Goal: Task Accomplishment & Management: Manage account settings

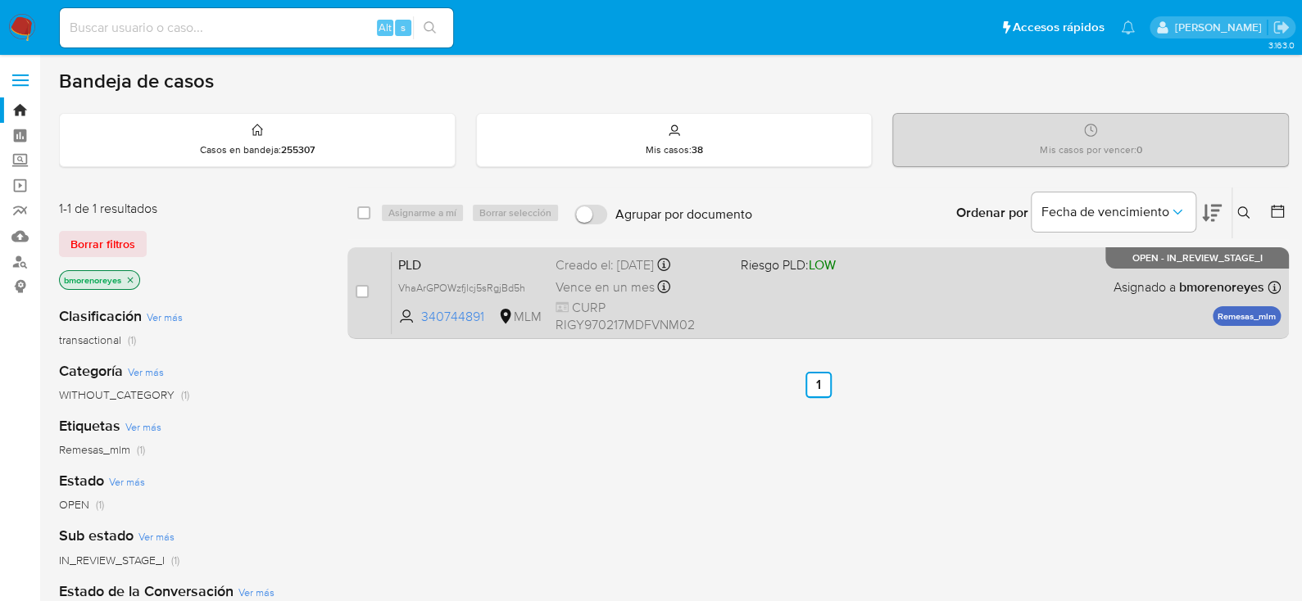
click at [889, 298] on div "PLD VhaArGPOWzfjlcj5sRgjBd5h 340744891 MLM Riesgo PLD: LOW Creado el: 12/09/202…" at bounding box center [836, 293] width 889 height 83
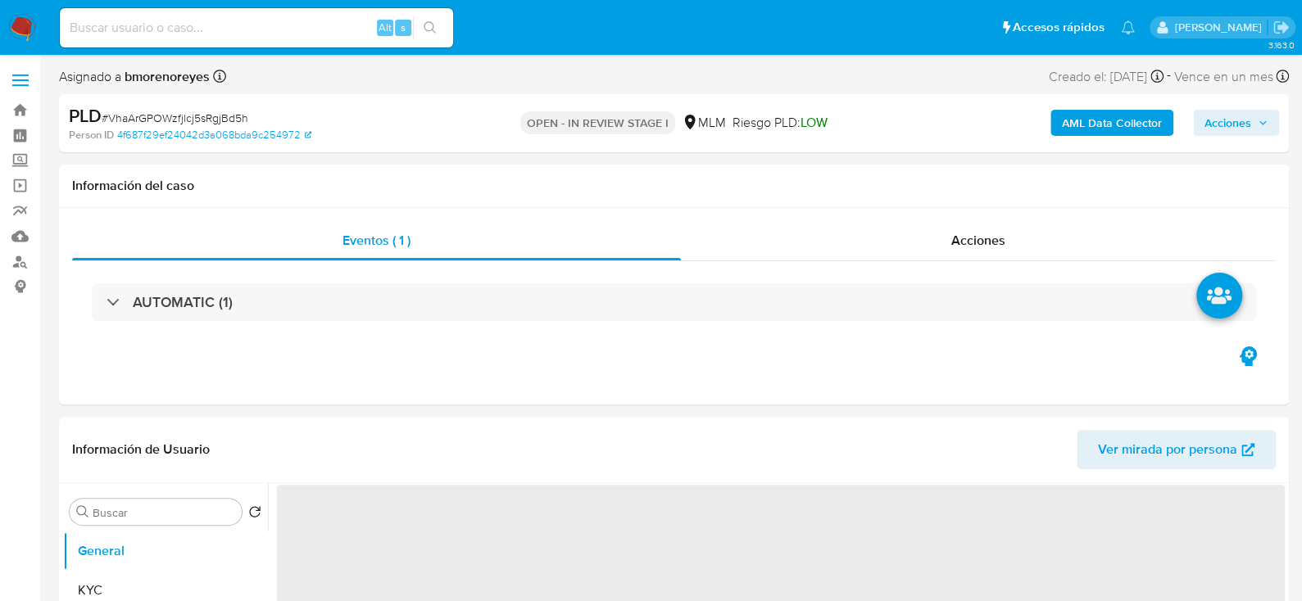
select select "10"
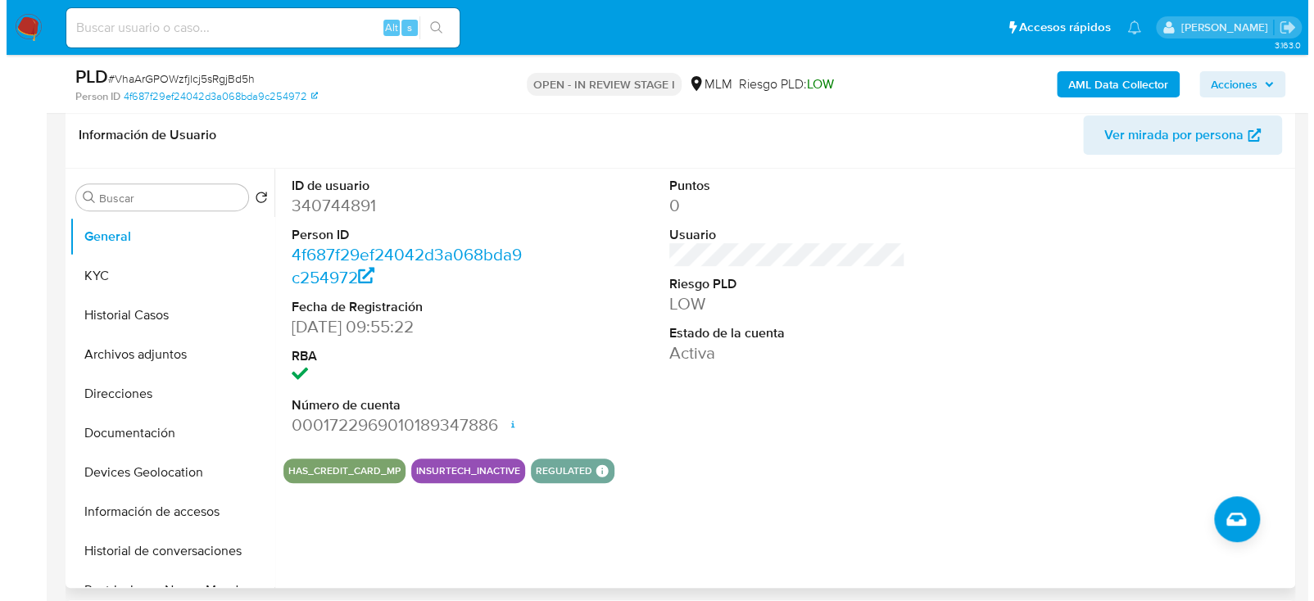
scroll to position [327, 0]
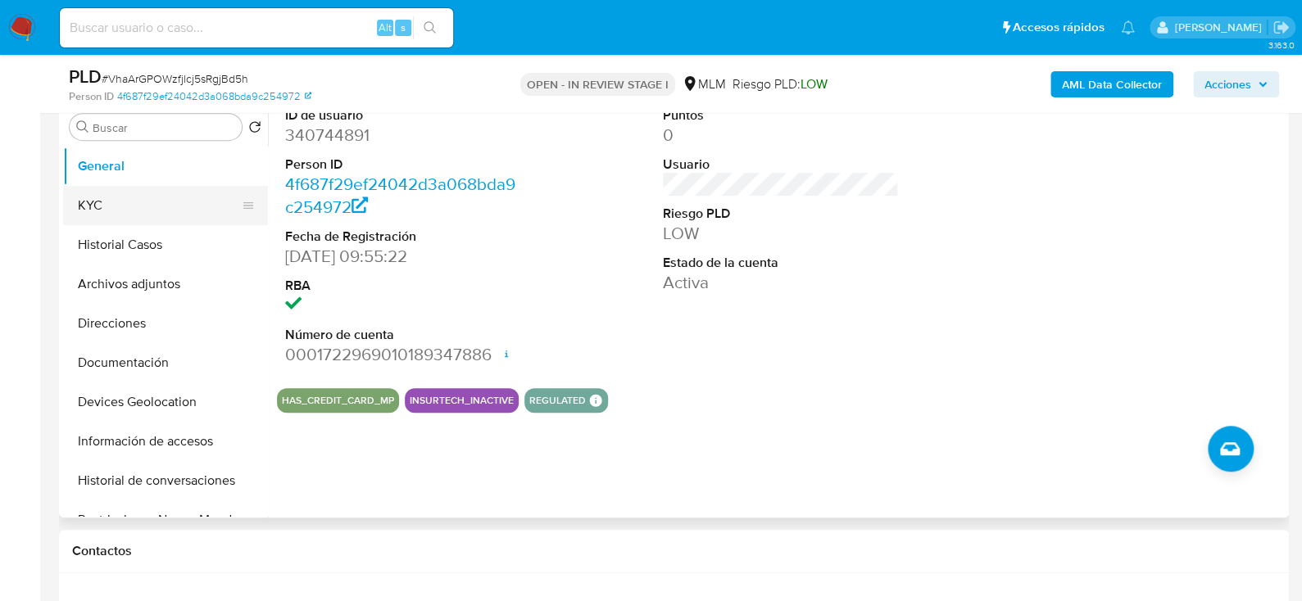
click at [95, 190] on button "KYC" at bounding box center [159, 205] width 192 height 39
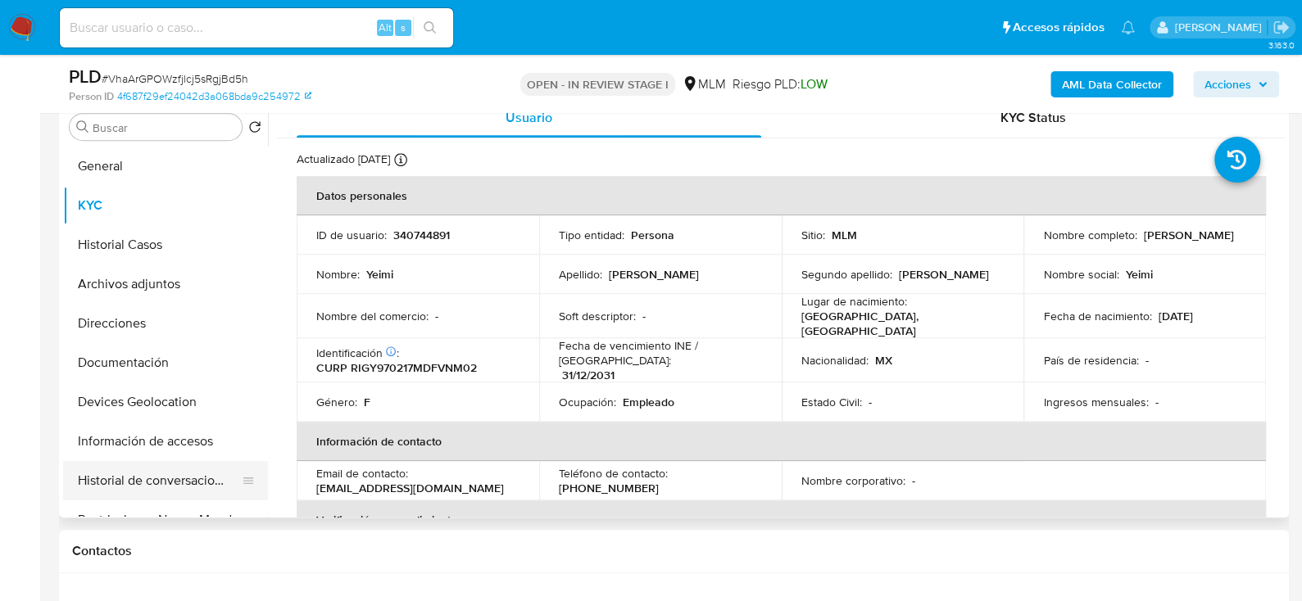
click at [161, 482] on button "Historial de conversaciones" at bounding box center [159, 480] width 192 height 39
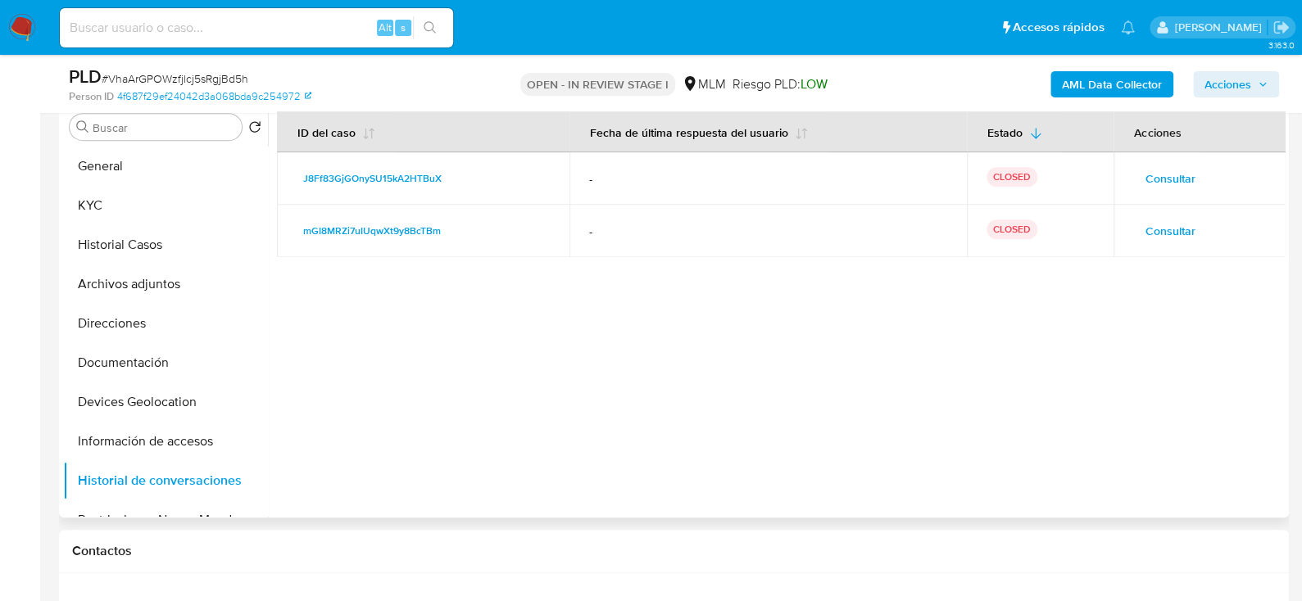
click at [1146, 215] on td "Consultar" at bounding box center [1200, 231] width 172 height 52
click at [1159, 234] on span "Consultar" at bounding box center [1170, 231] width 50 height 23
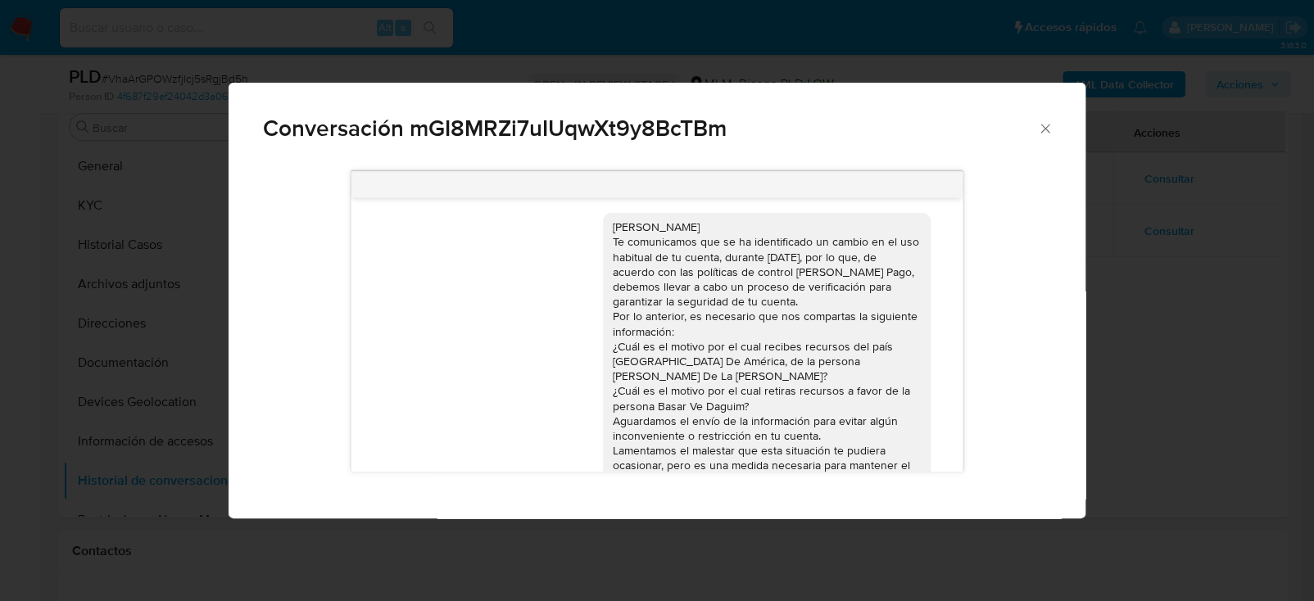
scroll to position [0, 0]
click at [1119, 352] on div "Conversación mGI8MRZi7uIUqwXt9y8BcTBm Estimado Yeimi Rivera Gonzalez Te comunic…" at bounding box center [657, 300] width 1314 height 601
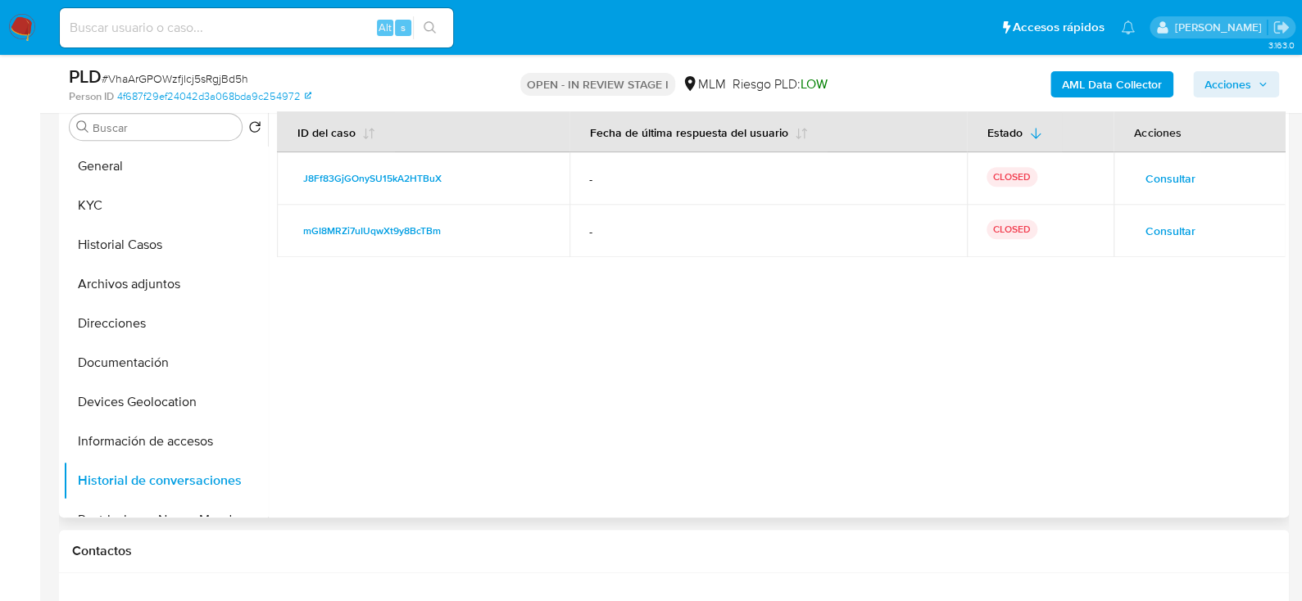
click at [1161, 170] on span "Consultar" at bounding box center [1170, 178] width 50 height 23
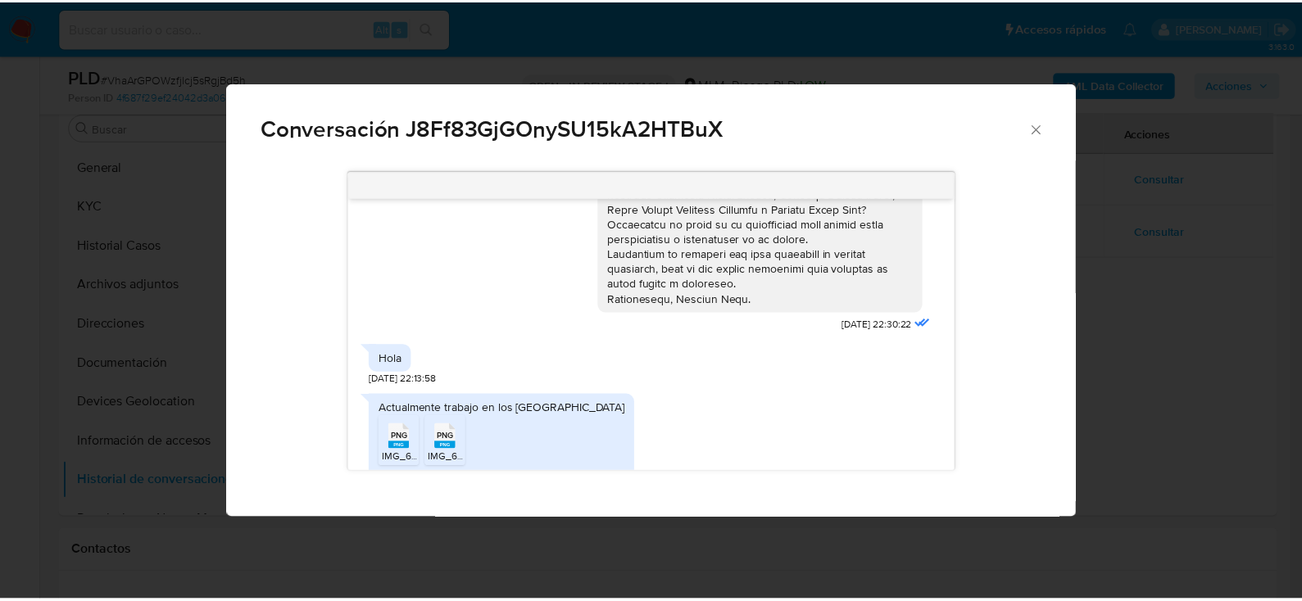
scroll to position [760, 0]
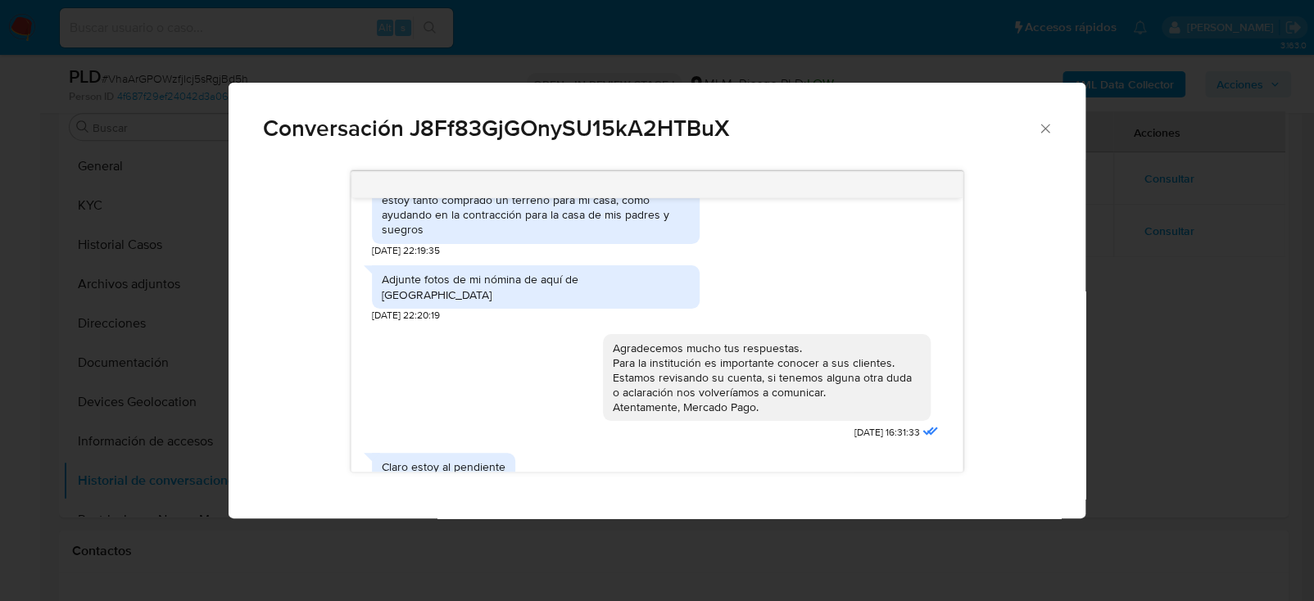
click at [1042, 134] on icon "Cerrar" at bounding box center [1045, 128] width 16 height 16
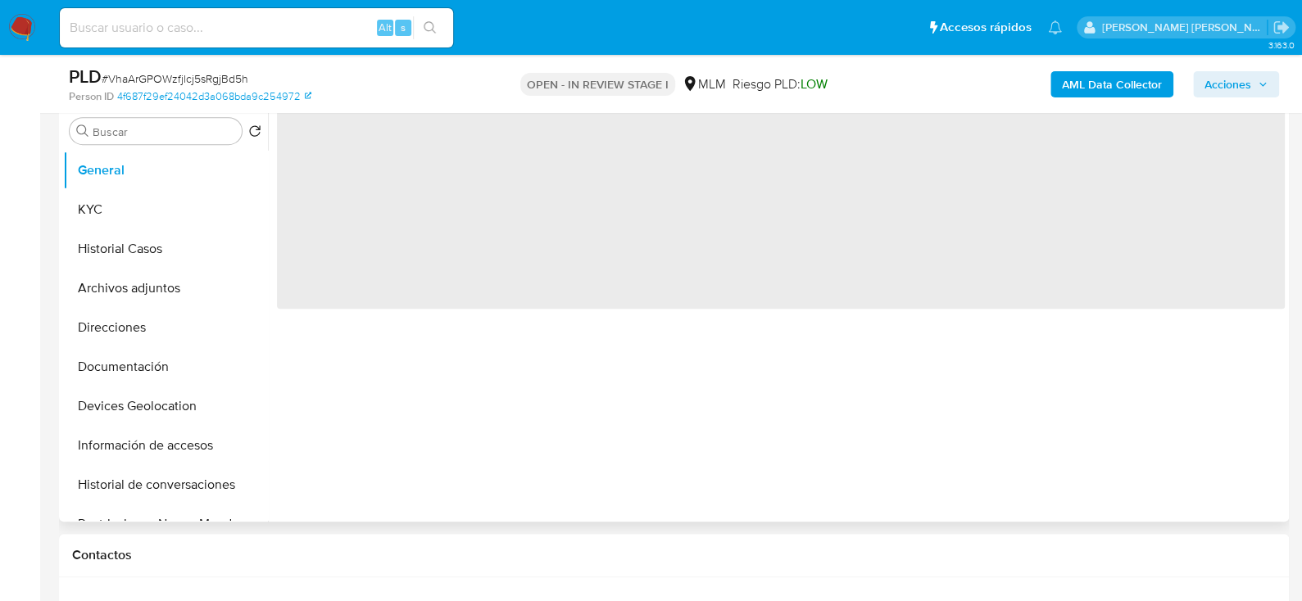
scroll to position [327, 0]
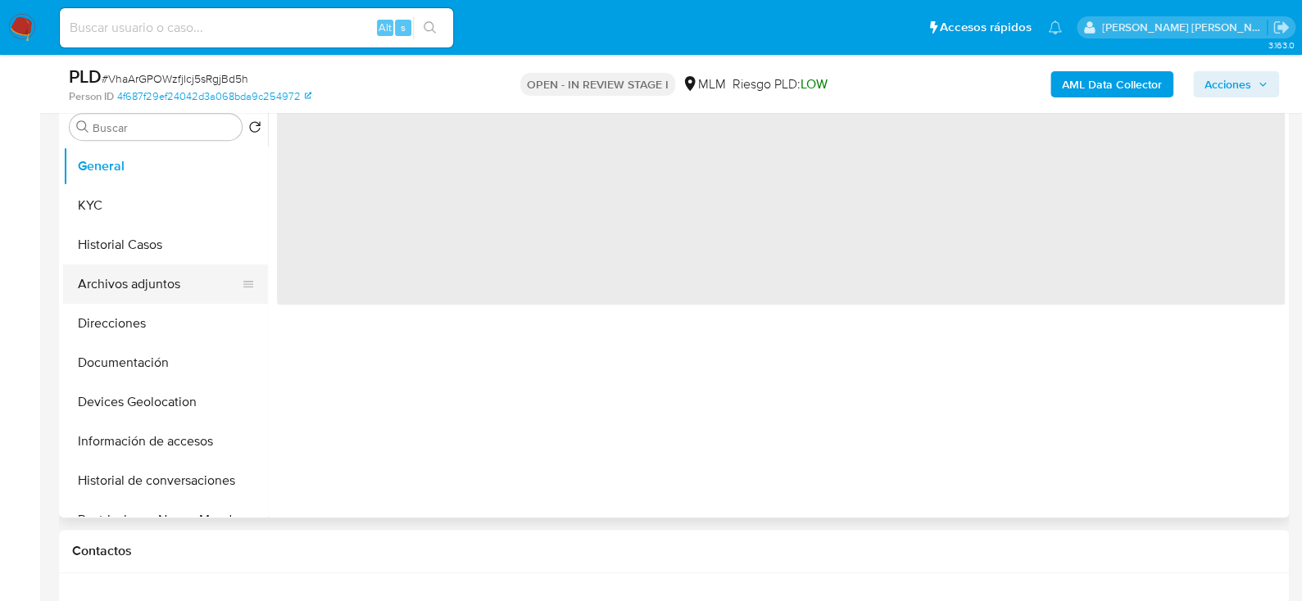
select select "10"
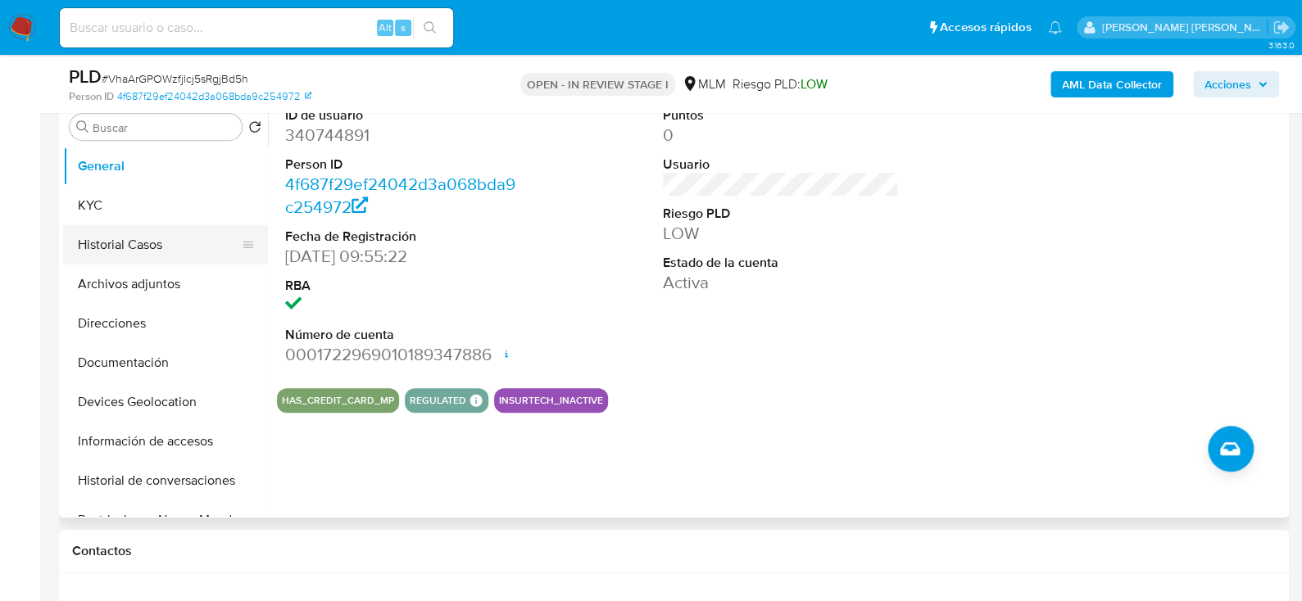
click at [143, 241] on button "Historial Casos" at bounding box center [159, 244] width 192 height 39
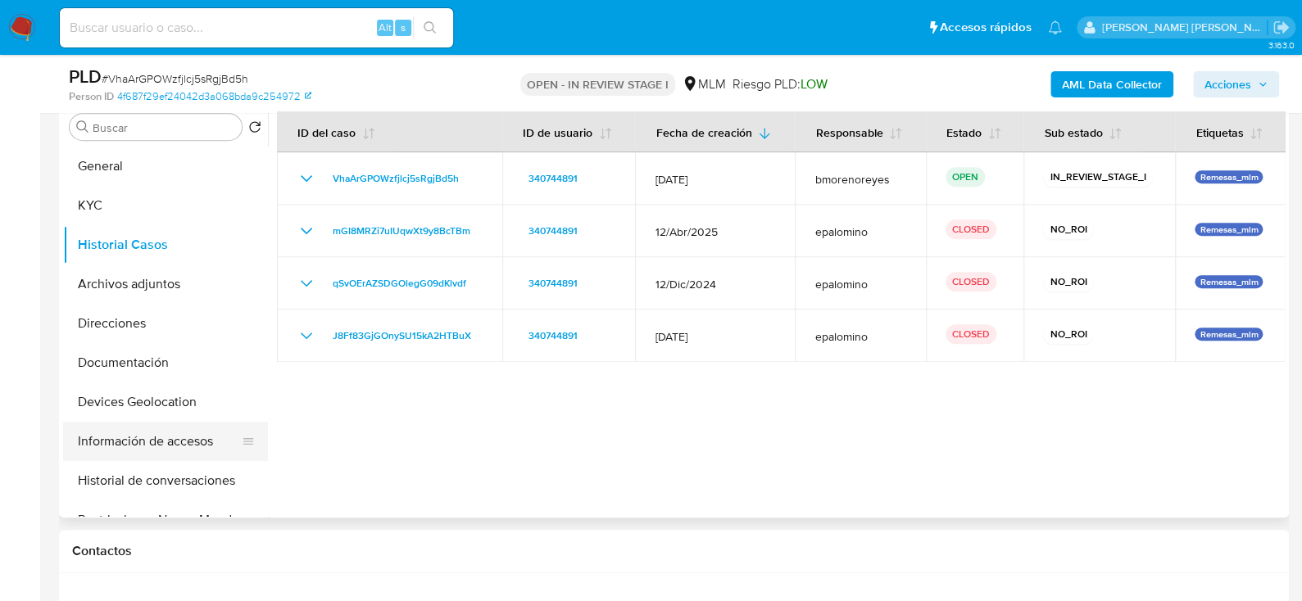
click at [152, 449] on button "Información de accesos" at bounding box center [159, 441] width 192 height 39
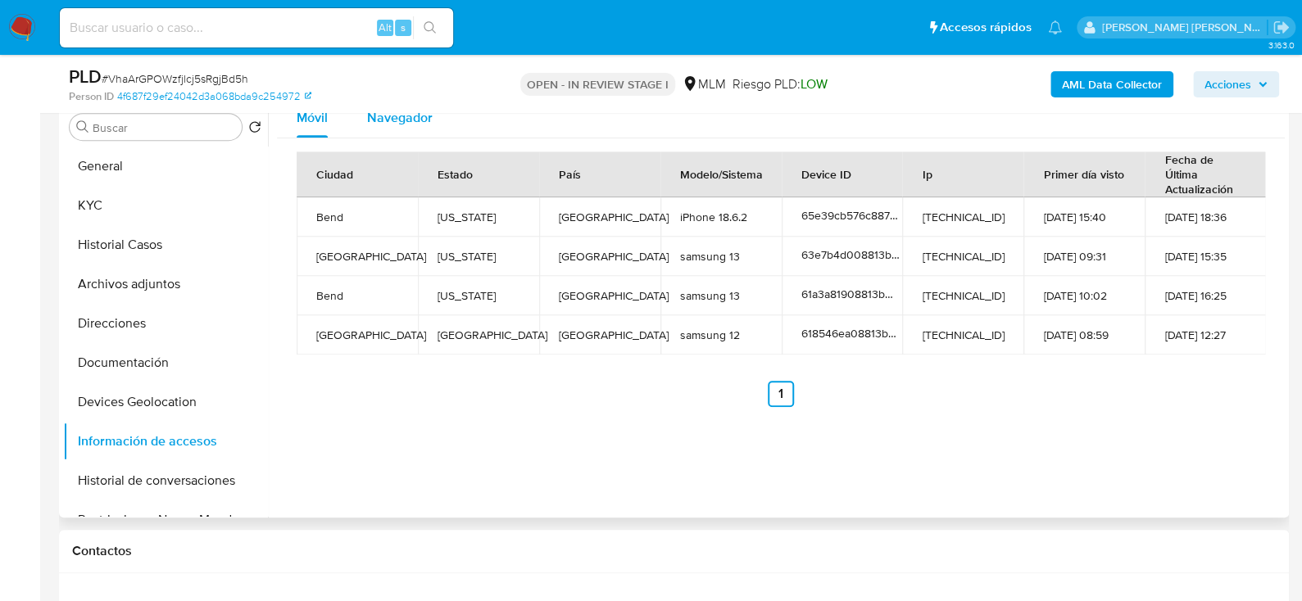
click at [415, 124] on span "Navegador" at bounding box center [400, 117] width 66 height 19
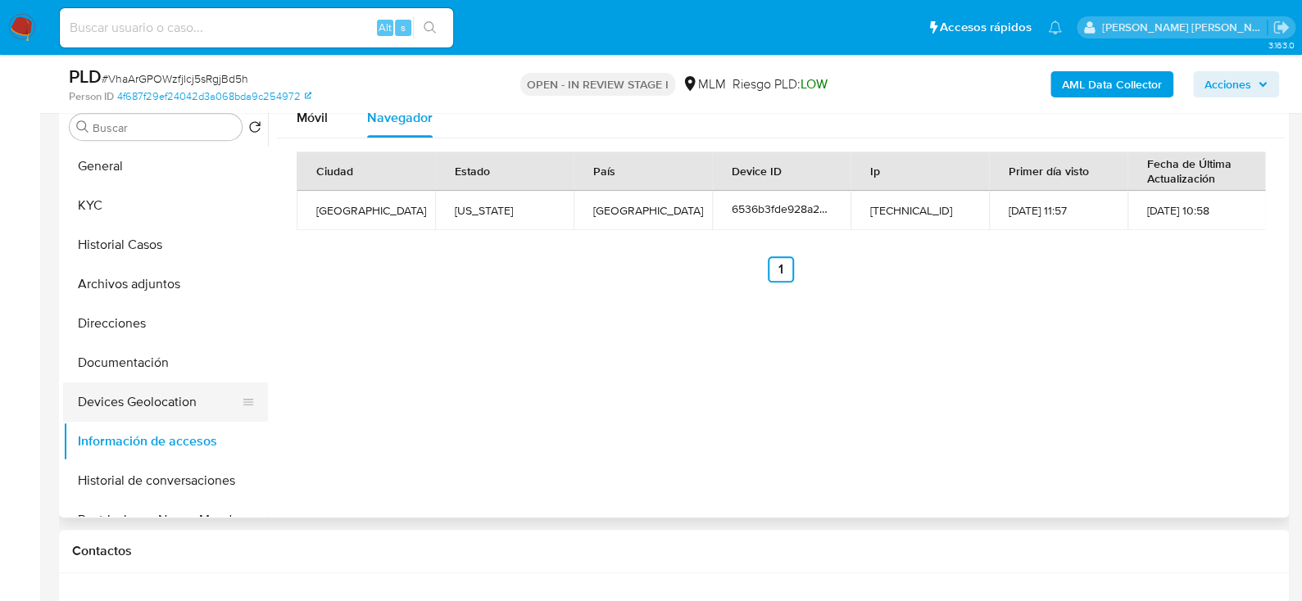
click at [140, 401] on button "Devices Geolocation" at bounding box center [159, 402] width 192 height 39
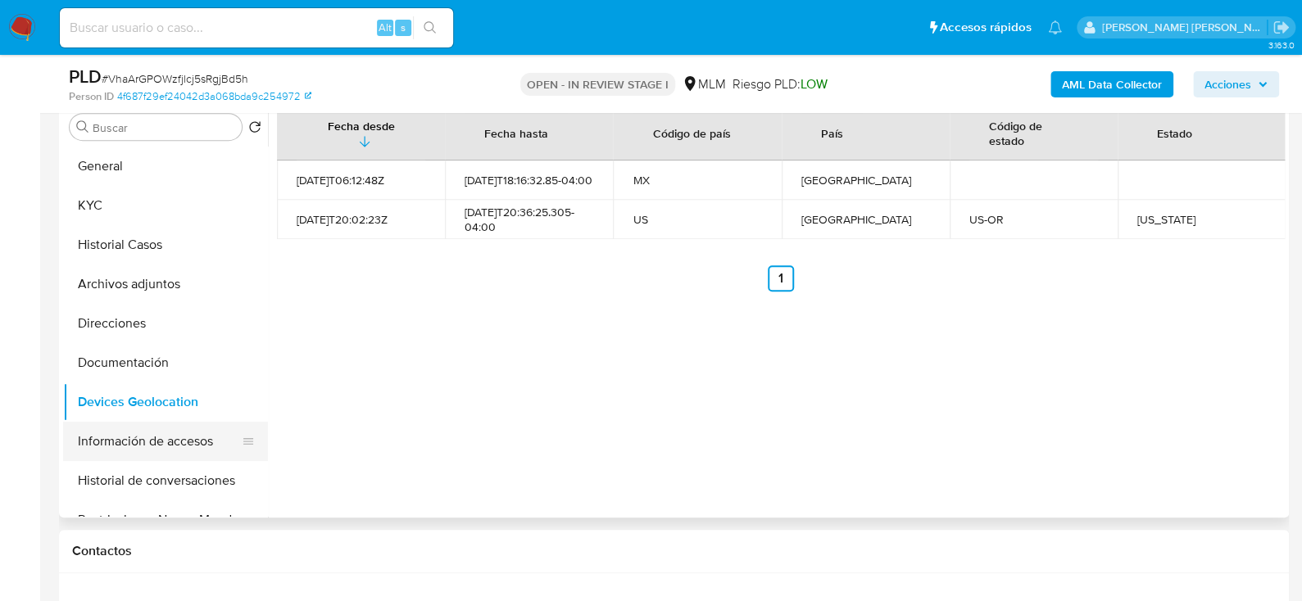
click at [138, 438] on button "Información de accesos" at bounding box center [159, 441] width 192 height 39
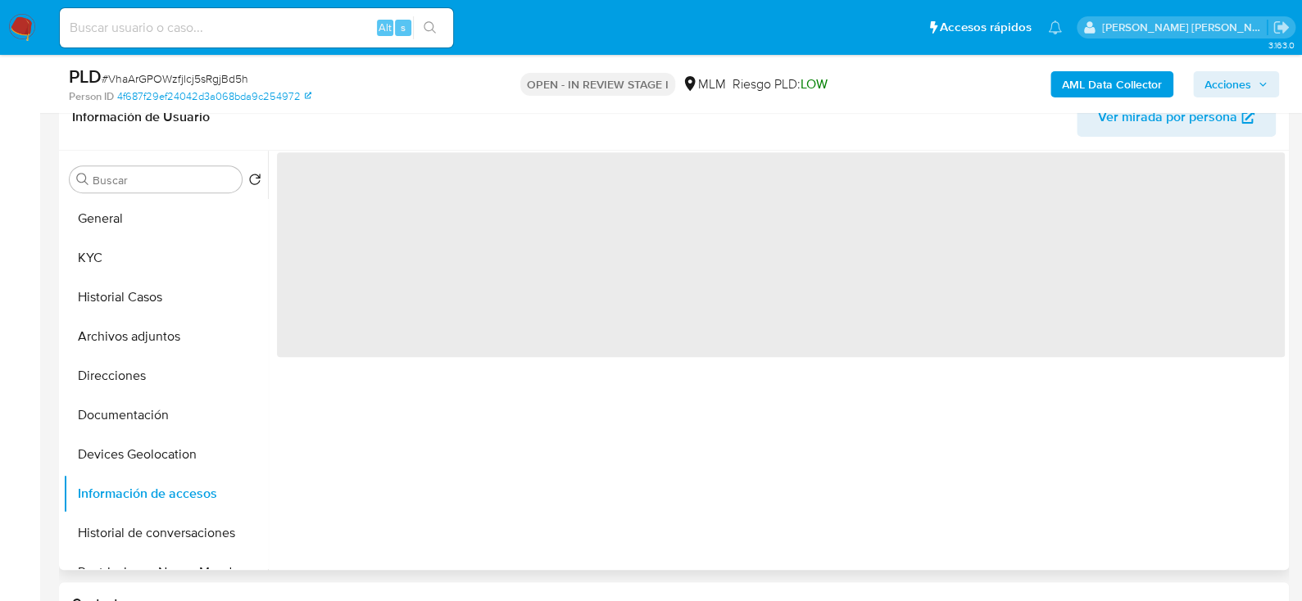
scroll to position [245, 0]
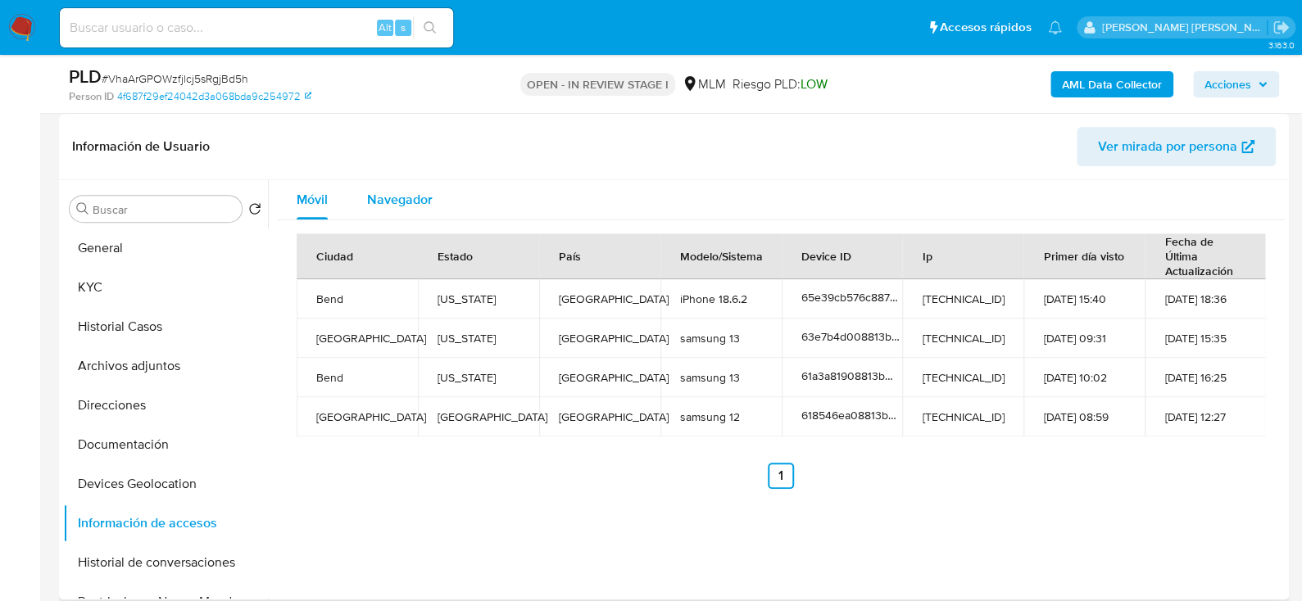
click at [391, 190] on span "Navegador" at bounding box center [400, 199] width 66 height 19
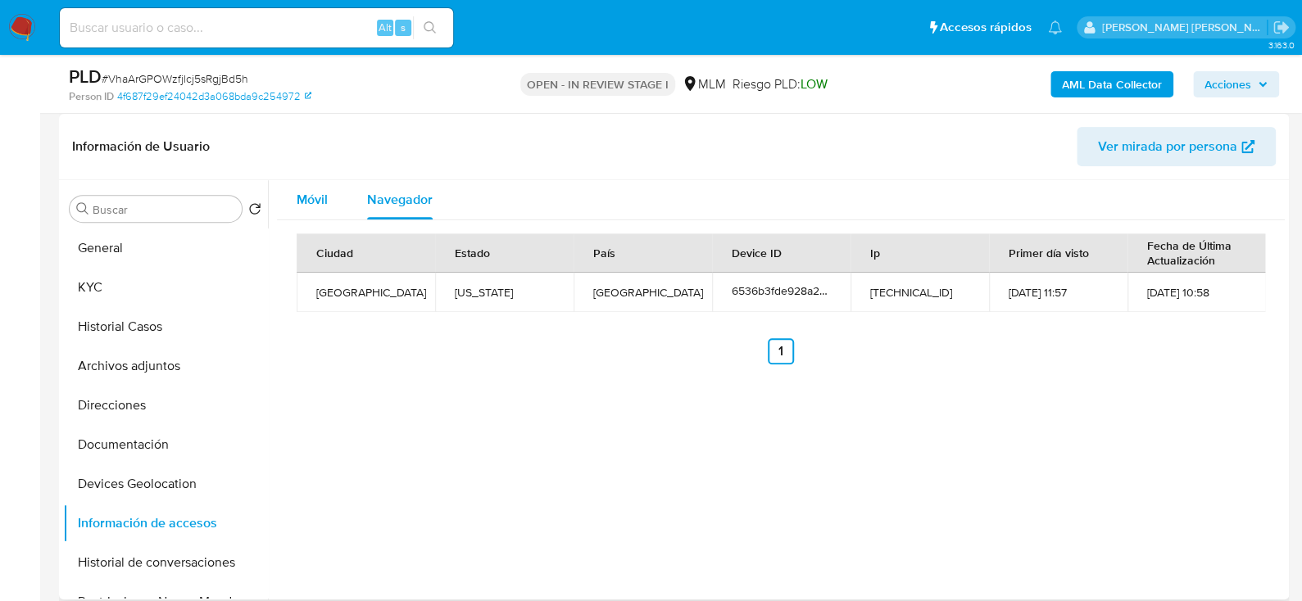
click at [315, 195] on span "Móvil" at bounding box center [312, 199] width 31 height 19
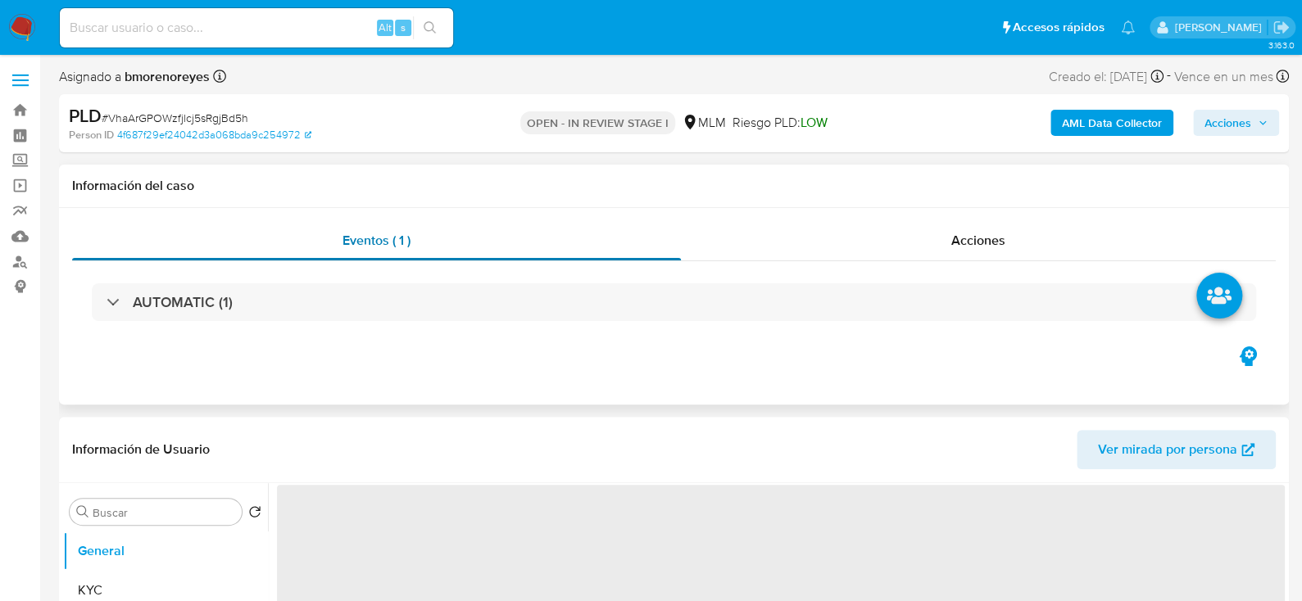
select select "10"
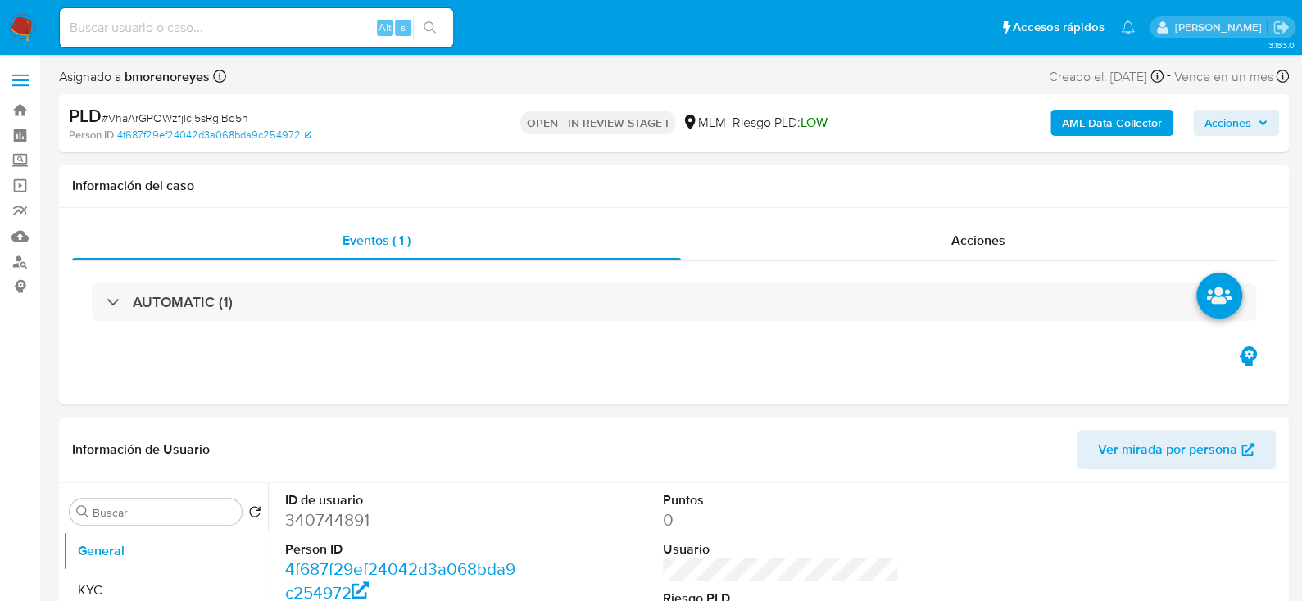
click at [41, 20] on nav "Pausado Ver notificaciones Alt s Accesos rápidos Presiona las siguientes teclas…" at bounding box center [651, 27] width 1302 height 55
click at [12, 23] on img at bounding box center [22, 28] width 28 height 28
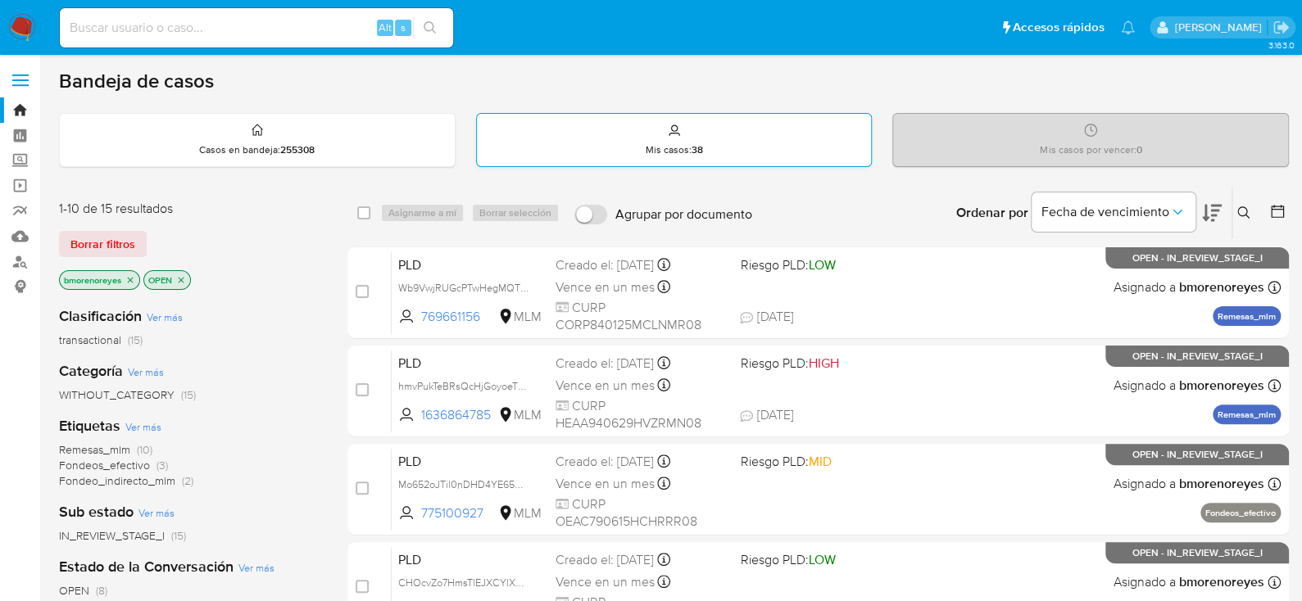
click at [802, 134] on div "Mis casos : 38" at bounding box center [674, 140] width 395 height 52
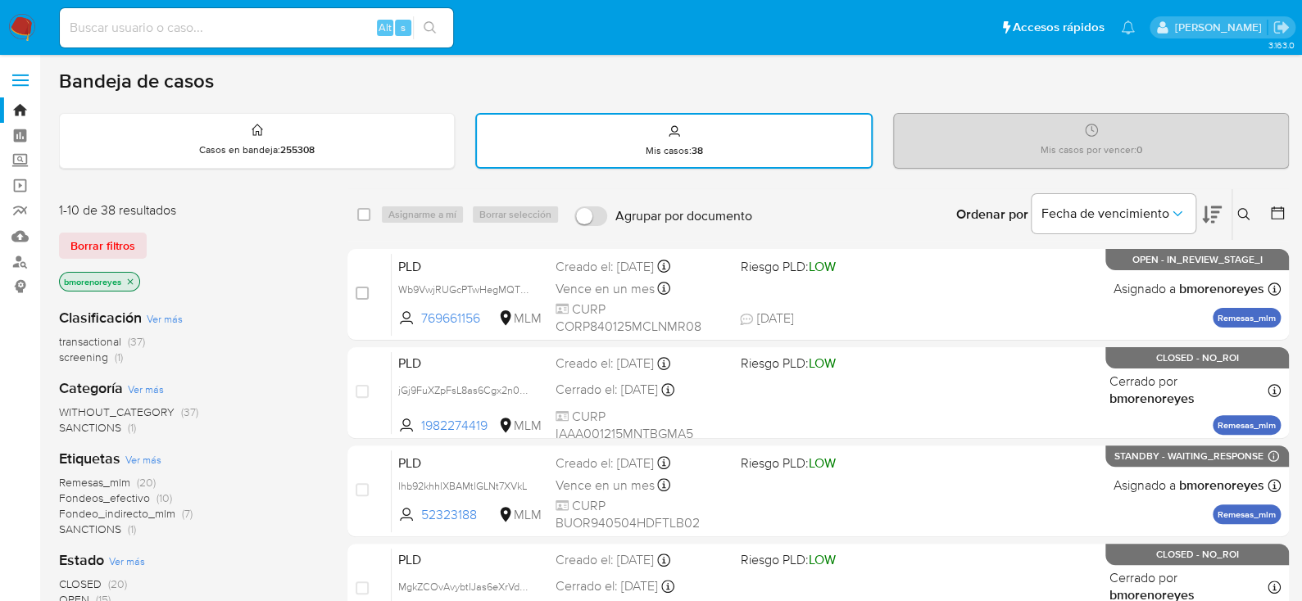
click at [1228, 216] on div "Ordenar por Fecha de vencimiento" at bounding box center [1087, 214] width 288 height 51
click at [1246, 211] on icon at bounding box center [1243, 214] width 12 height 12
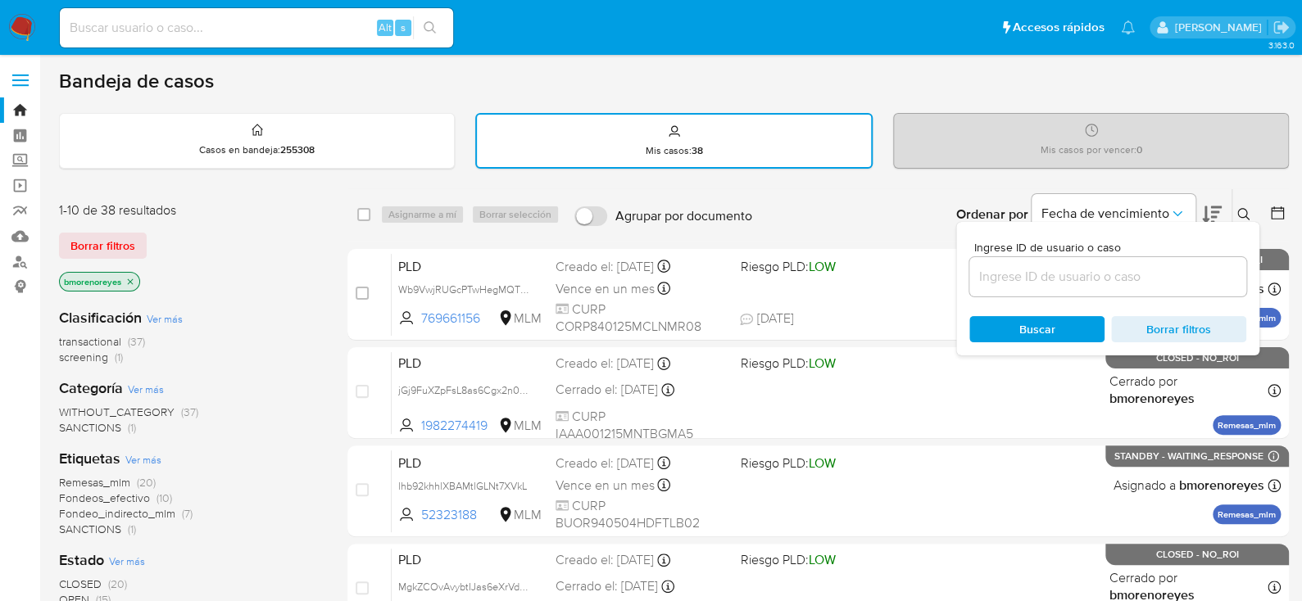
click at [992, 261] on div at bounding box center [1107, 276] width 277 height 39
click at [971, 271] on input at bounding box center [1107, 276] width 277 height 21
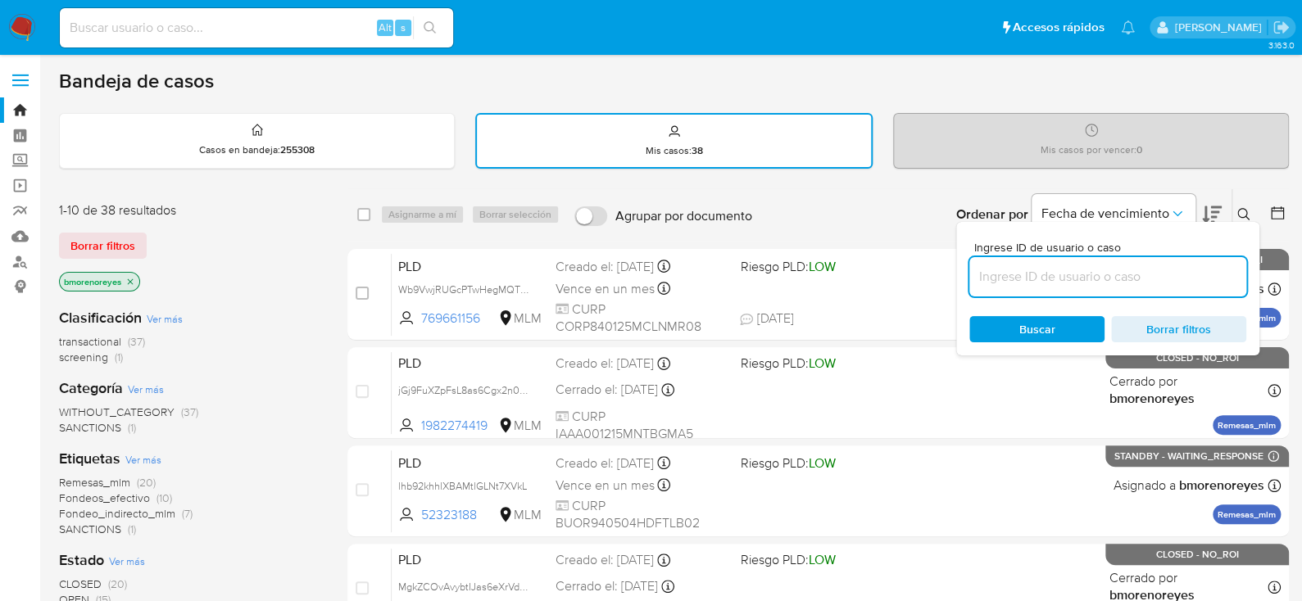
paste input "473229393"
type input "473229393"
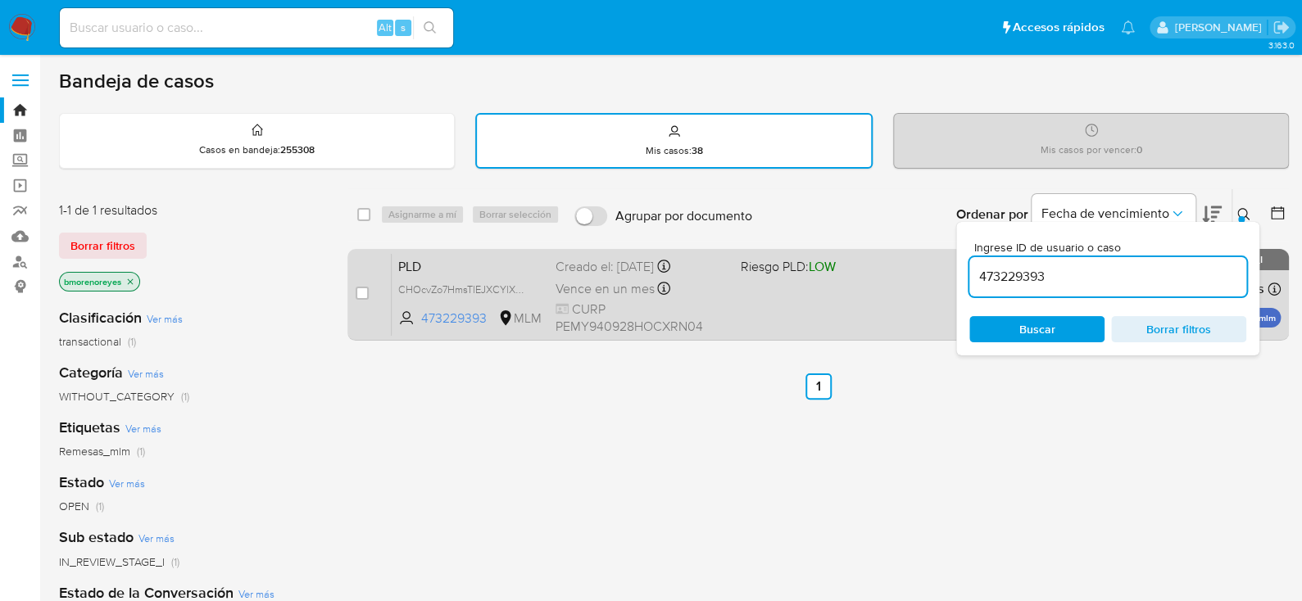
click at [864, 306] on div "PLD CHOcvZo7HmsTlEJXCYlXKleC 473229393 MLM Riesgo PLD: LOW Creado el: 12/09/202…" at bounding box center [836, 294] width 889 height 83
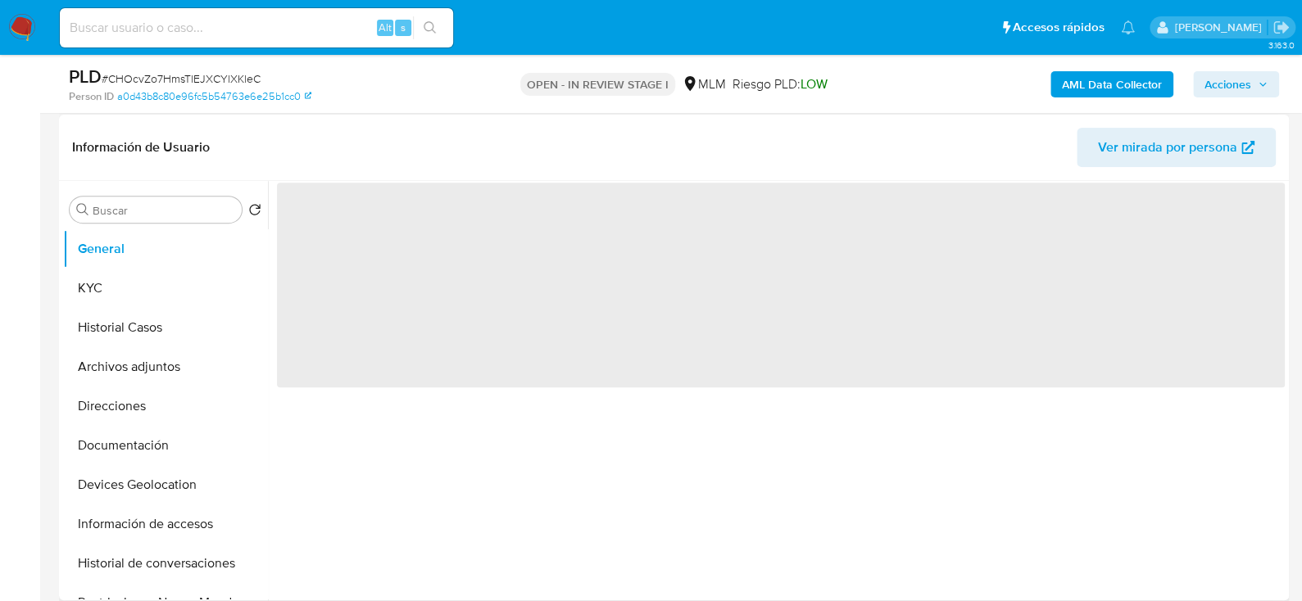
scroll to position [245, 0]
select select "10"
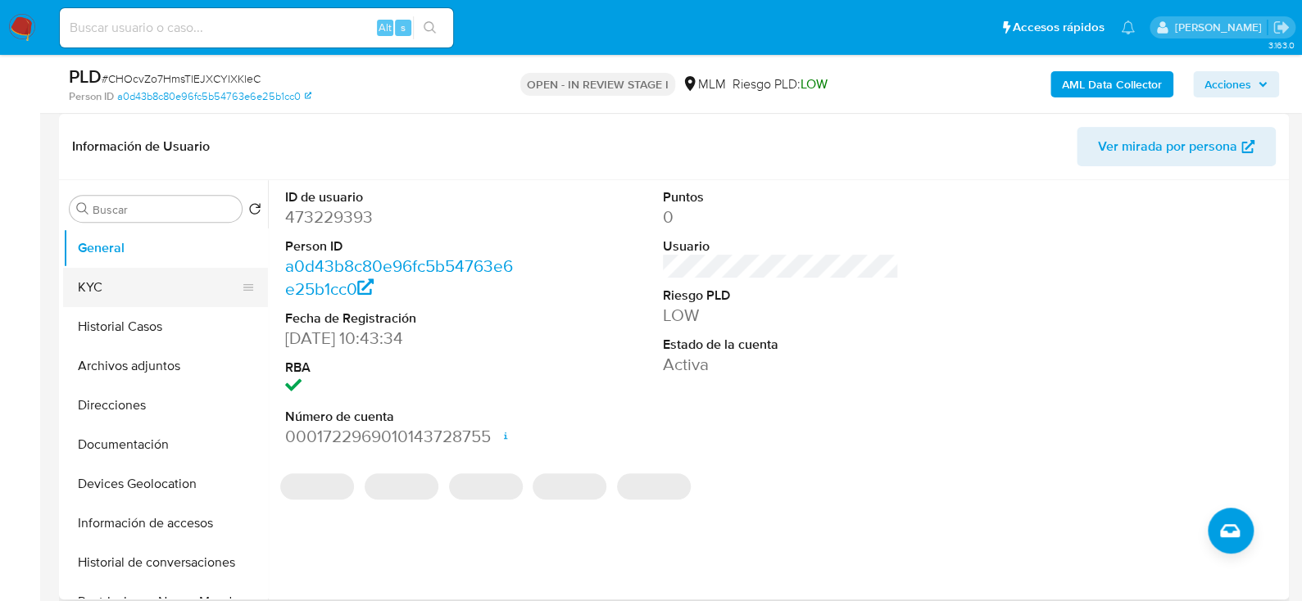
click at [166, 288] on button "KYC" at bounding box center [159, 287] width 192 height 39
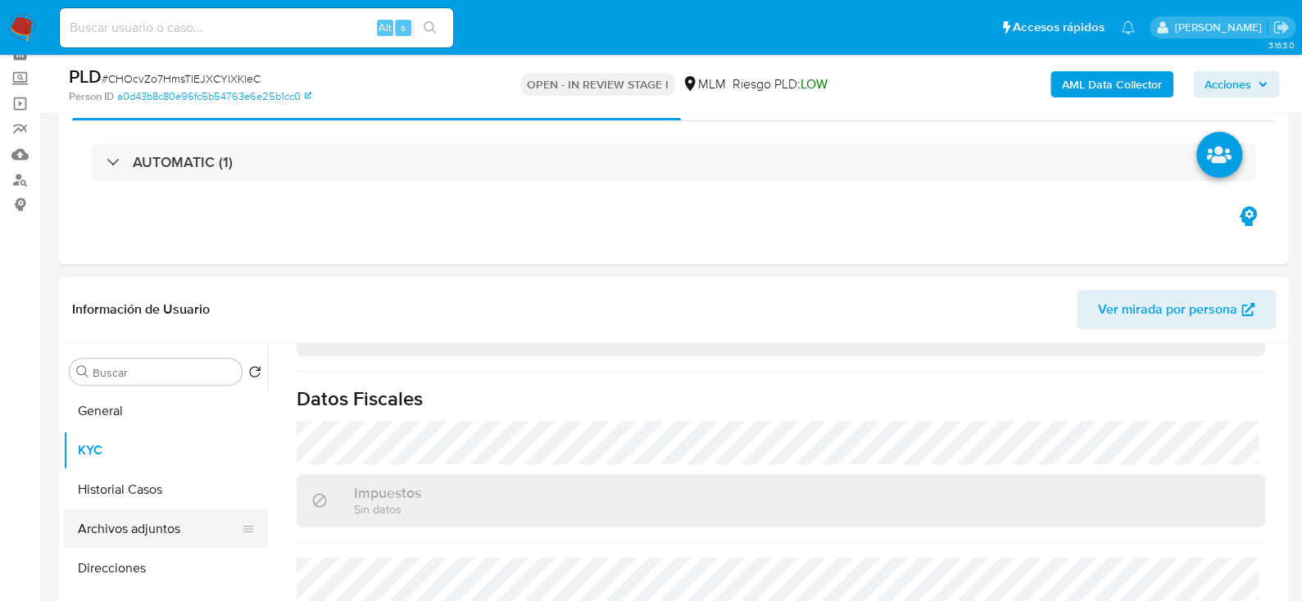
scroll to position [164, 0]
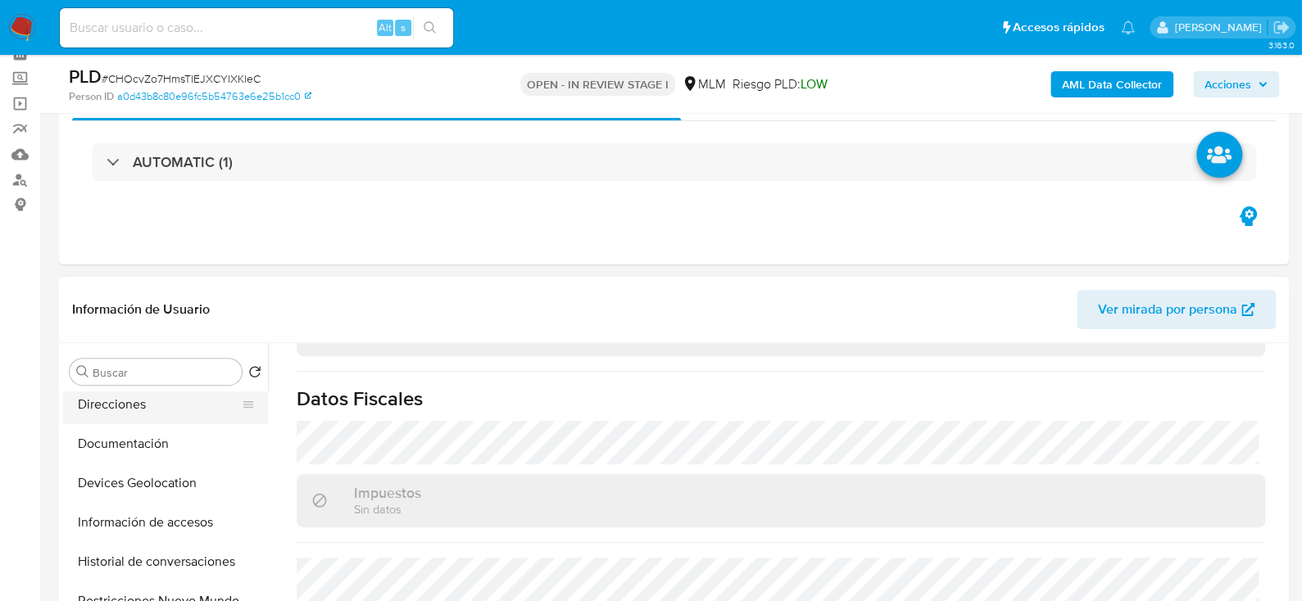
click at [140, 404] on button "Direcciones" at bounding box center [159, 404] width 192 height 39
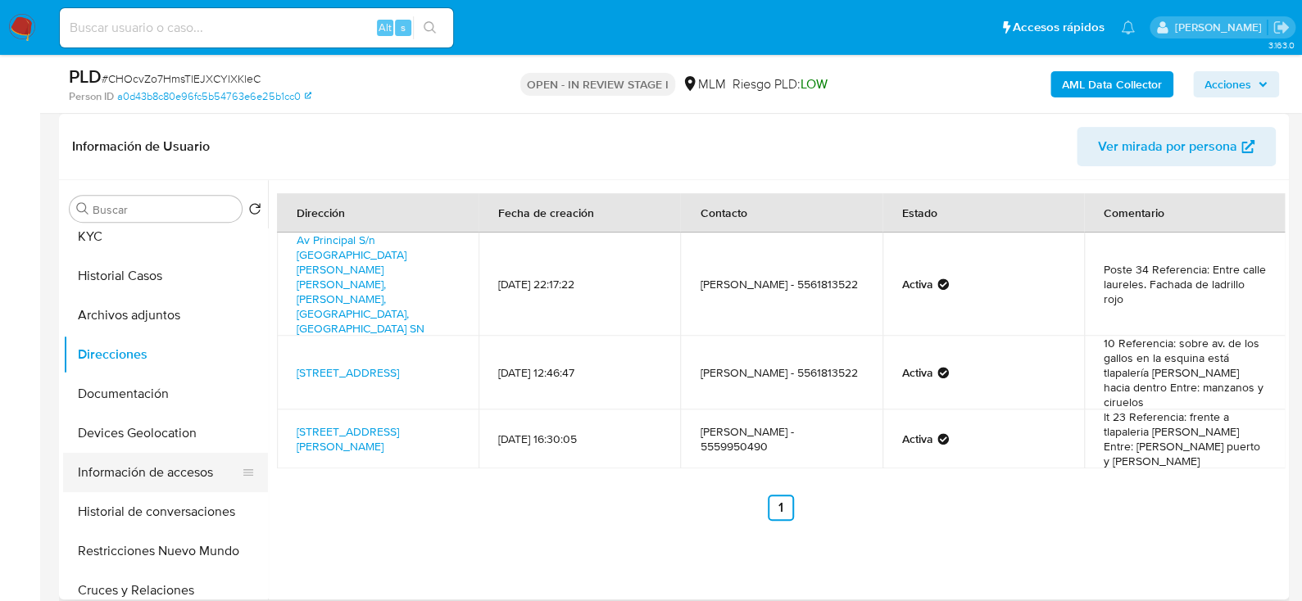
scroll to position [0, 0]
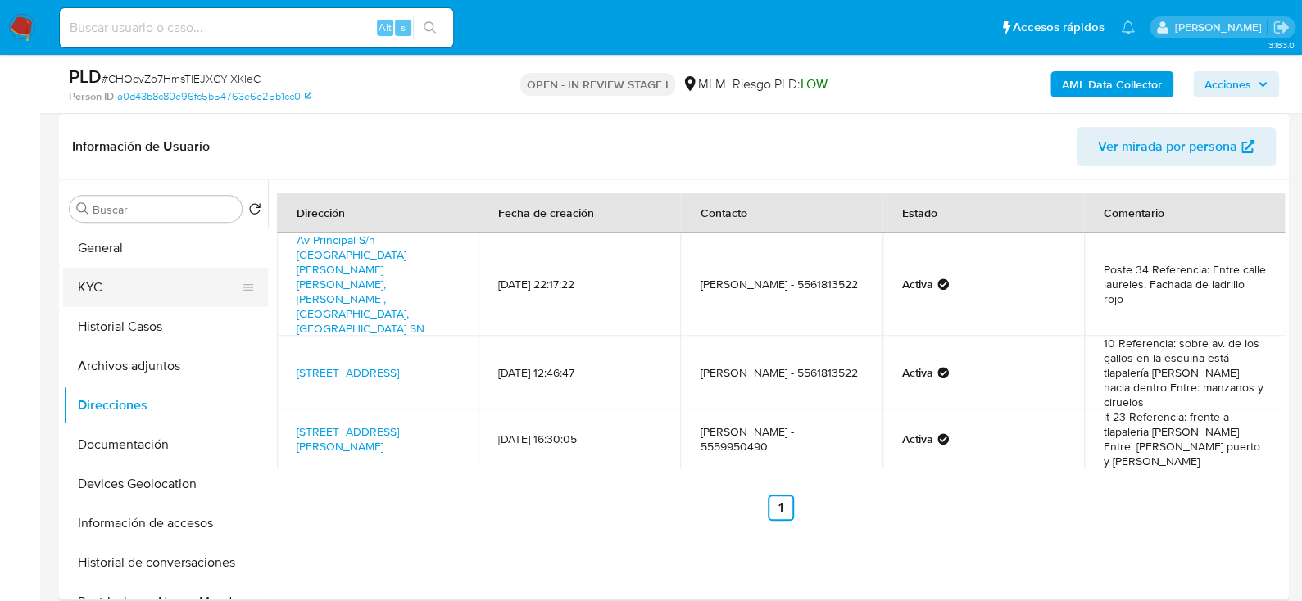
click at [112, 283] on button "KYC" at bounding box center [159, 287] width 192 height 39
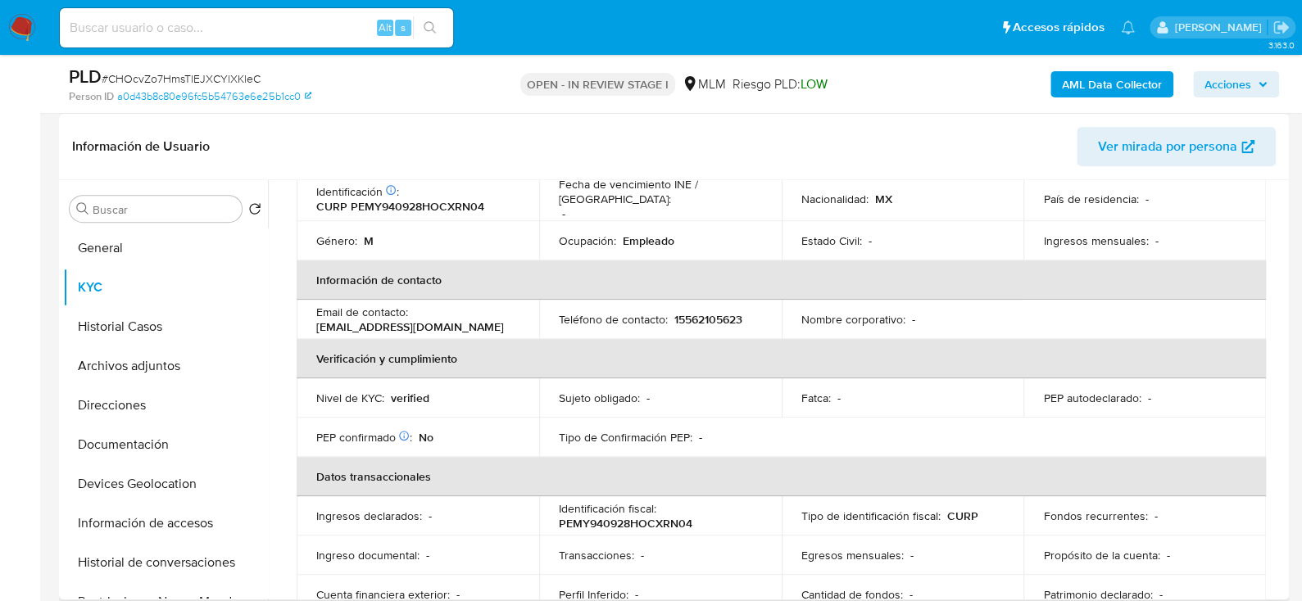
scroll to position [245, 0]
click at [31, 23] on img at bounding box center [22, 28] width 28 height 28
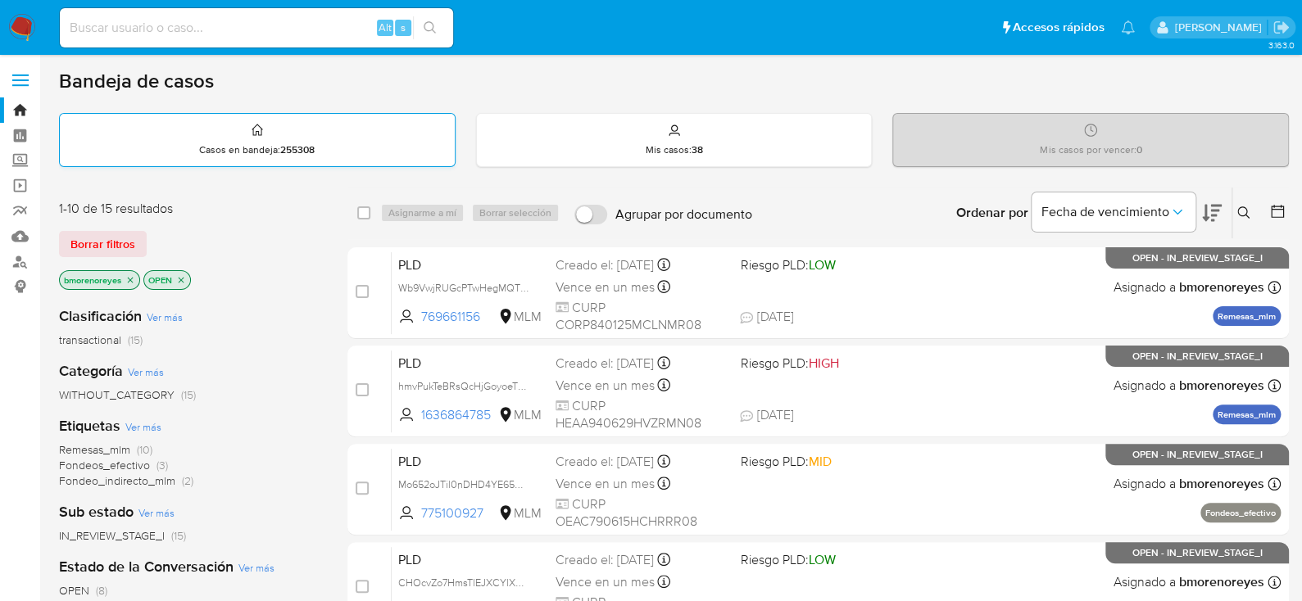
click at [431, 128] on div "Casos en bandeja : 255308" at bounding box center [257, 140] width 395 height 52
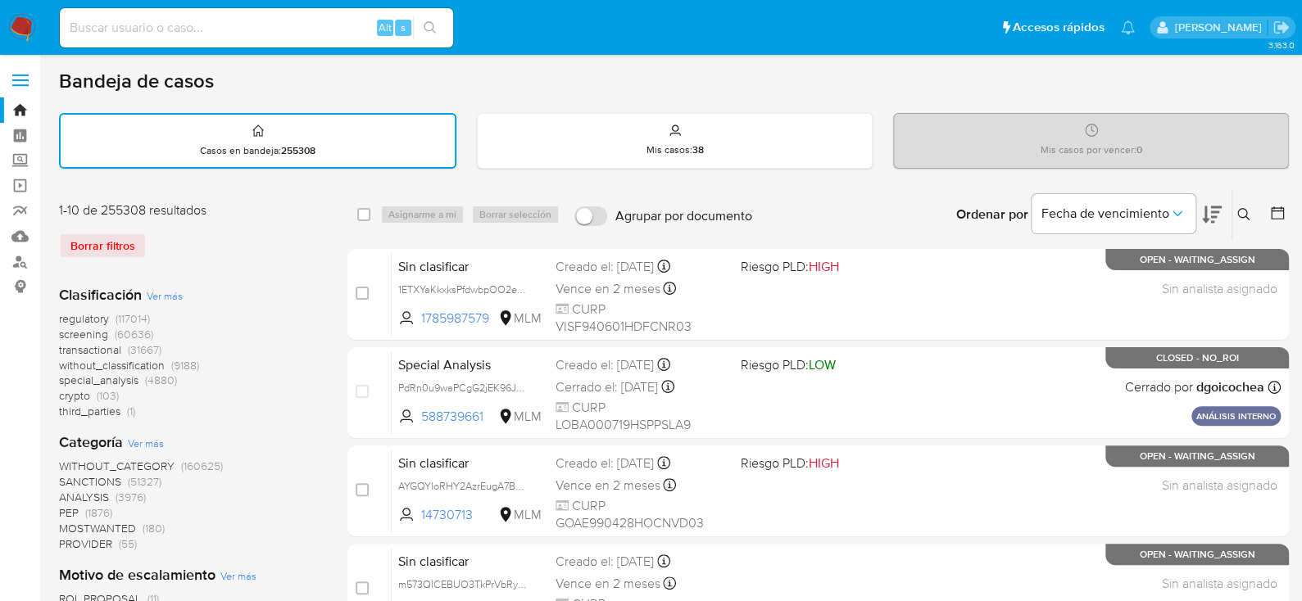
click at [1237, 211] on icon at bounding box center [1243, 214] width 12 height 12
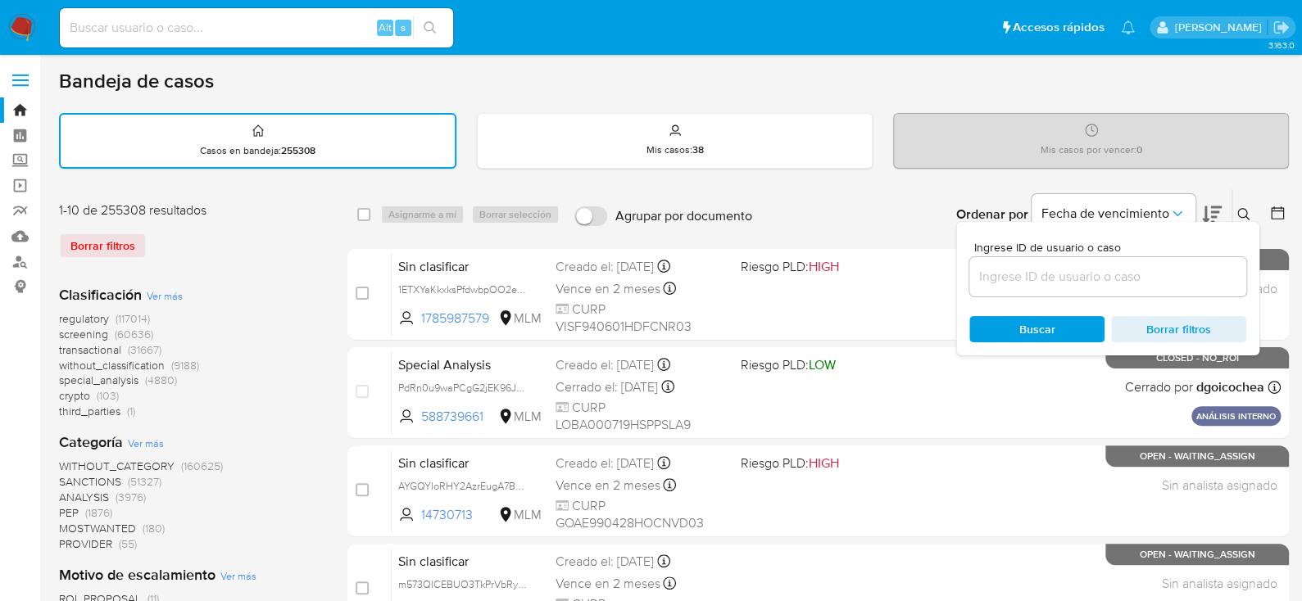
click at [1044, 269] on input at bounding box center [1107, 276] width 277 height 21
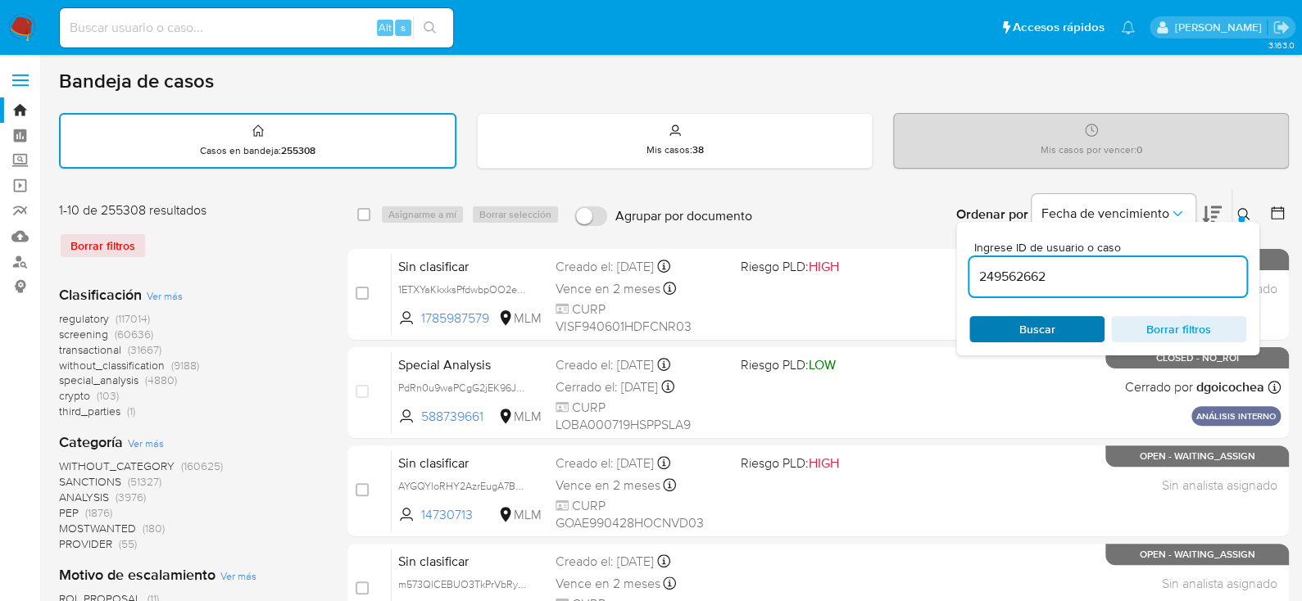
type input "249562662"
click at [1024, 317] on span "Buscar" at bounding box center [1037, 329] width 36 height 26
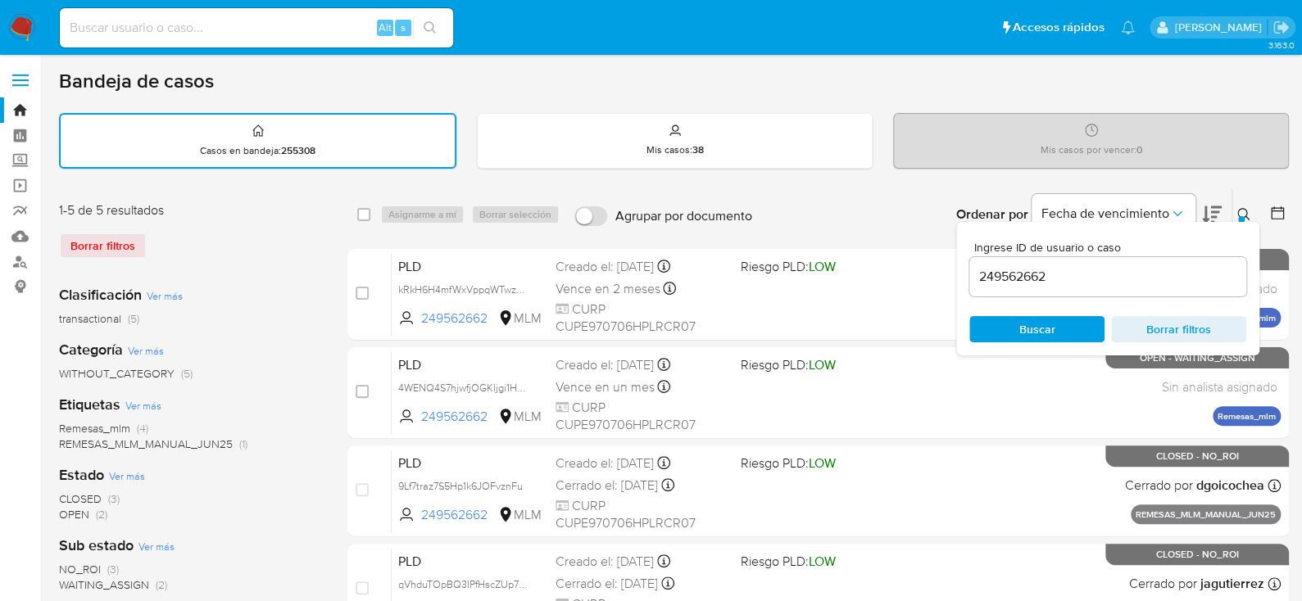
click at [1247, 216] on icon at bounding box center [1243, 214] width 13 height 13
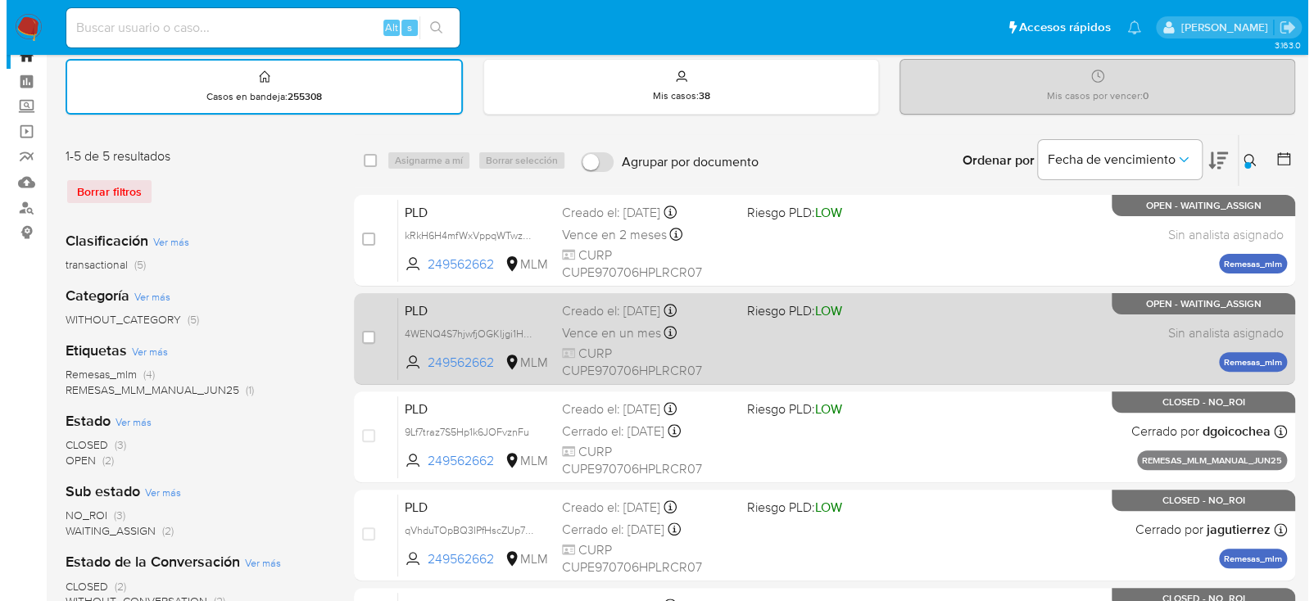
scroll to position [82, 0]
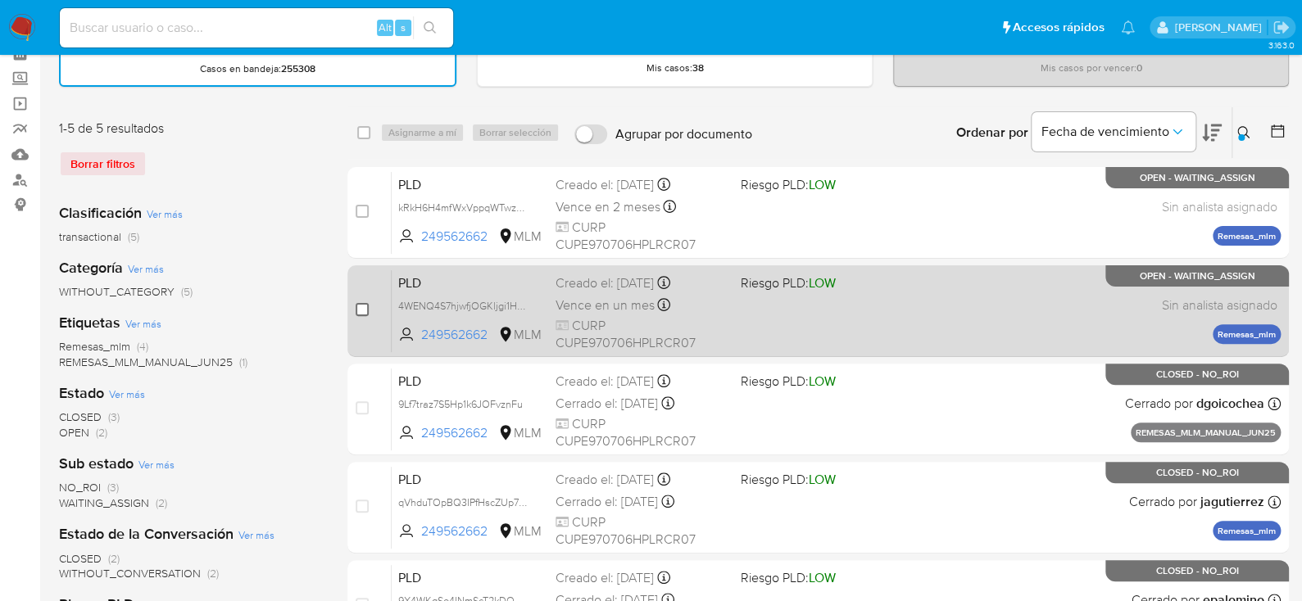
click at [360, 309] on input "checkbox" at bounding box center [362, 309] width 13 height 13
checkbox input "true"
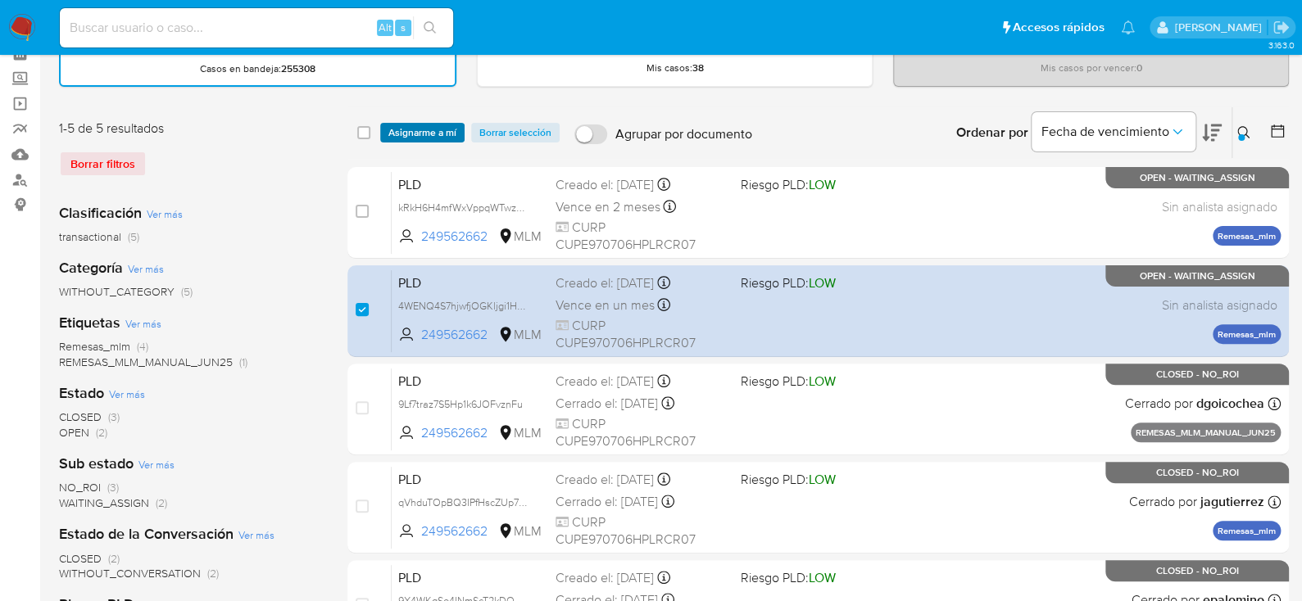
click at [407, 125] on span "Asignarme a mí" at bounding box center [422, 133] width 68 height 16
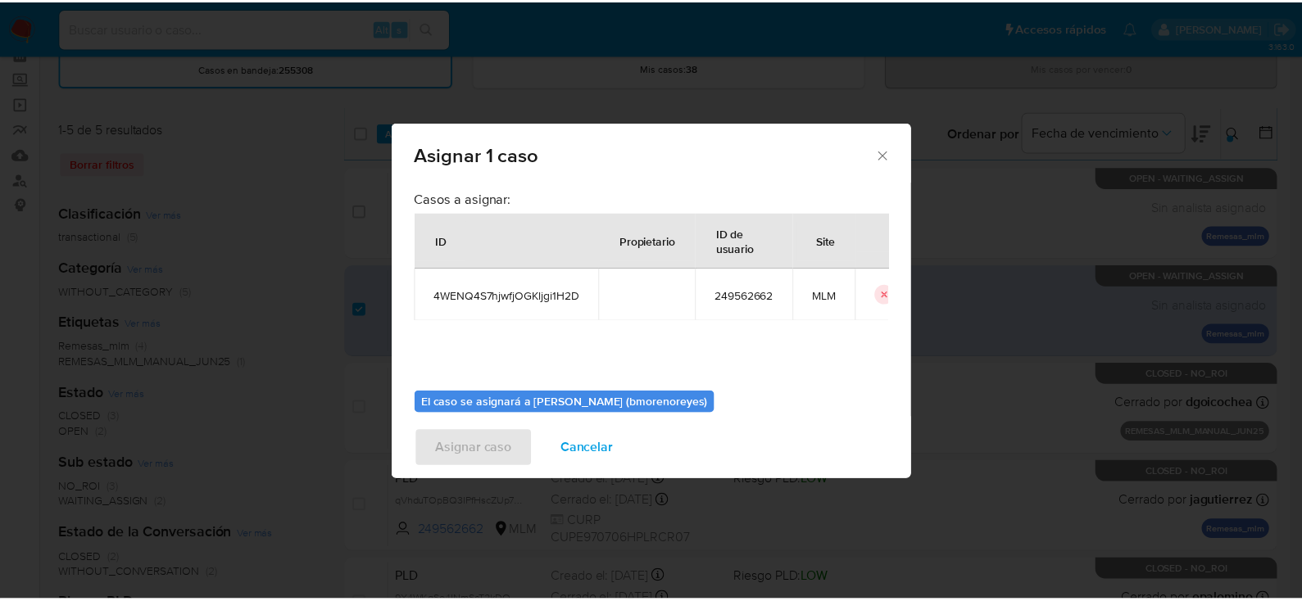
scroll to position [84, 0]
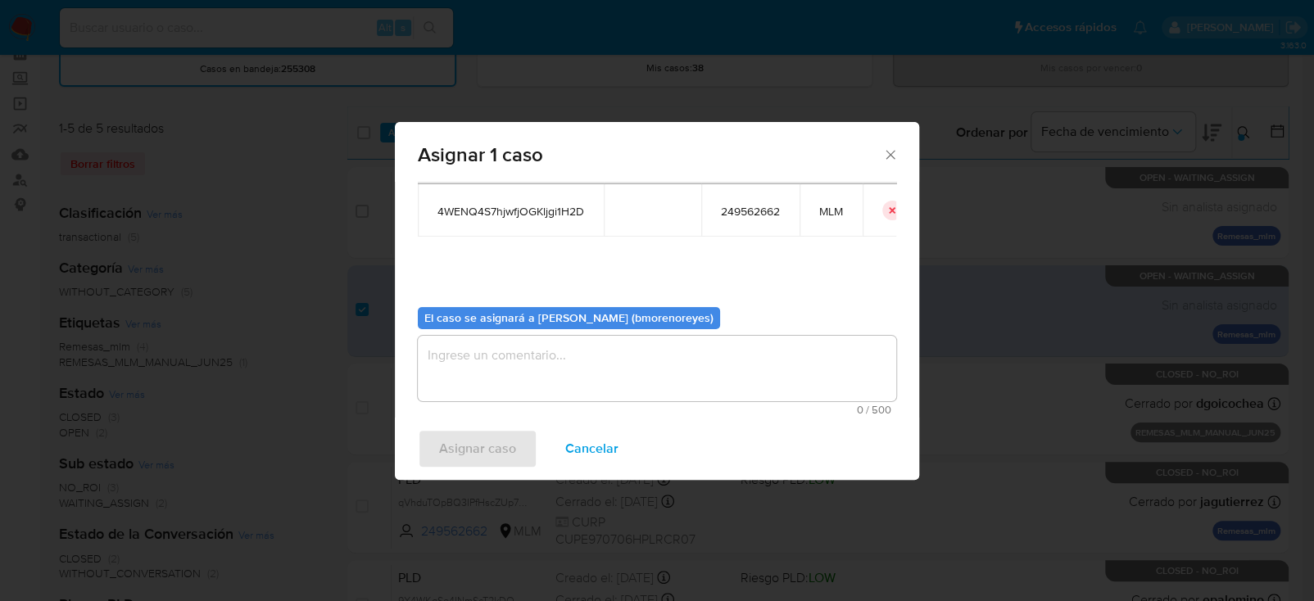
click at [491, 379] on textarea "assign-modal" at bounding box center [657, 369] width 479 height 66
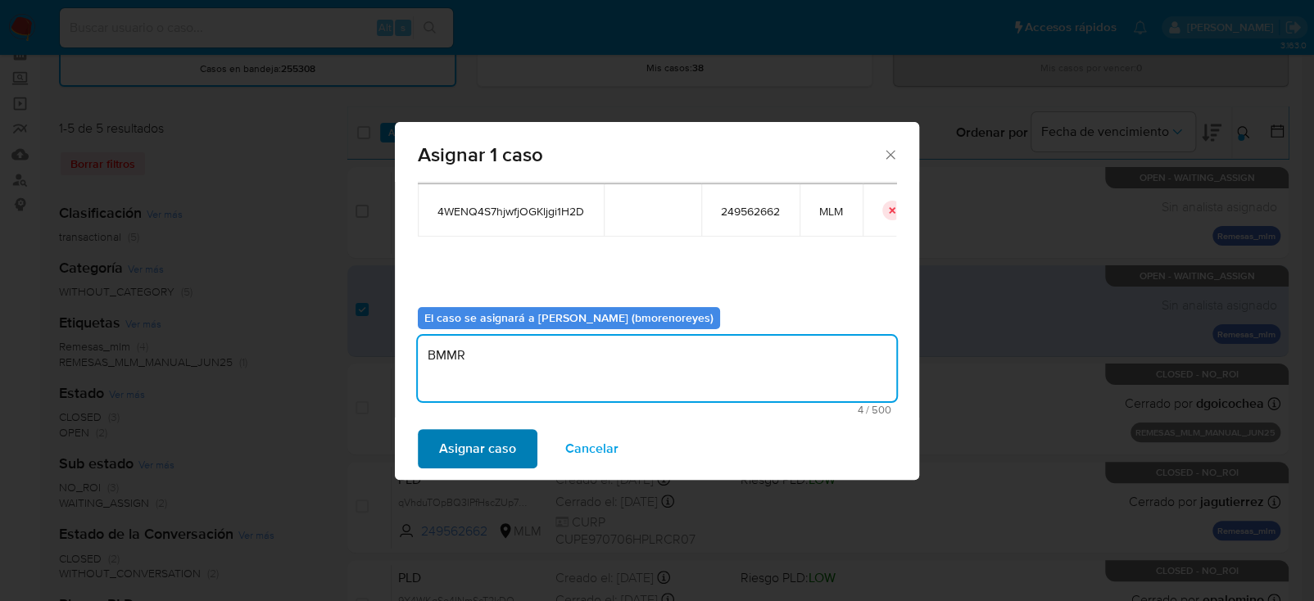
type textarea "BMMR"
click at [439, 446] on span "Asignar caso" at bounding box center [477, 449] width 77 height 36
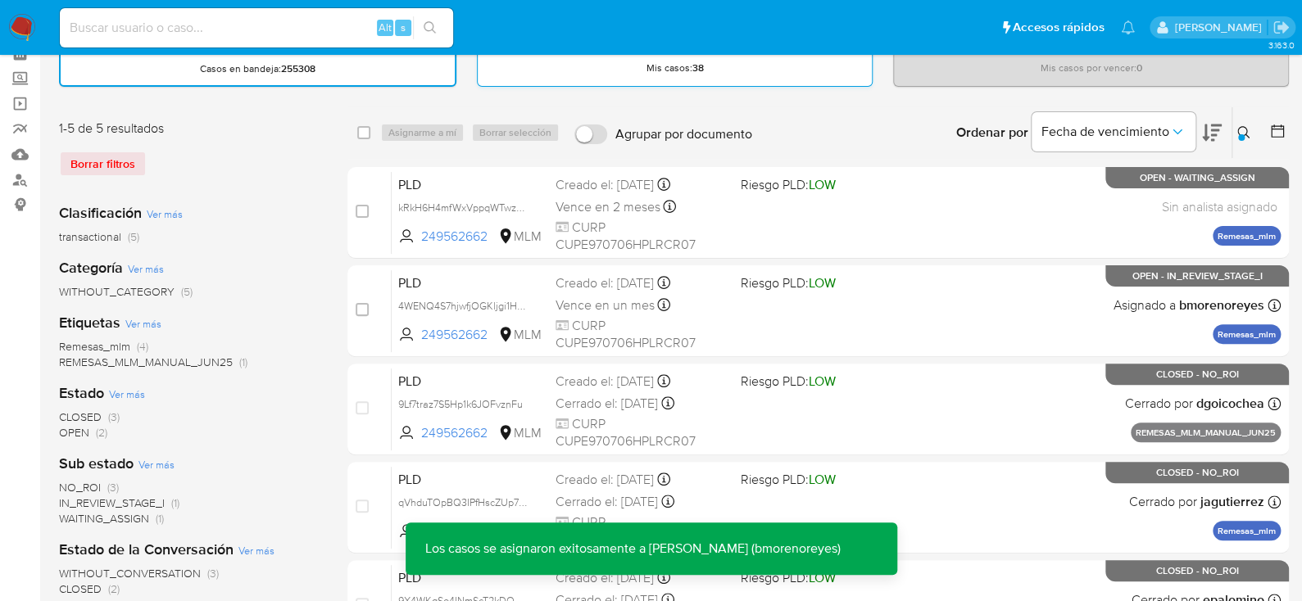
click at [799, 75] on div "Mis casos : 38" at bounding box center [675, 58] width 394 height 52
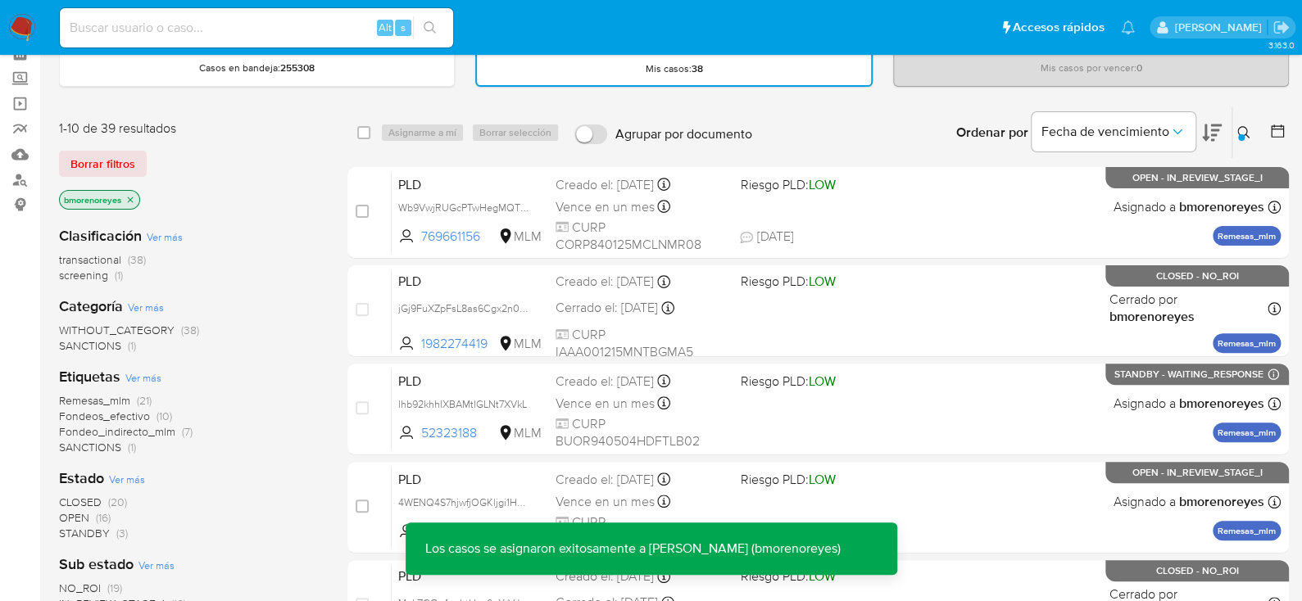
click at [1242, 131] on icon at bounding box center [1243, 132] width 13 height 13
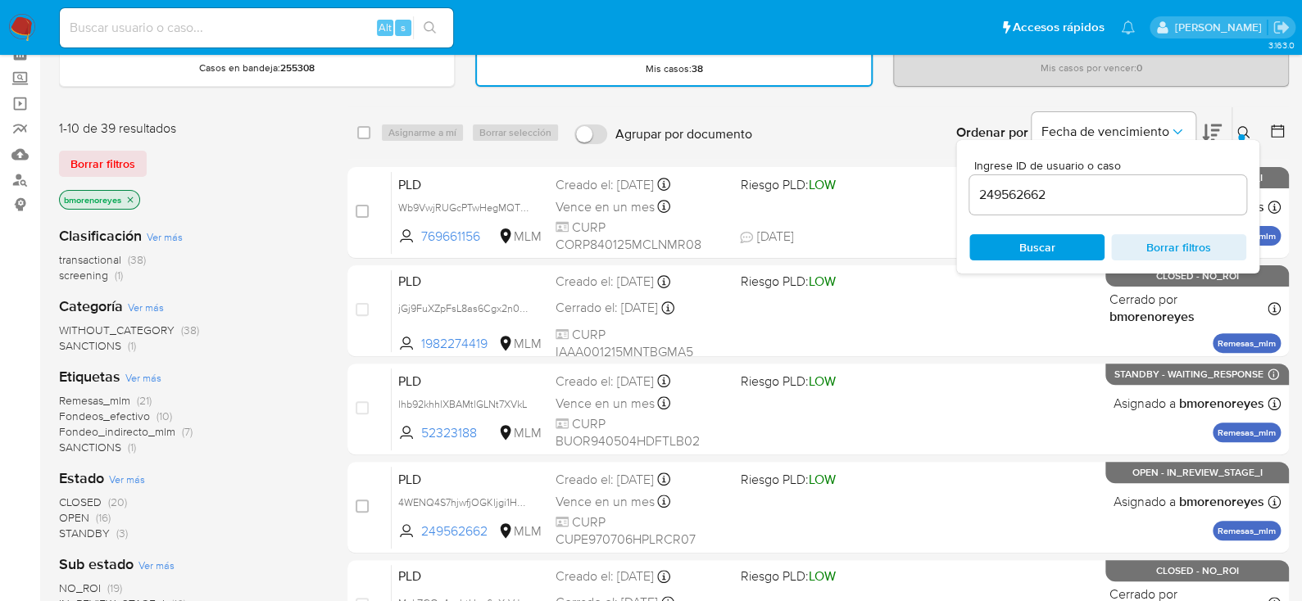
click at [1059, 192] on input "249562662" at bounding box center [1107, 194] width 277 height 21
click at [1018, 254] on span "Buscar" at bounding box center [1037, 247] width 112 height 23
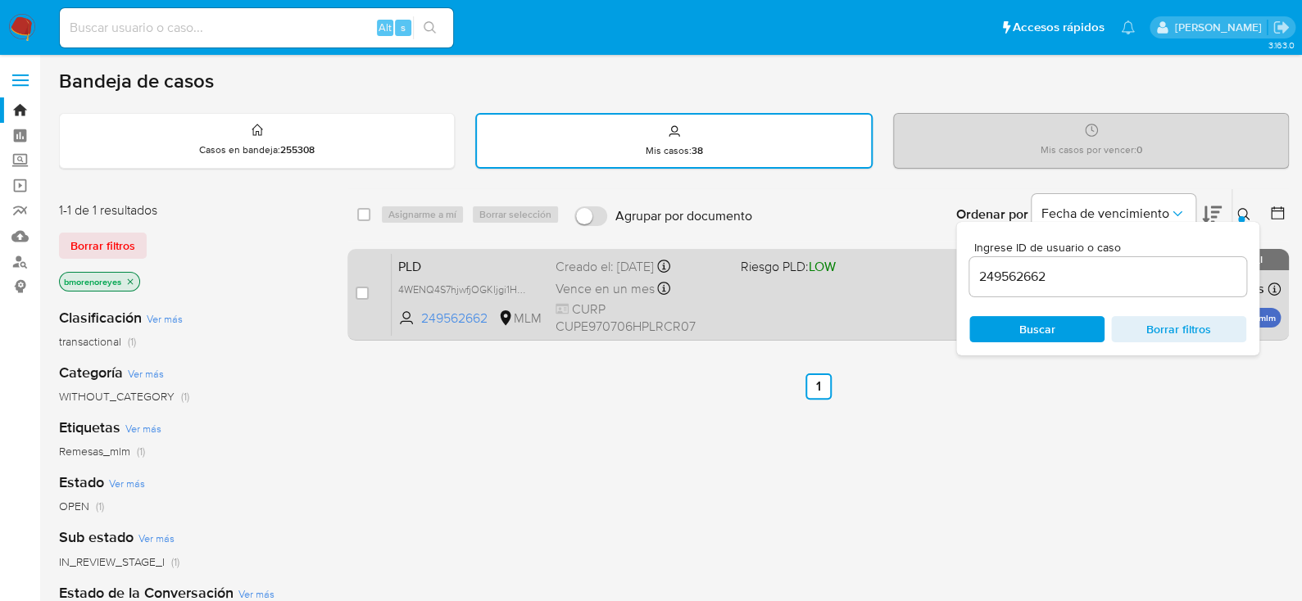
click at [753, 302] on div "PLD 4WENQ4S7hjwfjOGKljgi1H2D 249562662 MLM Riesgo PLD: LOW Creado el: 12/09/202…" at bounding box center [836, 294] width 889 height 83
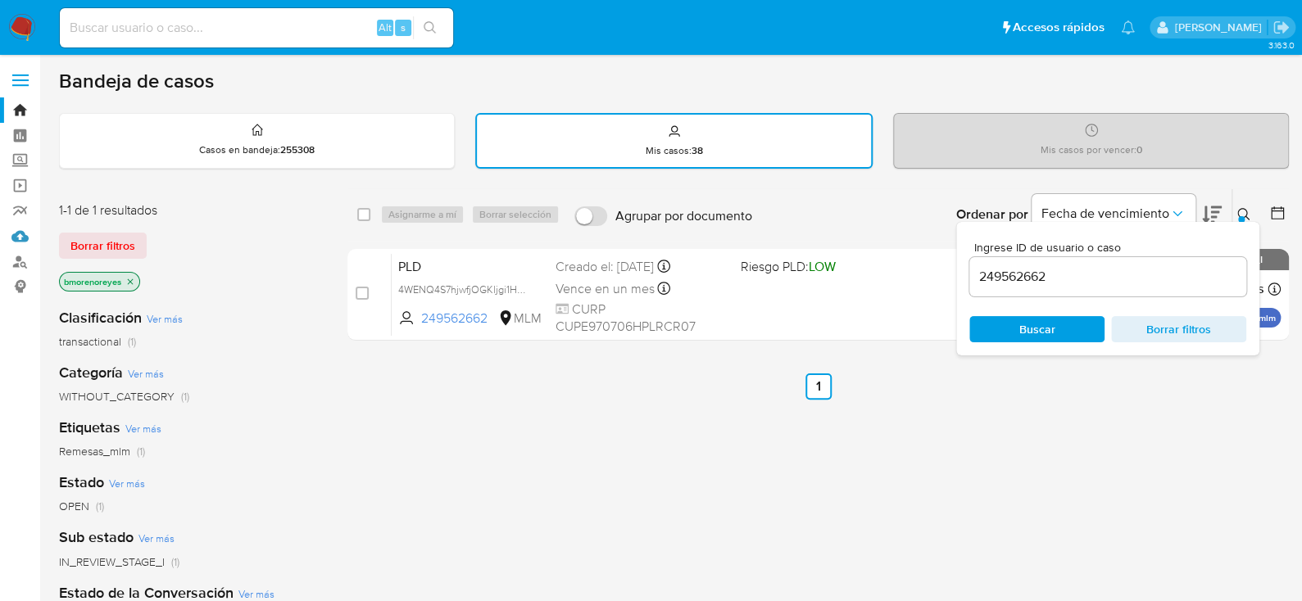
drag, startPoint x: 14, startPoint y: 242, endPoint x: 105, endPoint y: 309, distance: 113.1
click at [14, 242] on link "Mulan" at bounding box center [97, 236] width 195 height 25
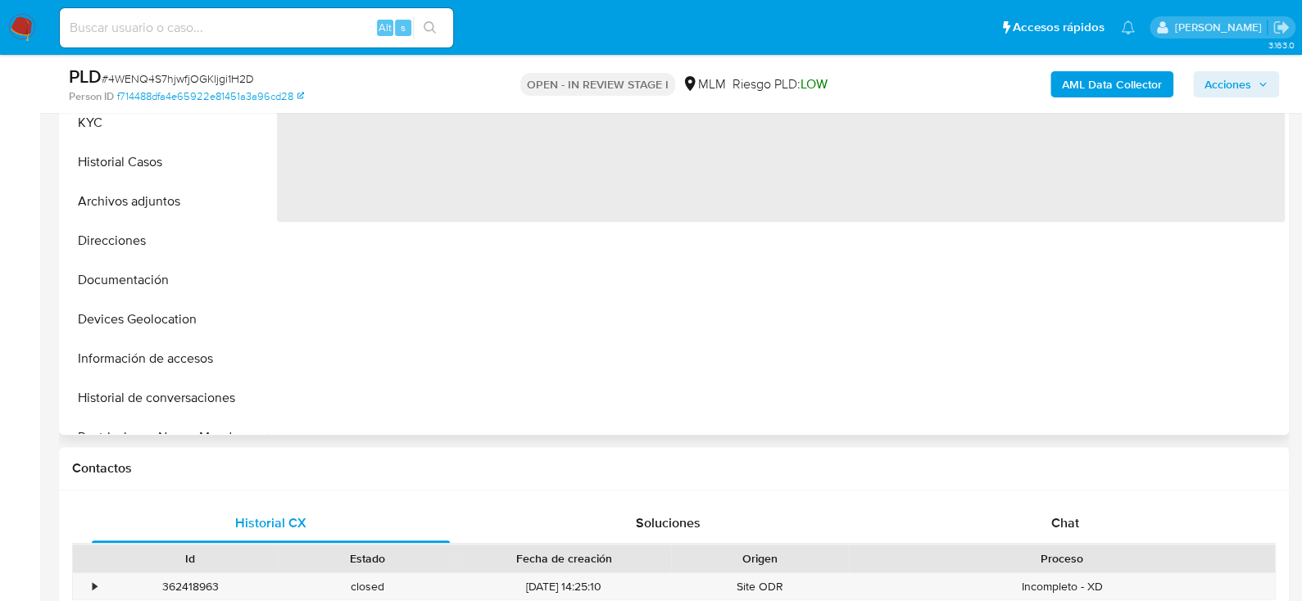
select select "10"
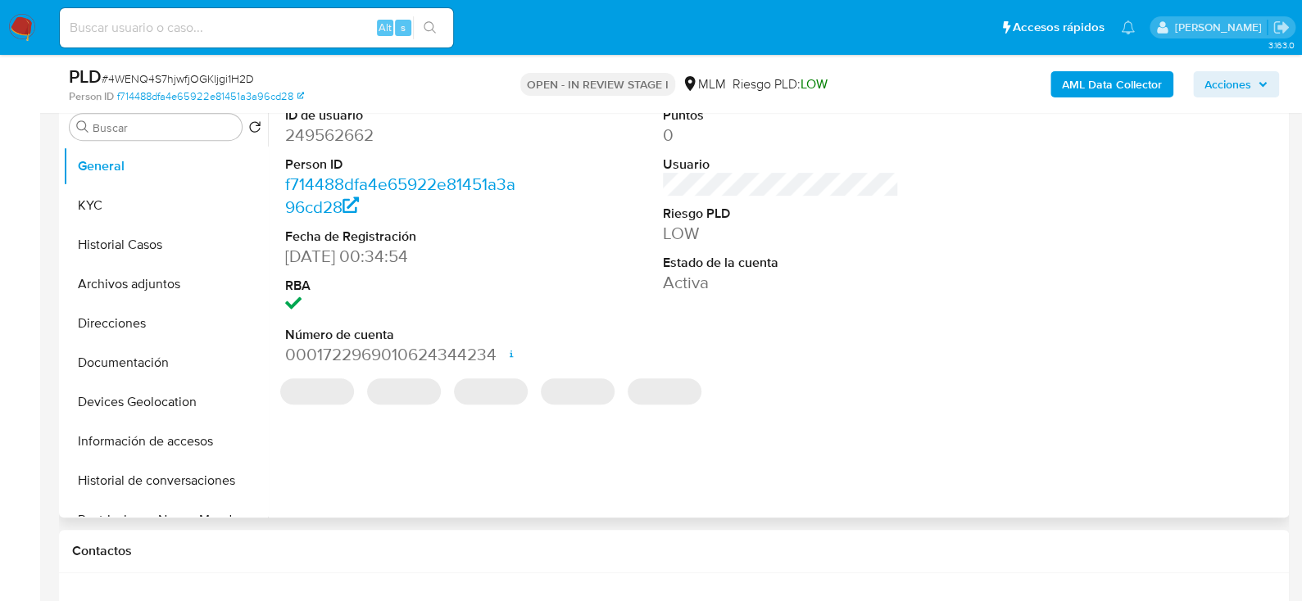
scroll to position [245, 0]
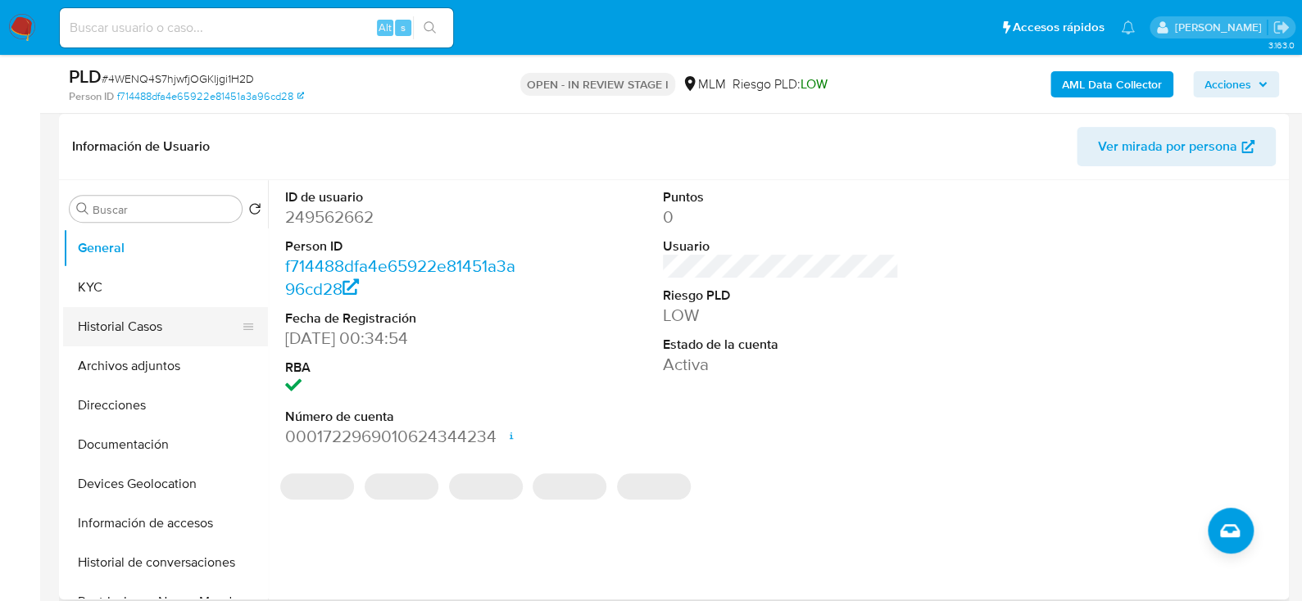
click at [103, 307] on button "Historial Casos" at bounding box center [159, 326] width 192 height 39
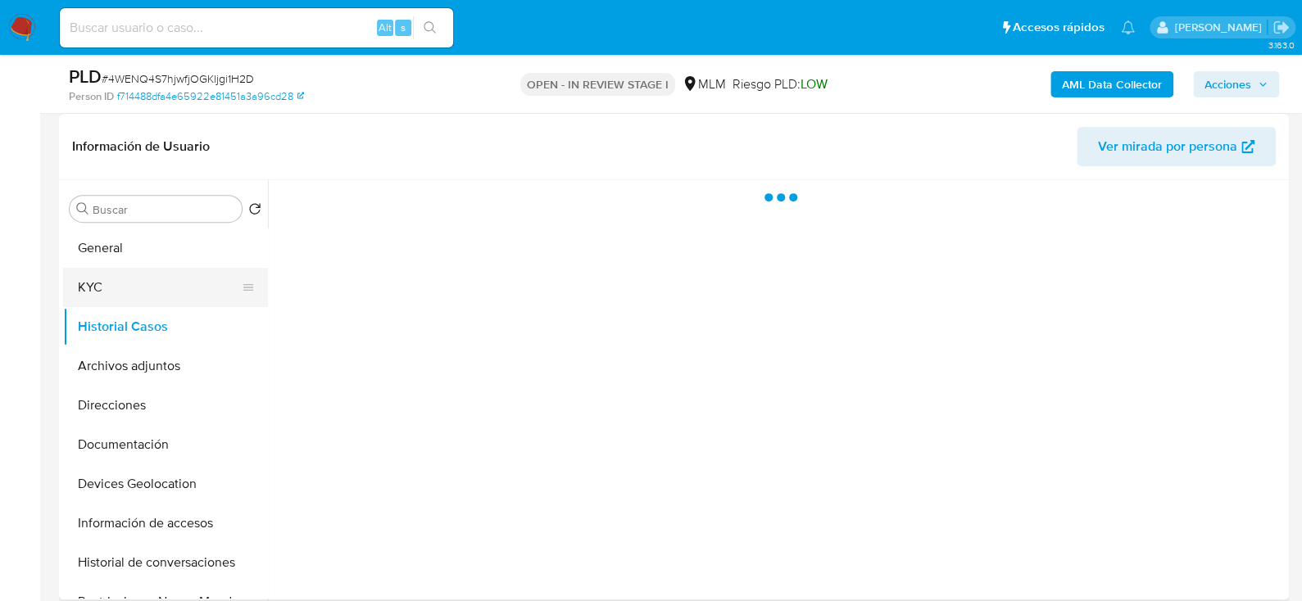
click at [173, 280] on button "KYC" at bounding box center [159, 287] width 192 height 39
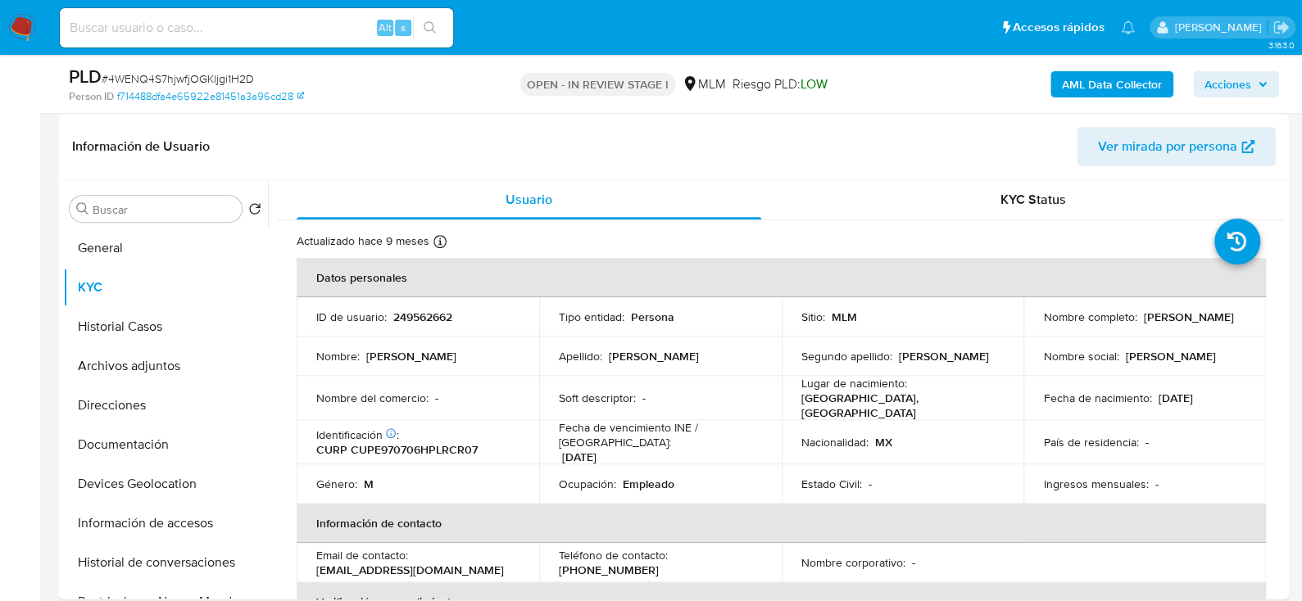
click at [0, 25] on nav "Pausado Ver notificaciones Alt s Accesos rápidos Presiona las siguientes teclas…" at bounding box center [651, 27] width 1302 height 55
click at [1, 27] on nav "Pausado Ver notificaciones Alt s Accesos rápidos Presiona las siguientes teclas…" at bounding box center [651, 27] width 1302 height 55
click at [12, 32] on img at bounding box center [22, 28] width 28 height 28
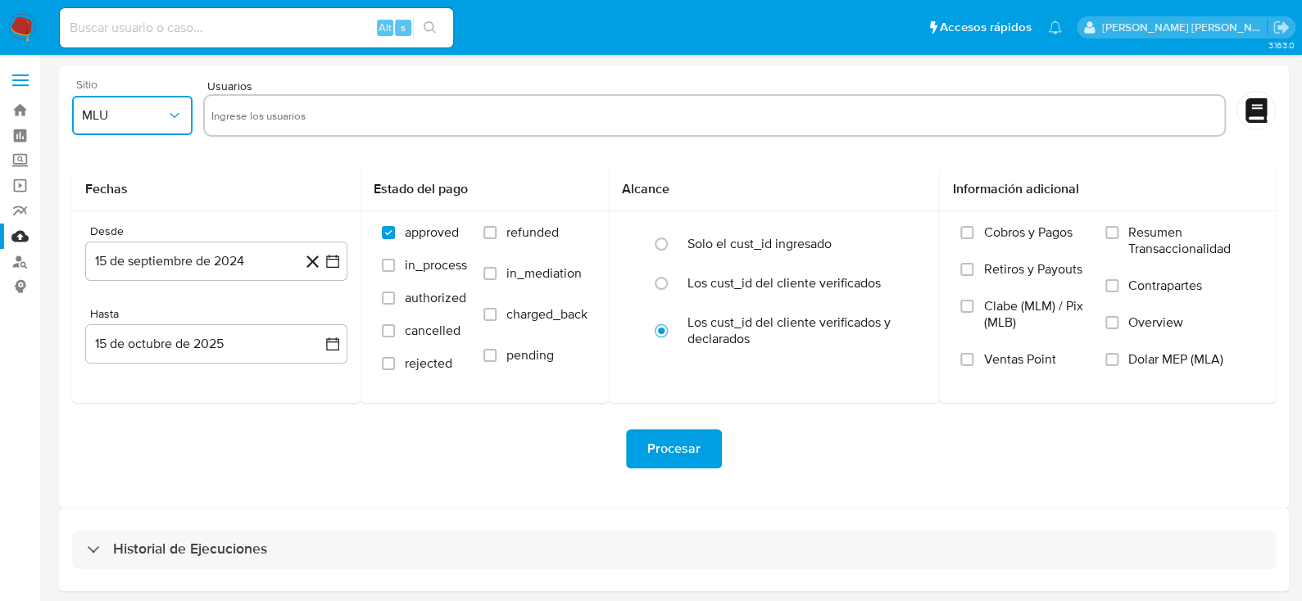
click at [170, 120] on icon "button" at bounding box center [174, 115] width 16 height 16
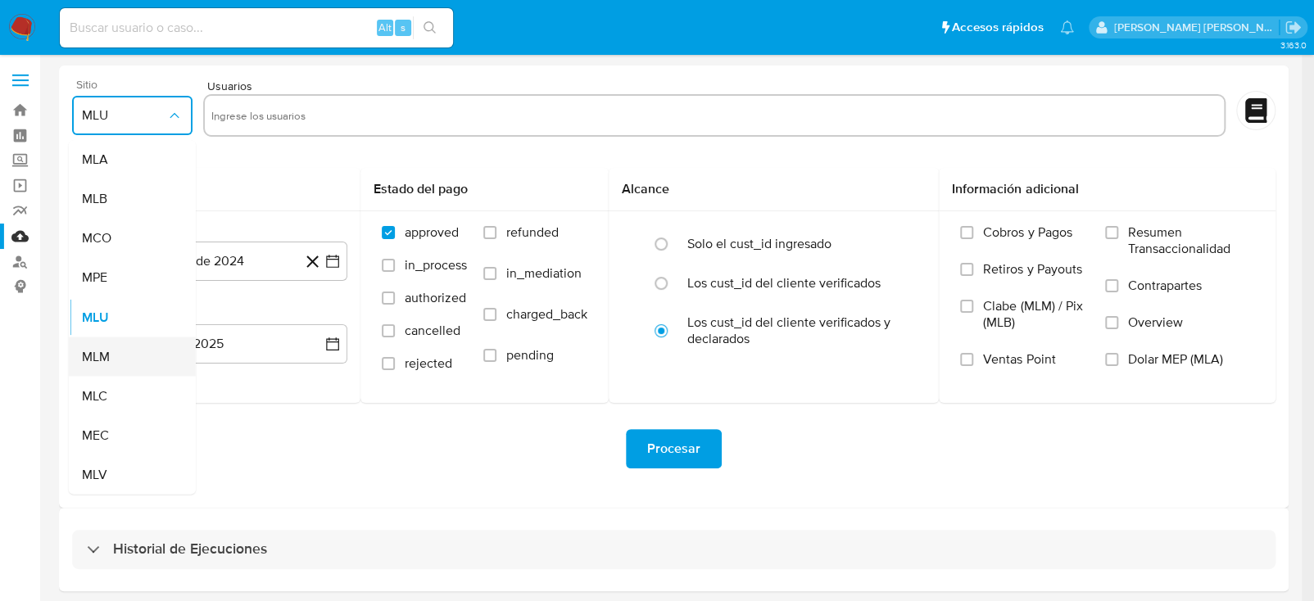
click at [94, 357] on span "MLM" at bounding box center [96, 356] width 28 height 16
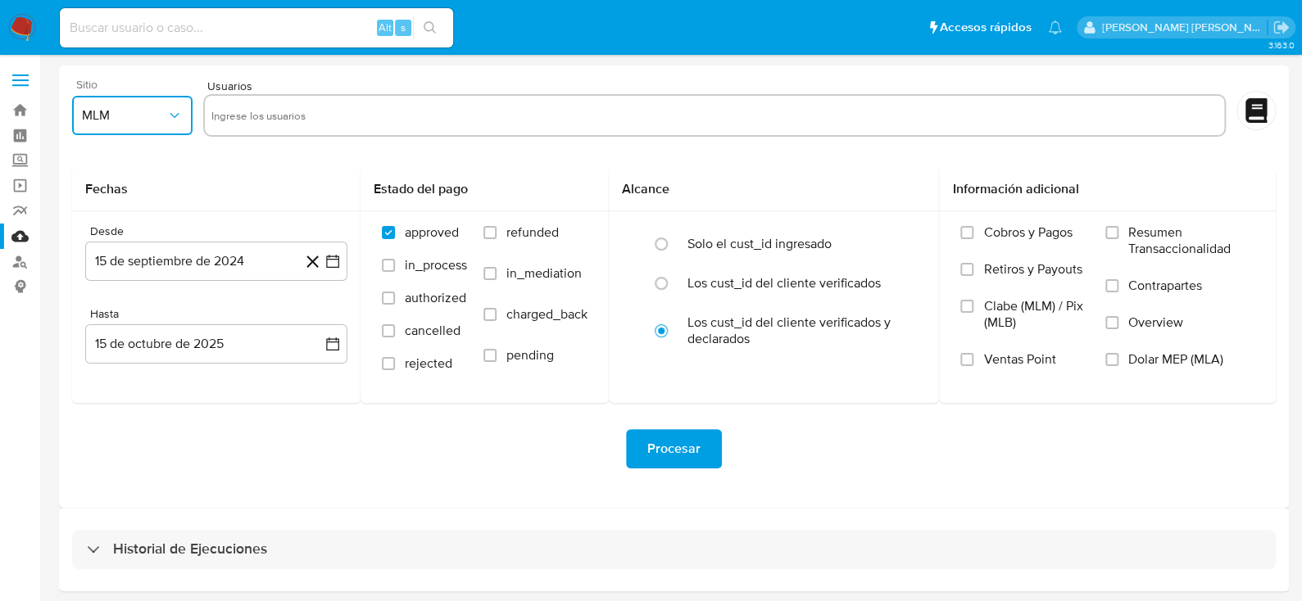
click at [291, 124] on input "text" at bounding box center [714, 115] width 1007 height 26
type input "158255660"
click at [338, 269] on icon "button" at bounding box center [333, 261] width 16 height 16
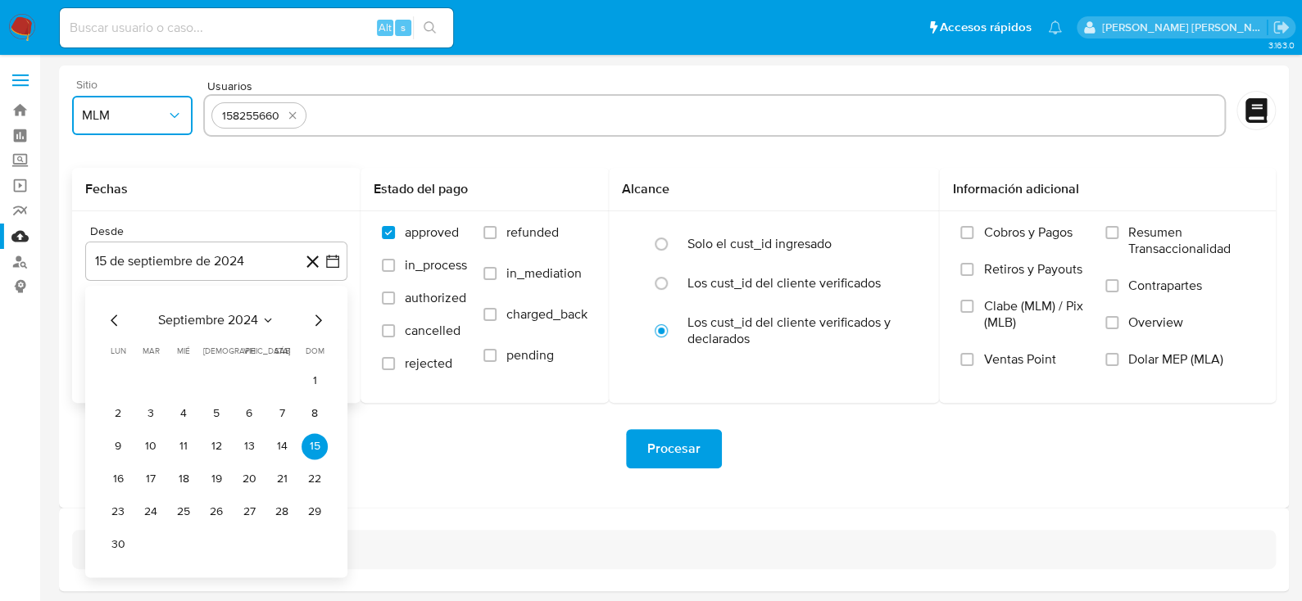
click at [321, 322] on icon "Mes siguiente" at bounding box center [318, 321] width 20 height 20
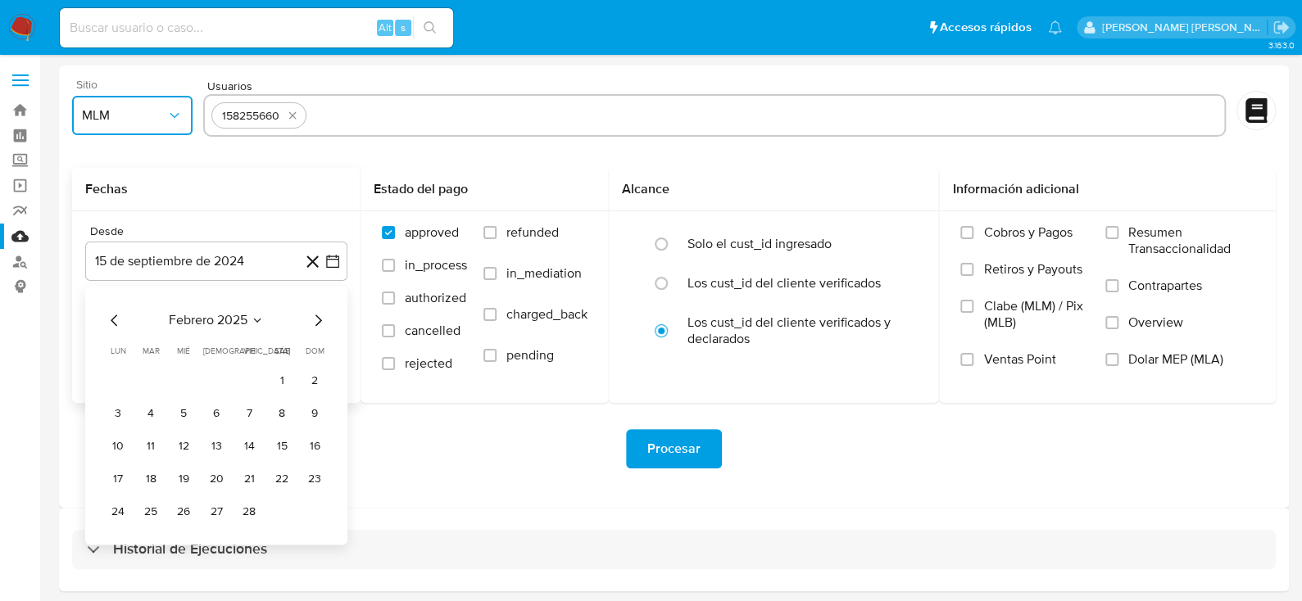
click at [321, 322] on icon "Mes siguiente" at bounding box center [318, 321] width 20 height 20
click at [216, 373] on button "1" at bounding box center [216, 381] width 26 height 26
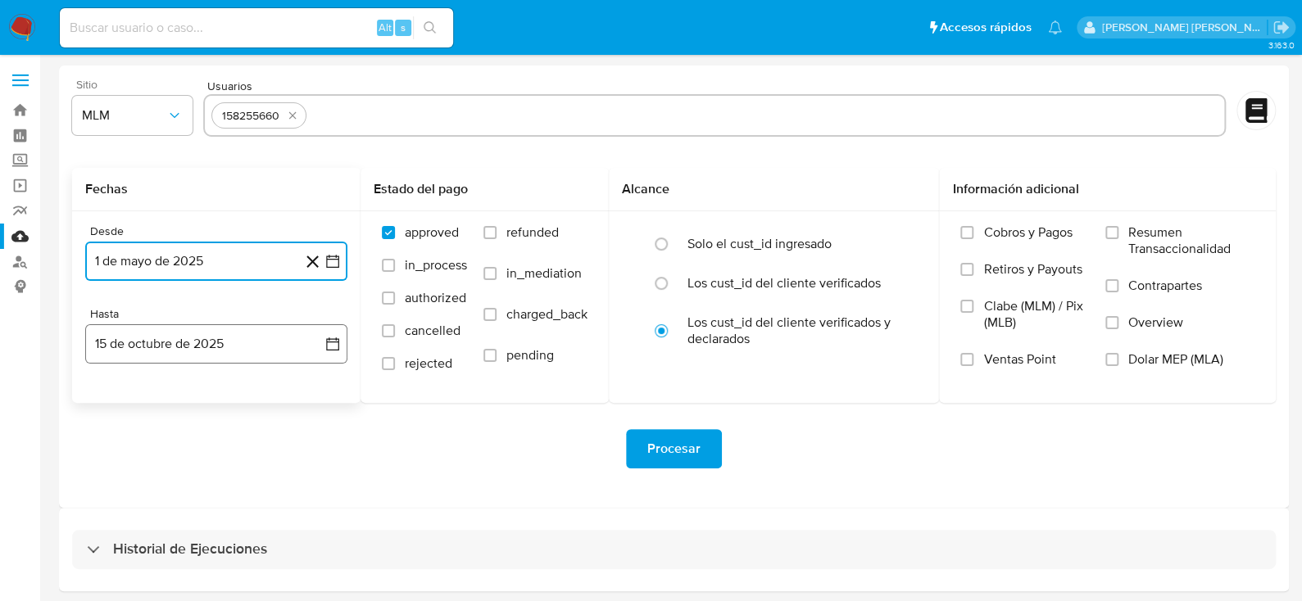
click at [323, 347] on button "15 de octubre de 2025" at bounding box center [216, 344] width 262 height 39
click at [111, 406] on icon "Mes anterior" at bounding box center [115, 403] width 20 height 20
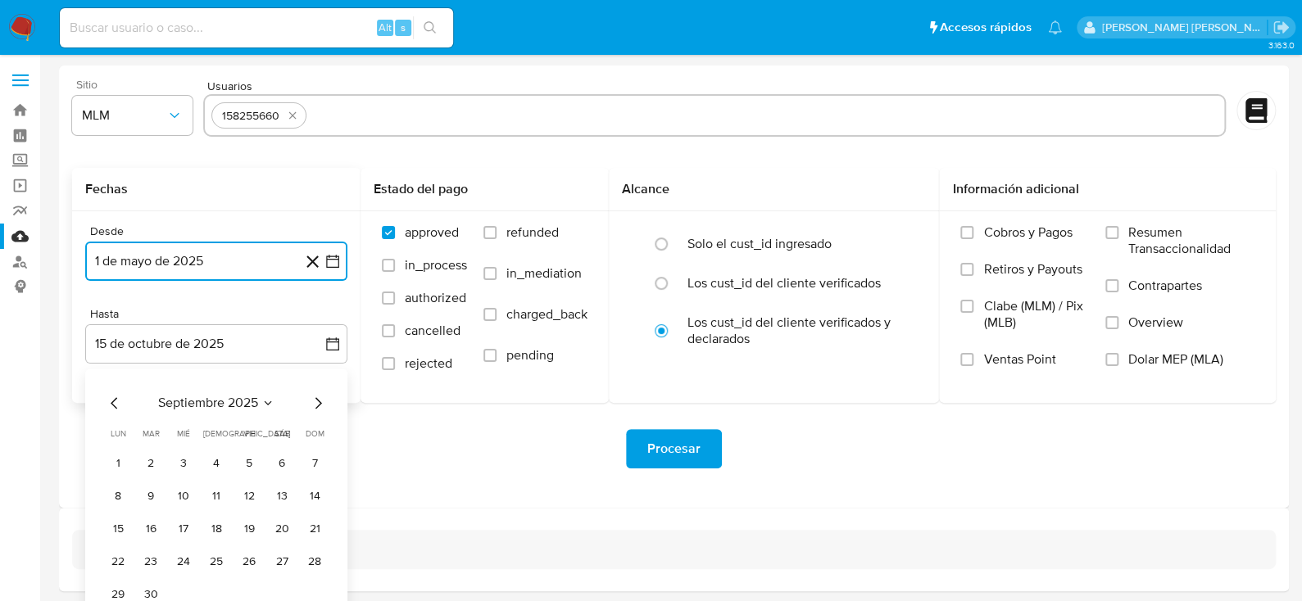
click at [111, 406] on icon "Mes anterior" at bounding box center [115, 403] width 20 height 20
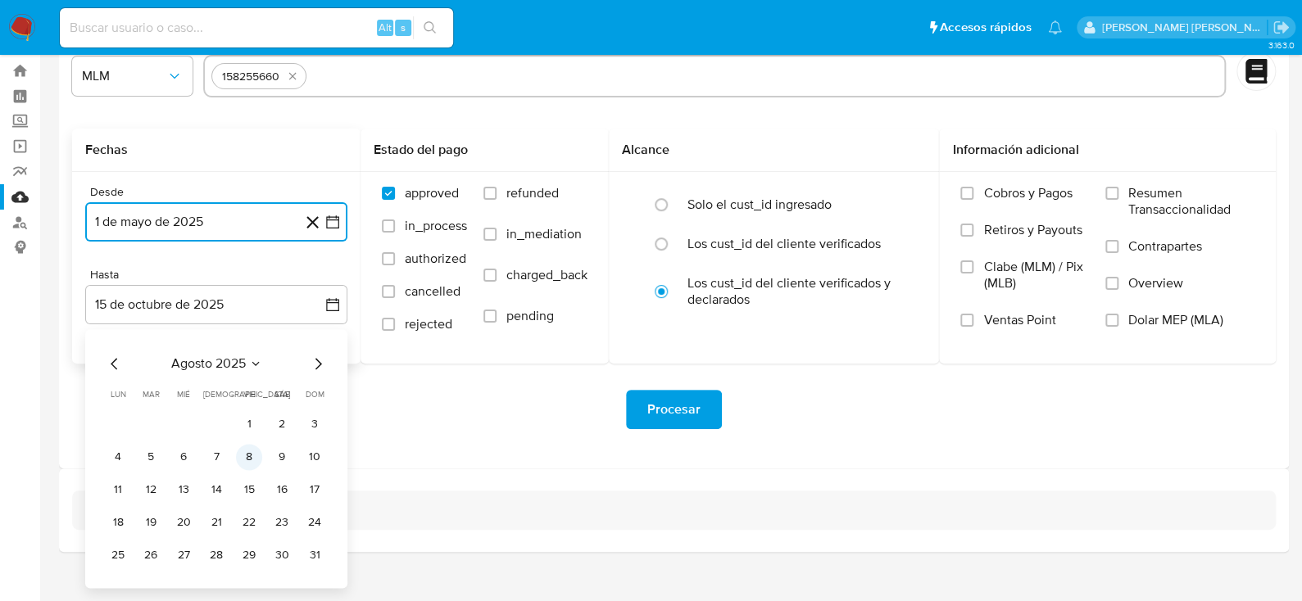
scroll to position [59, 0]
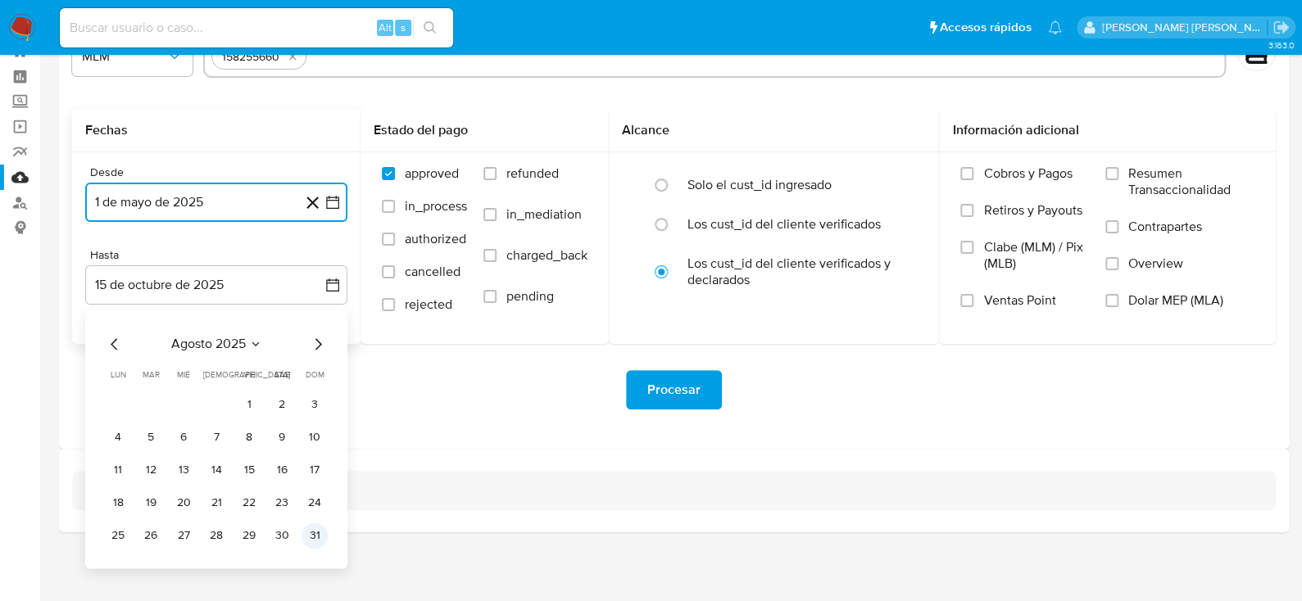
click at [311, 538] on button "31" at bounding box center [315, 536] width 26 height 26
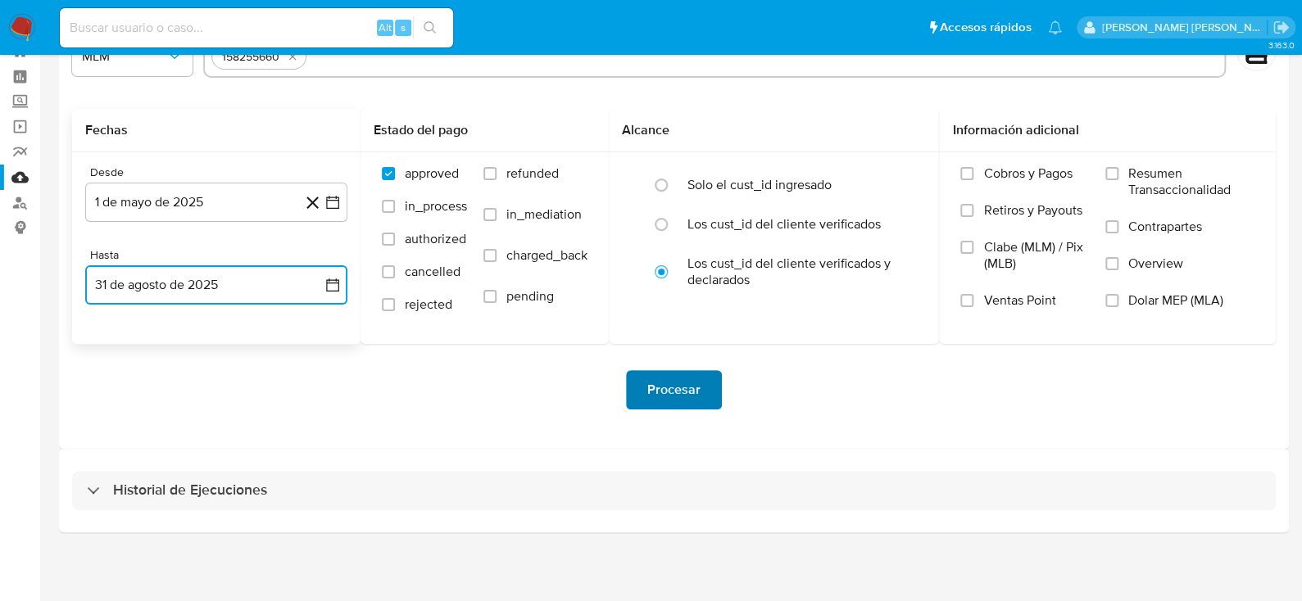
click at [656, 393] on span "Procesar" at bounding box center [673, 390] width 53 height 36
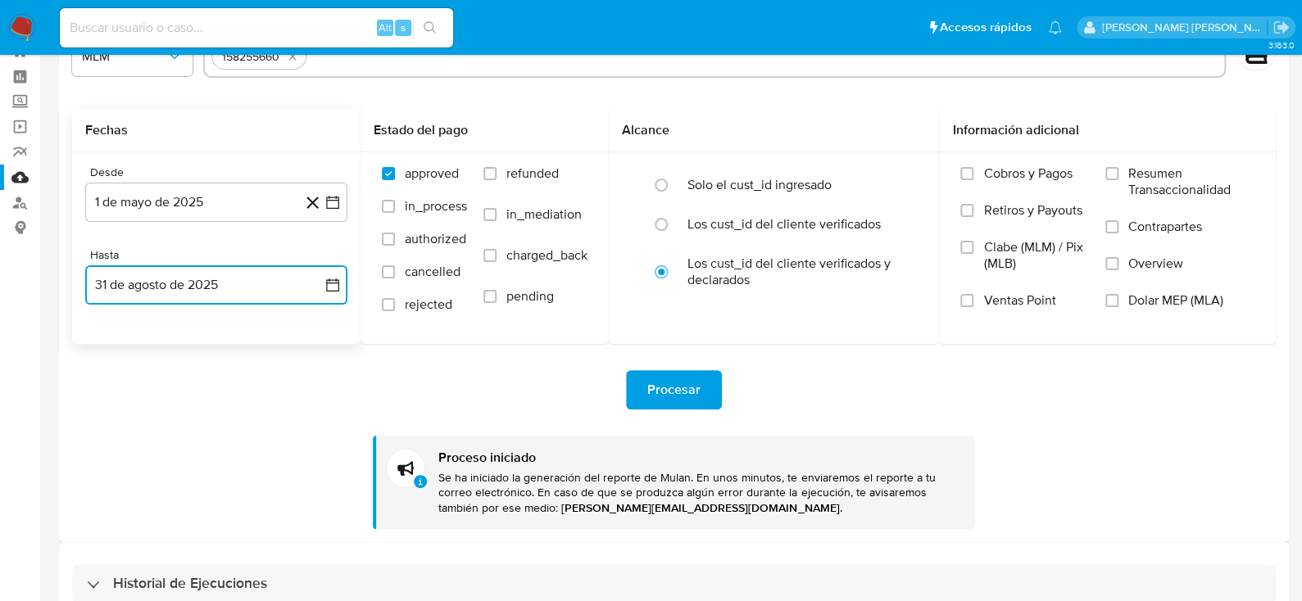
scroll to position [0, 0]
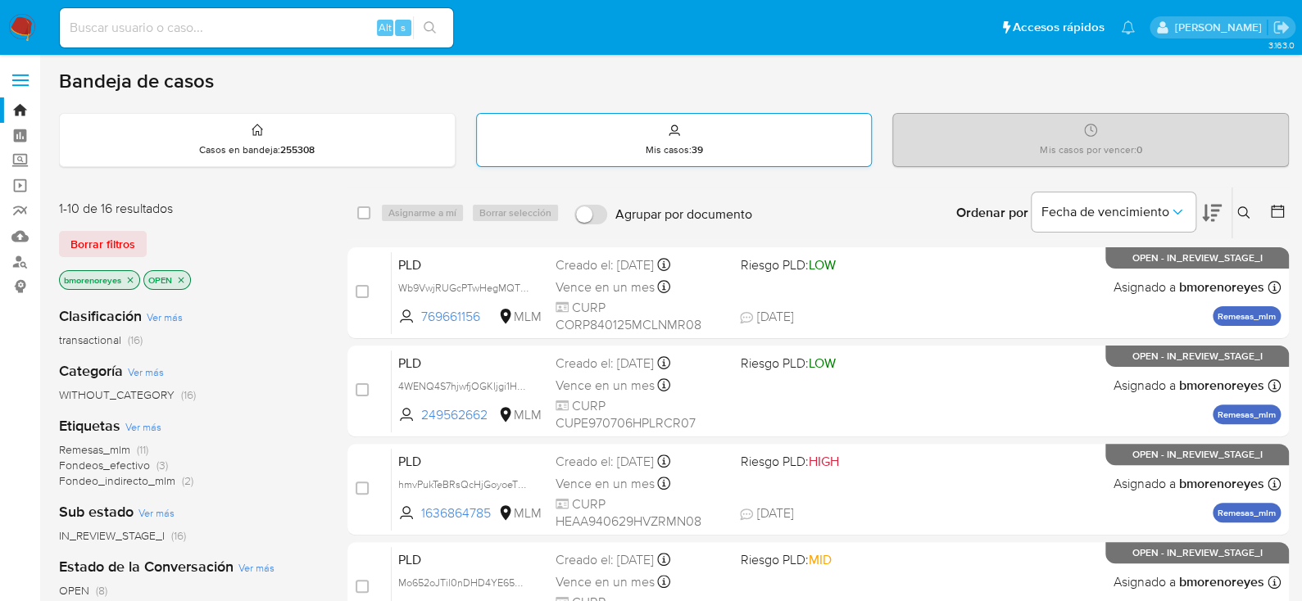
click at [733, 134] on div "Mis casos : 39" at bounding box center [674, 140] width 395 height 52
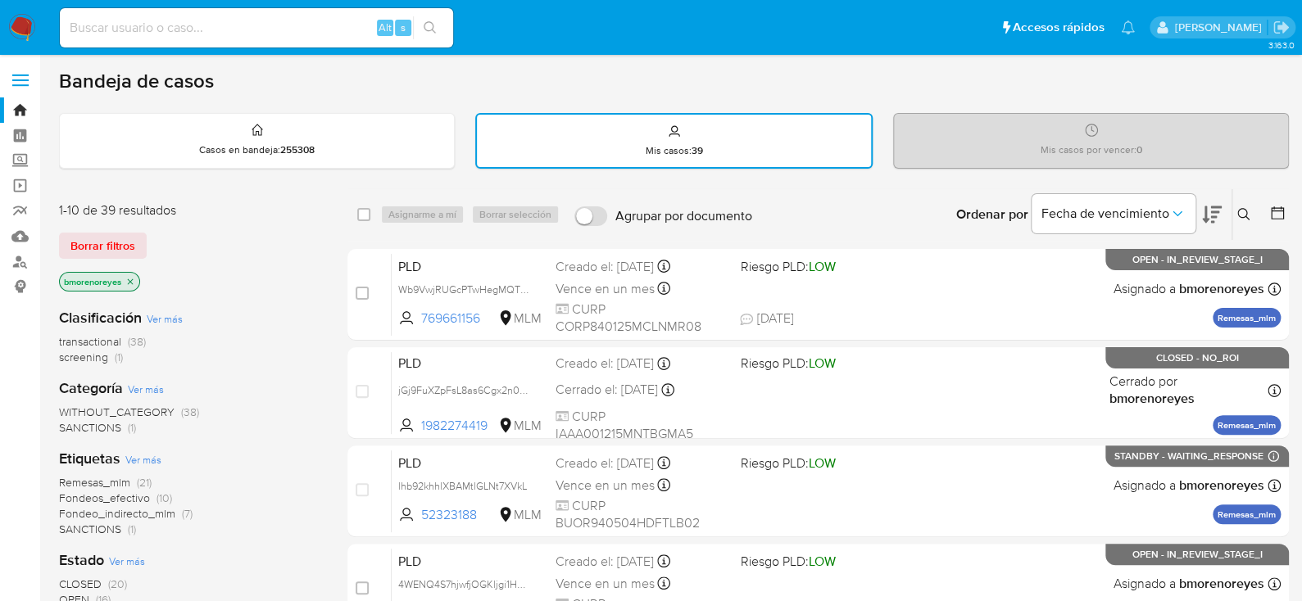
click at [1249, 208] on icon at bounding box center [1243, 214] width 13 height 13
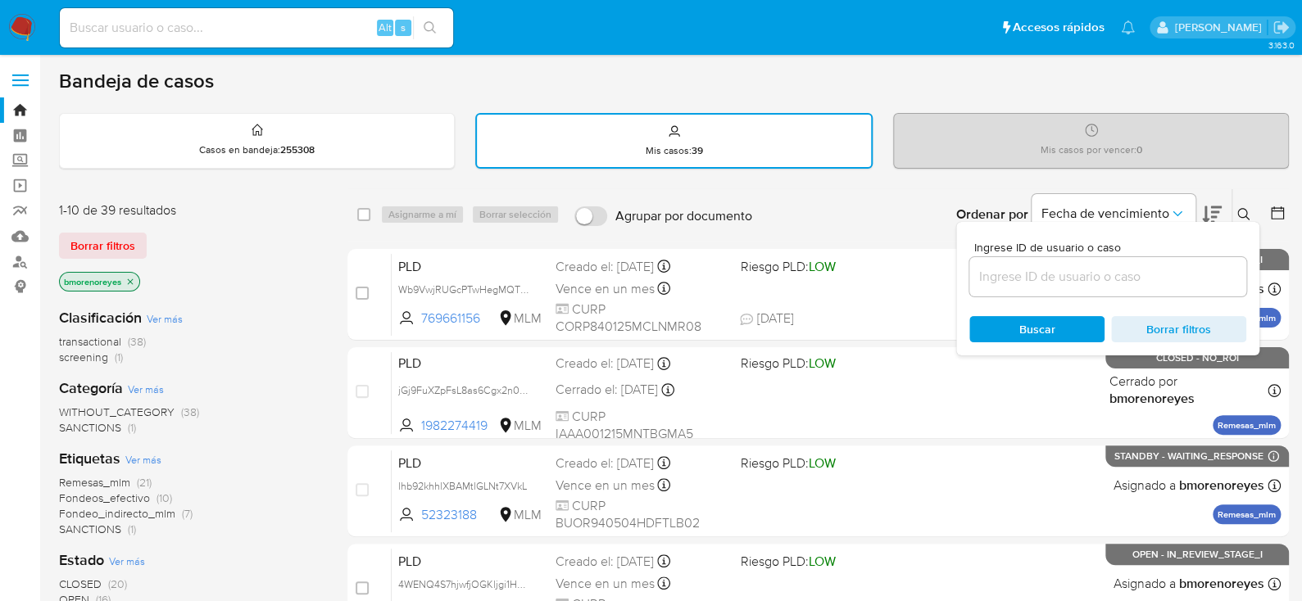
click at [996, 285] on div at bounding box center [1107, 276] width 277 height 39
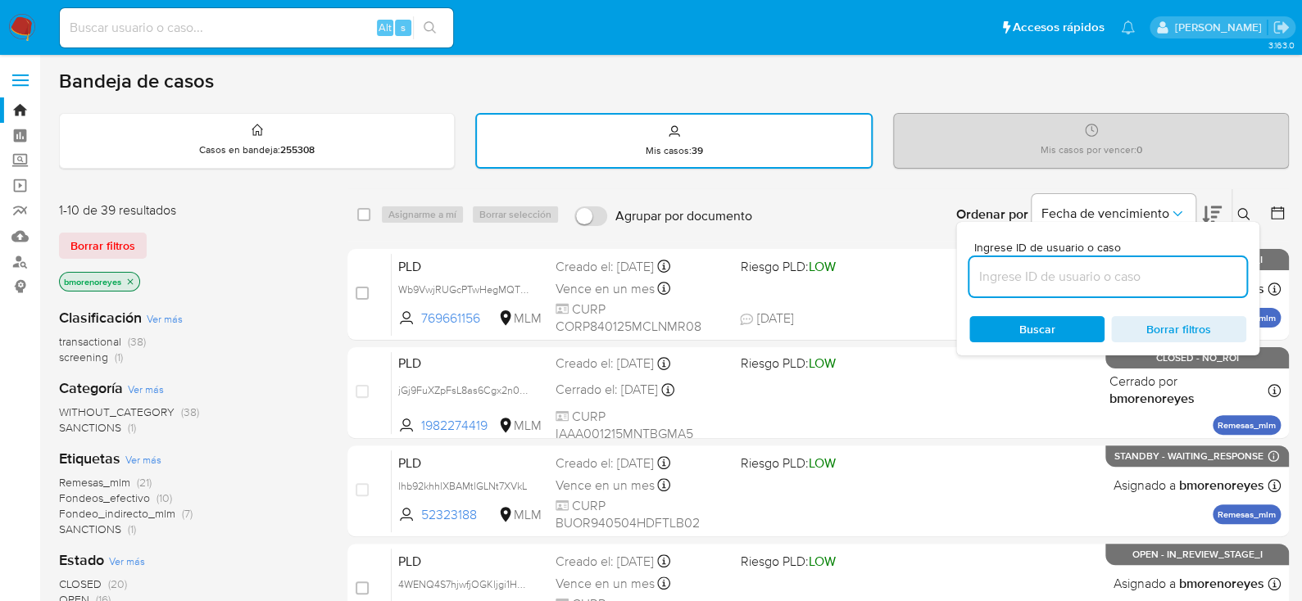
click at [1009, 277] on input at bounding box center [1107, 276] width 277 height 21
paste input "473229393"
type input "473229393"
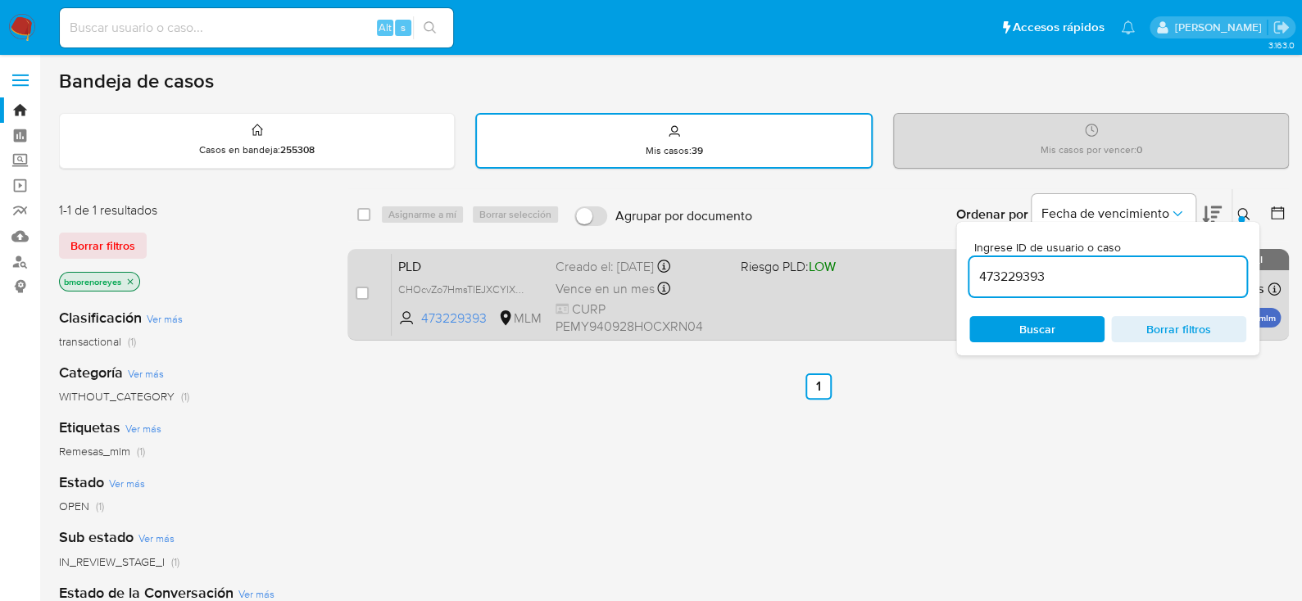
click at [828, 324] on div "PLD CHOcvZo7HmsTlEJXCYlXKleC 473229393 MLM Riesgo PLD: LOW Creado el: 12/09/202…" at bounding box center [836, 294] width 889 height 83
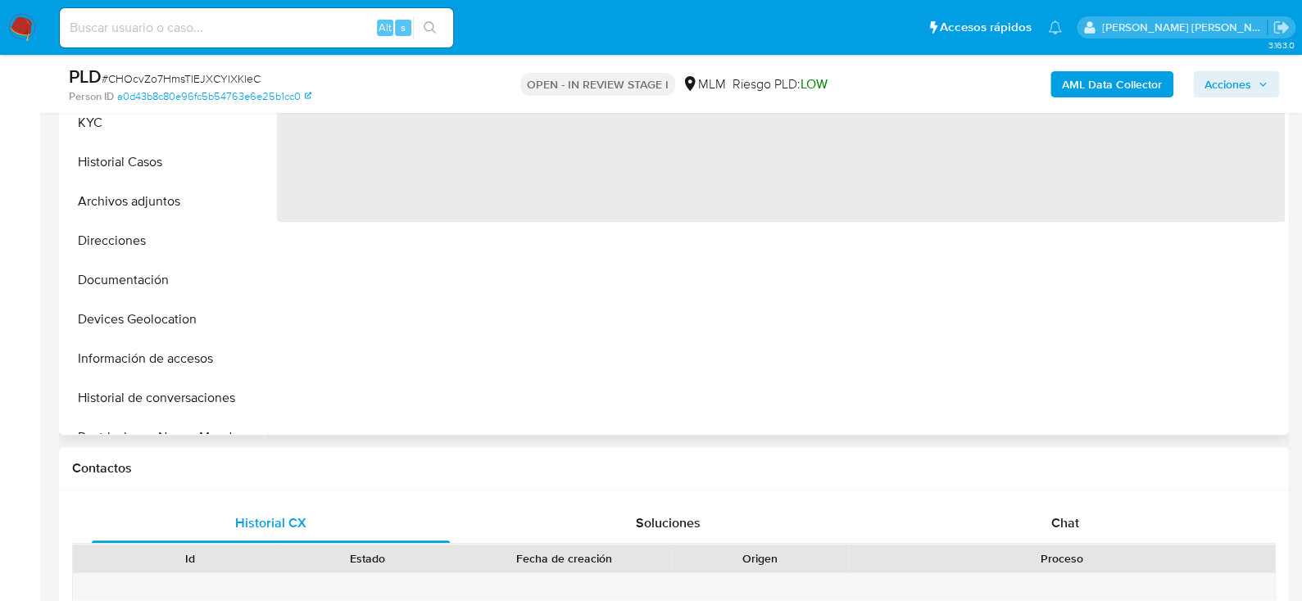
select select "10"
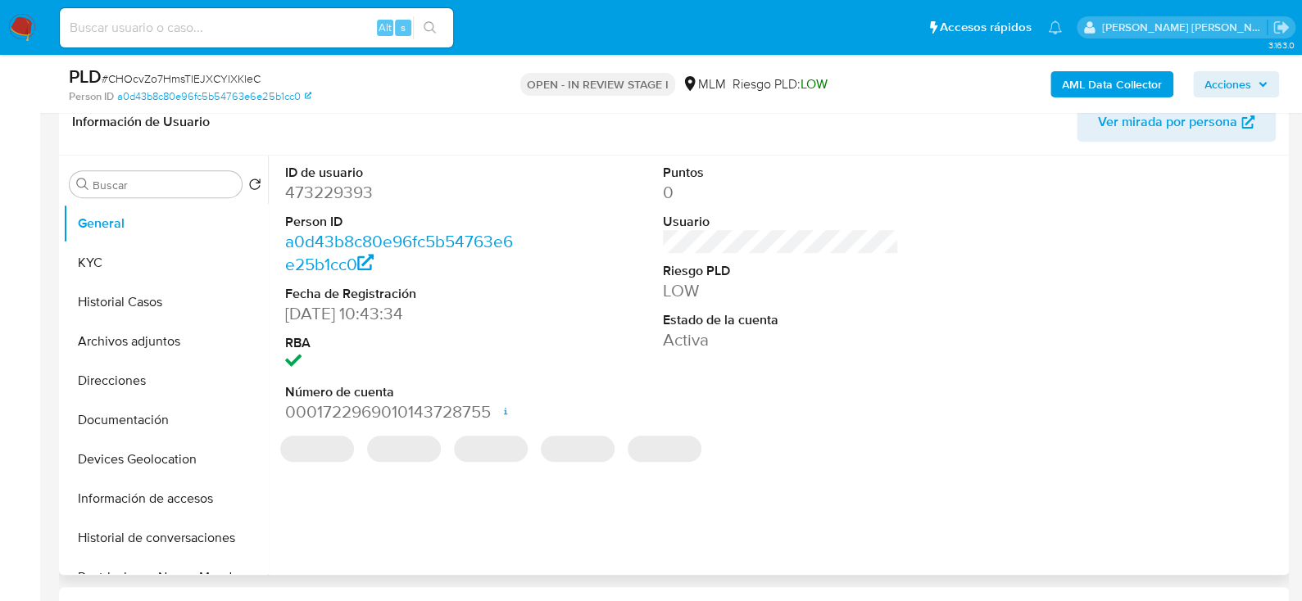
scroll to position [245, 0]
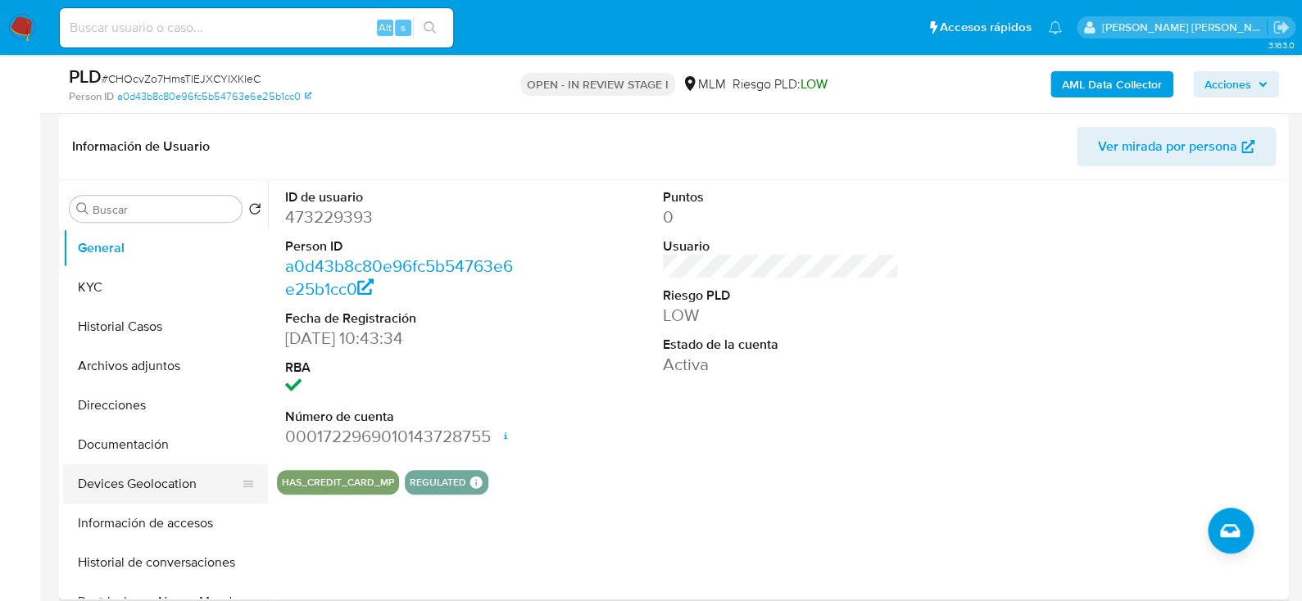
click at [153, 480] on button "Devices Geolocation" at bounding box center [159, 484] width 192 height 39
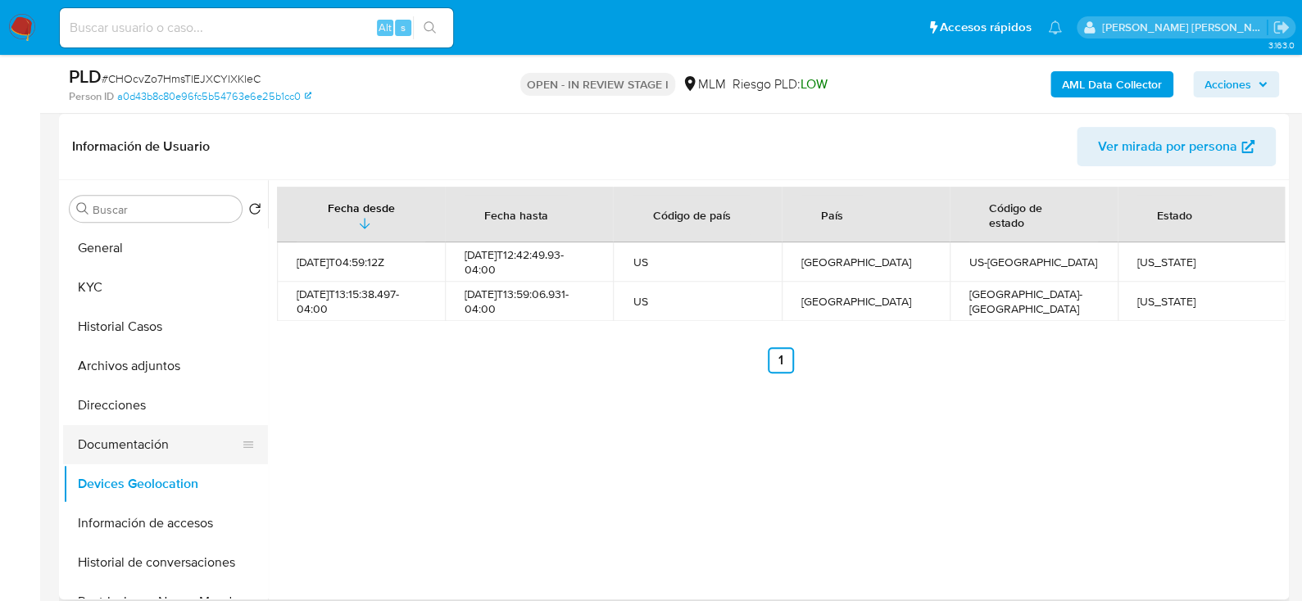
click at [157, 432] on button "Documentación" at bounding box center [159, 444] width 192 height 39
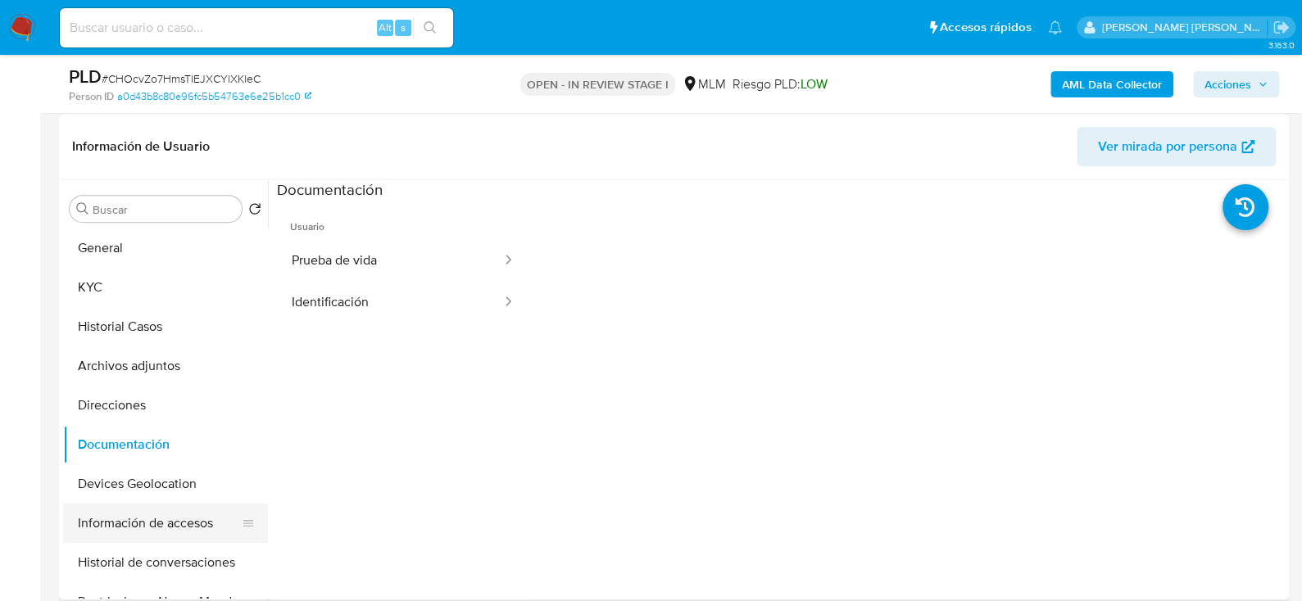
click at [152, 514] on button "Información de accesos" at bounding box center [159, 523] width 192 height 39
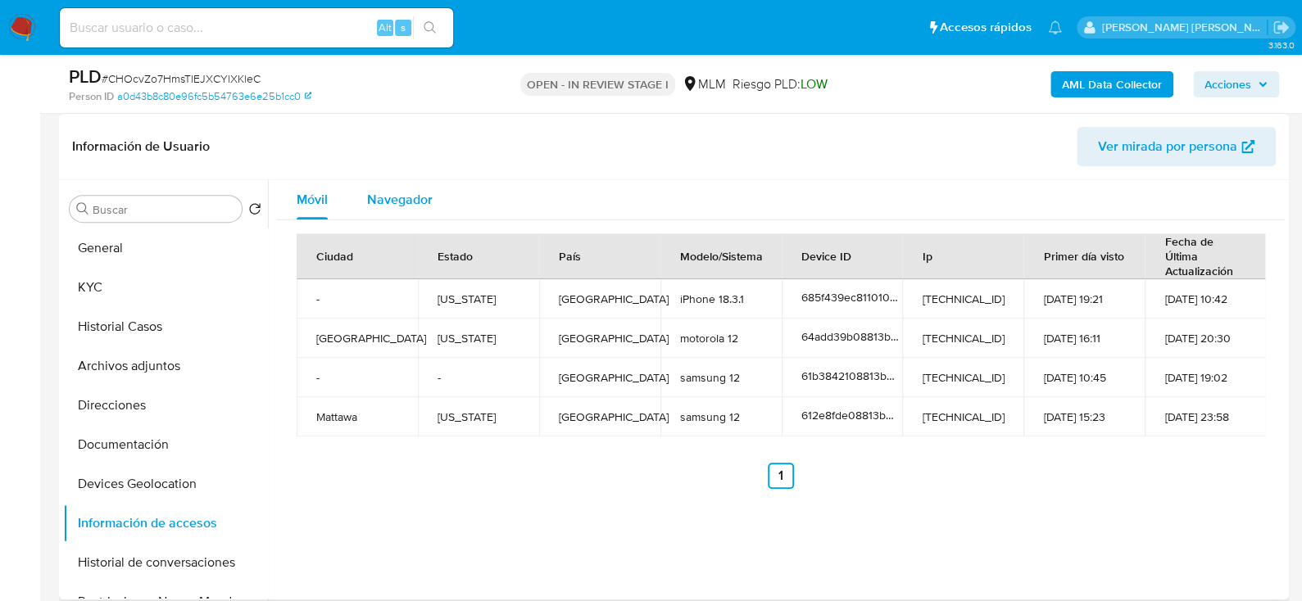
click at [382, 192] on span "Navegador" at bounding box center [400, 199] width 66 height 19
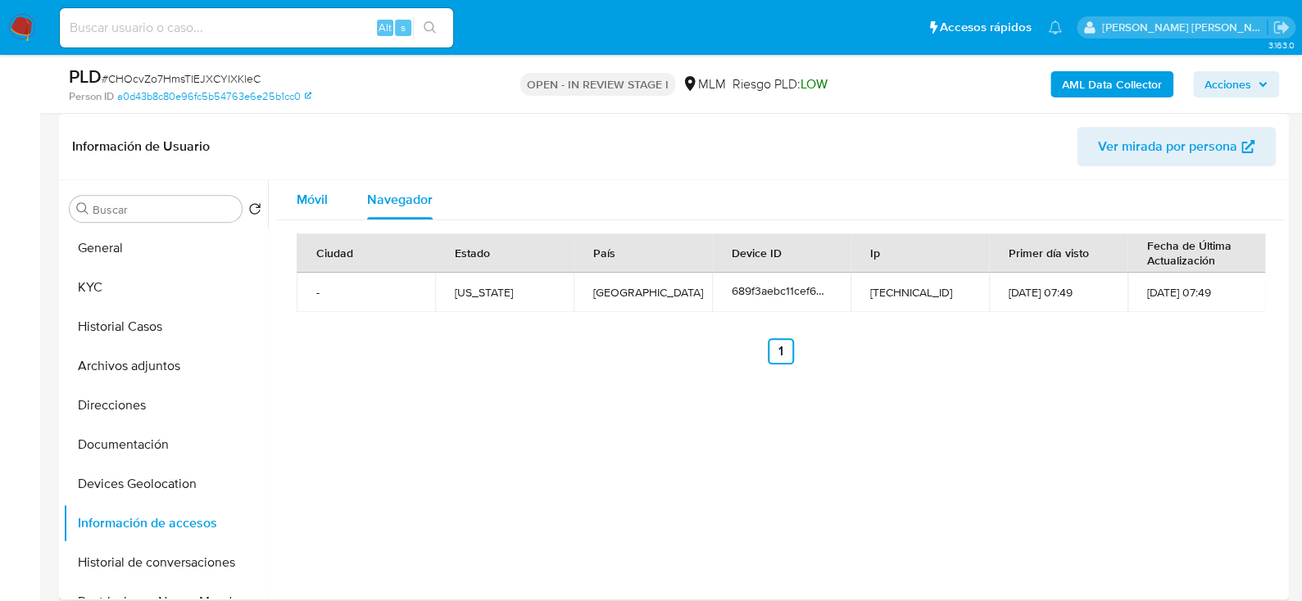
click at [328, 203] on button "Móvil" at bounding box center [312, 199] width 70 height 39
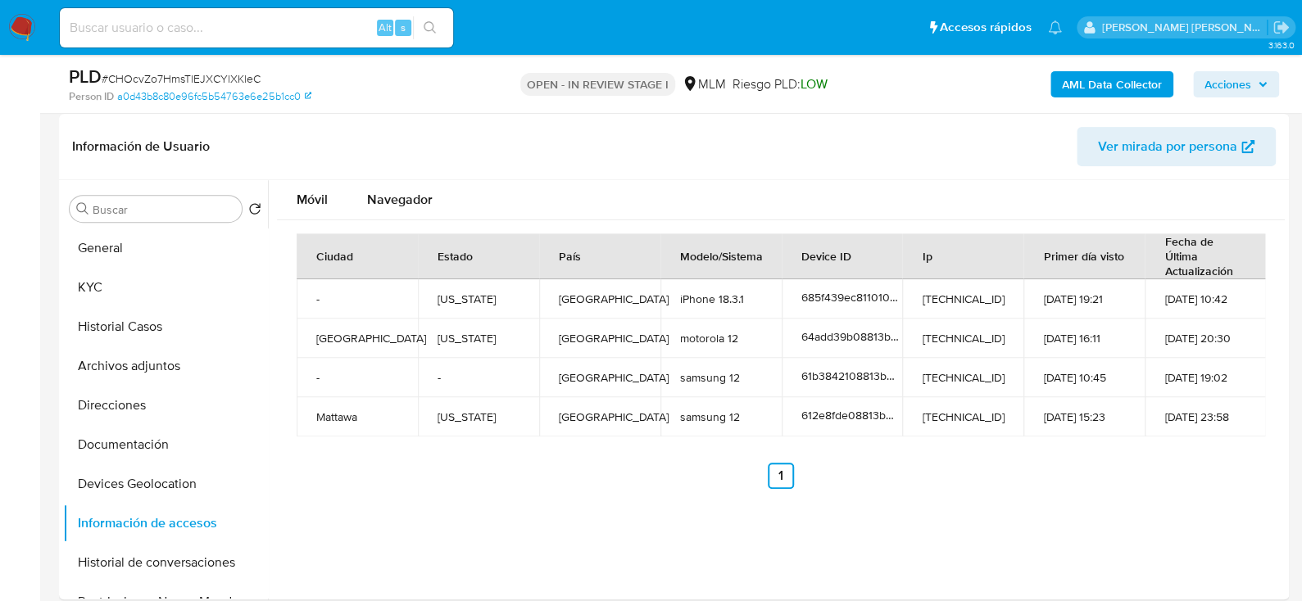
click at [25, 15] on img at bounding box center [22, 28] width 28 height 28
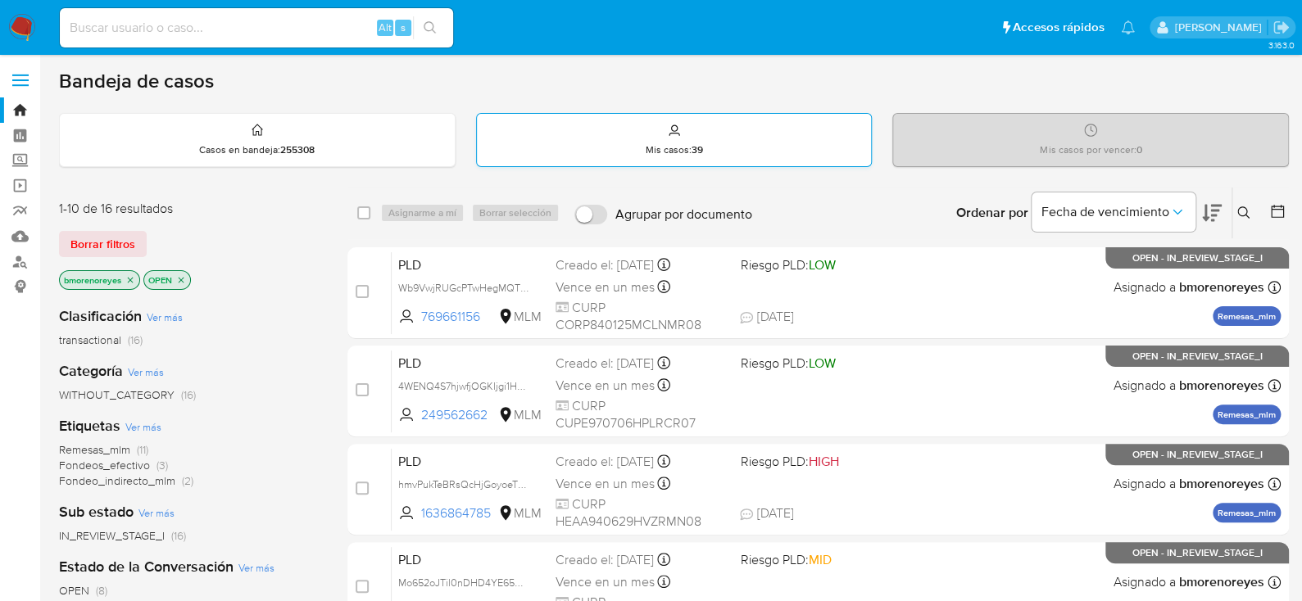
click at [771, 139] on div "Mis casos : 39" at bounding box center [674, 140] width 395 height 52
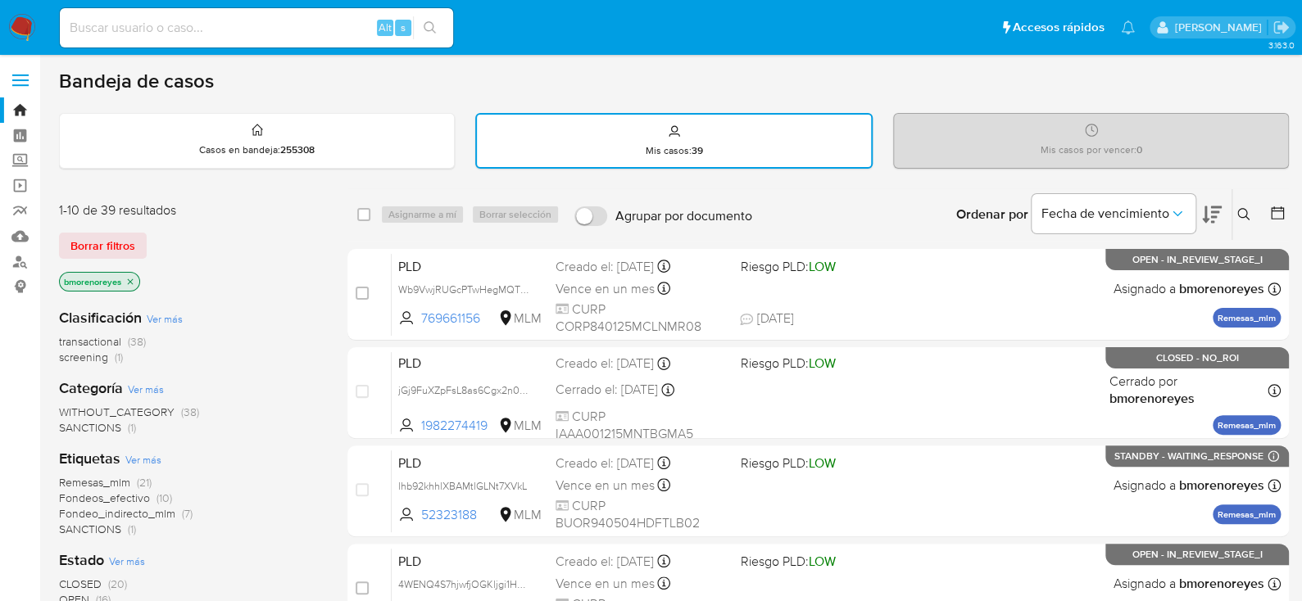
click at [1235, 211] on button at bounding box center [1245, 215] width 27 height 20
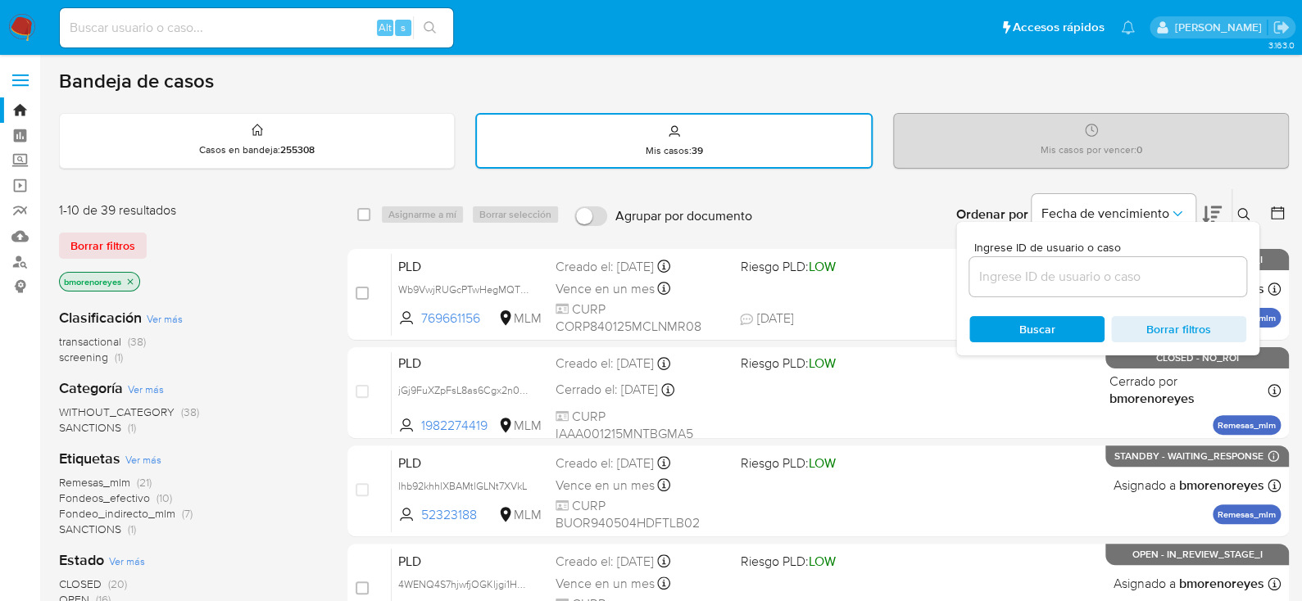
click at [1037, 268] on input at bounding box center [1107, 276] width 277 height 21
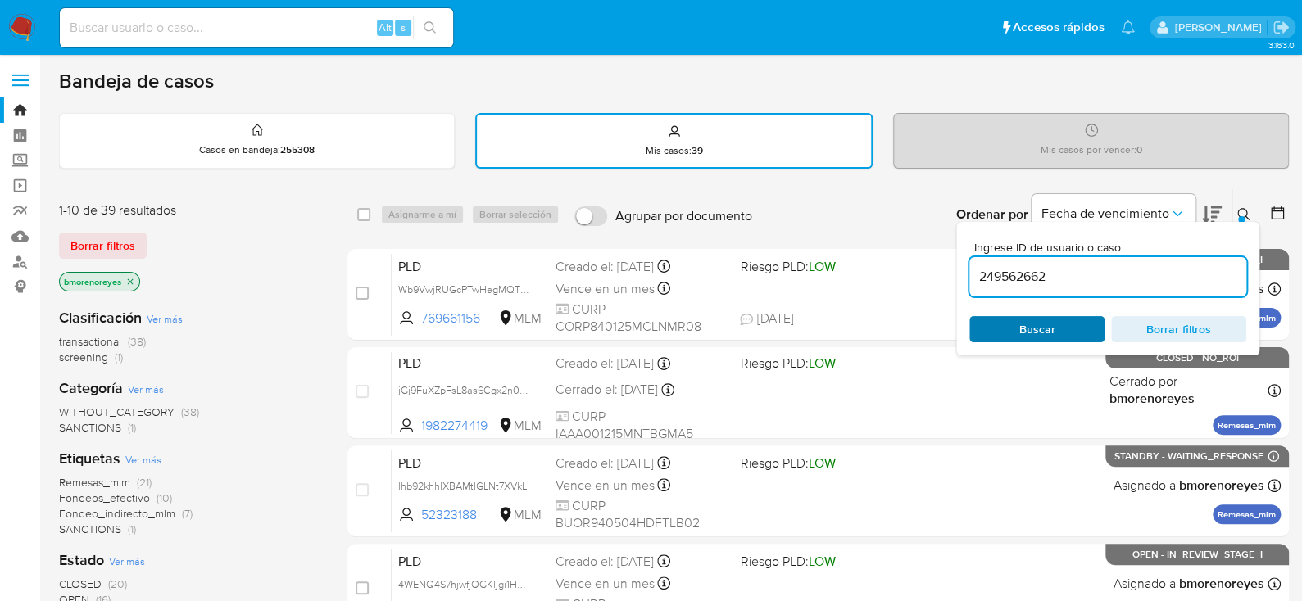
type input "249562662"
click at [1010, 323] on span "Buscar" at bounding box center [1037, 329] width 112 height 23
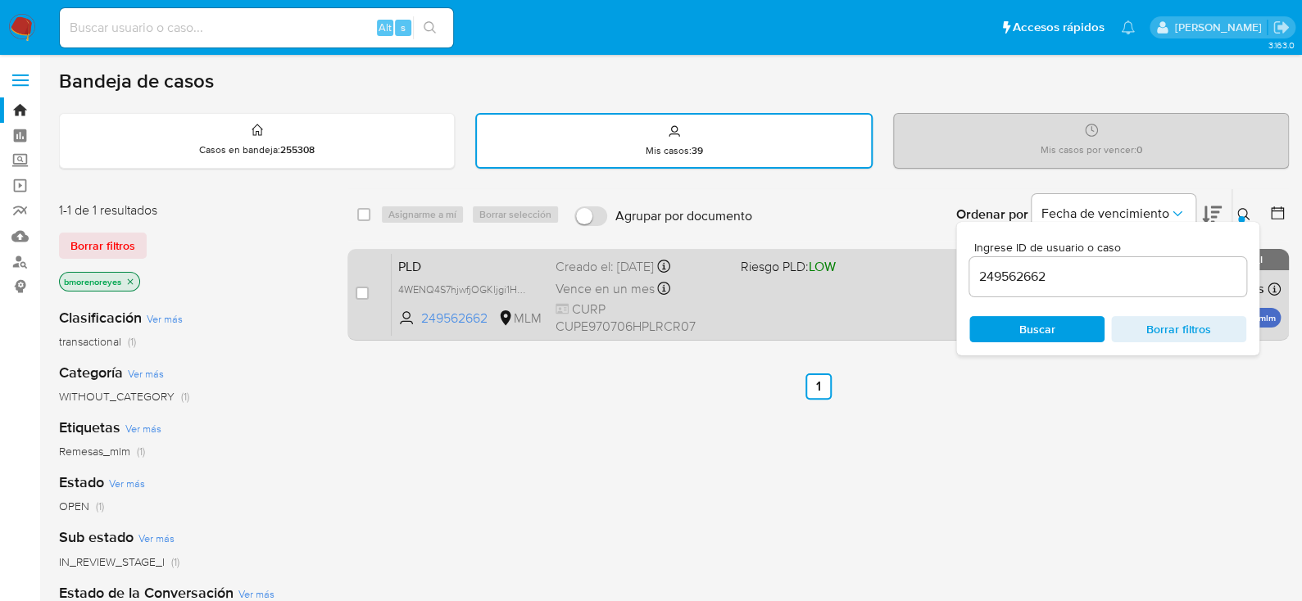
click at [854, 322] on div "PLD 4WENQ4S7hjwfjOGKljgi1H2D 249562662 MLM Riesgo PLD: LOW Creado el: 12/09/202…" at bounding box center [836, 294] width 889 height 83
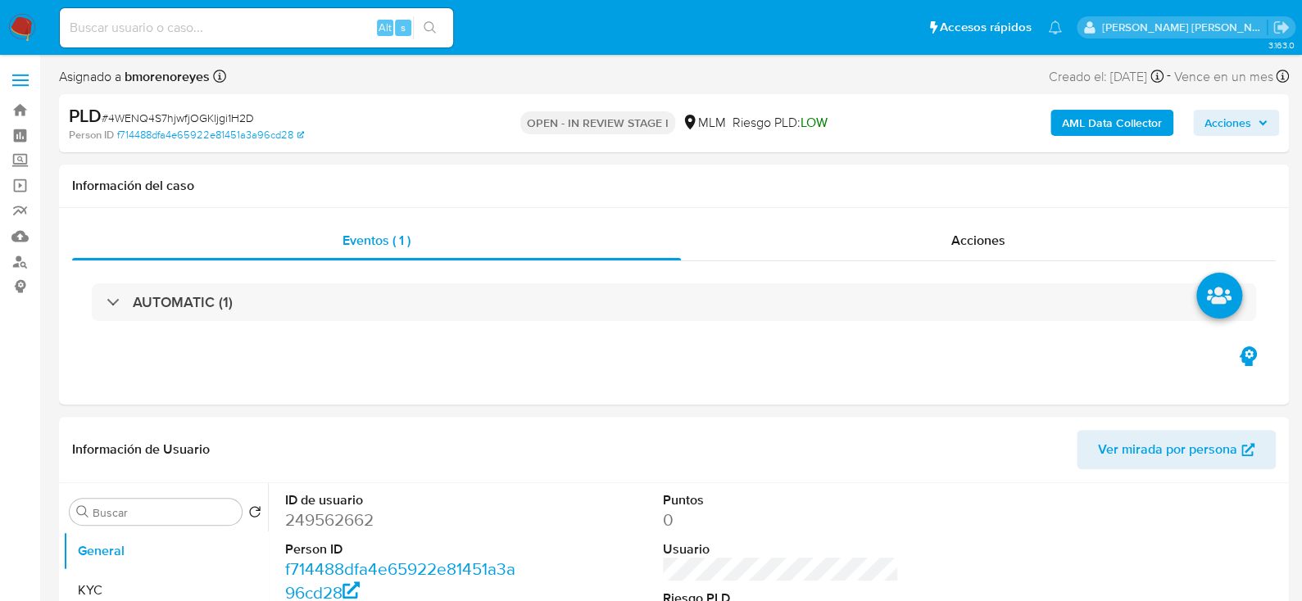
select select "10"
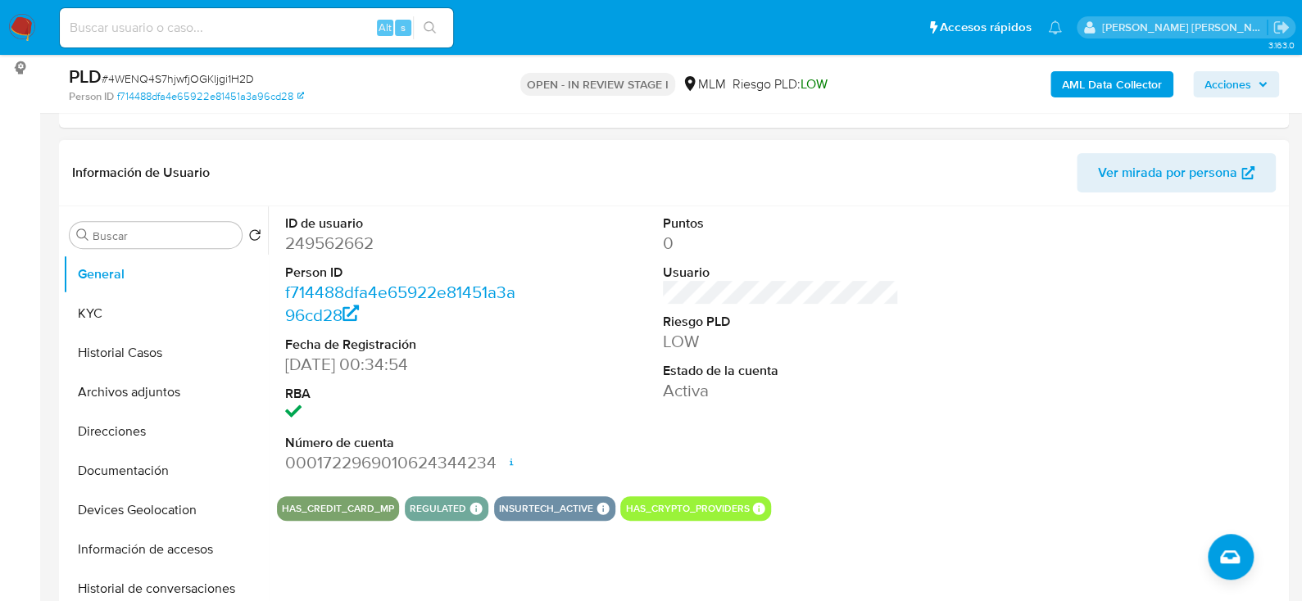
scroll to position [245, 0]
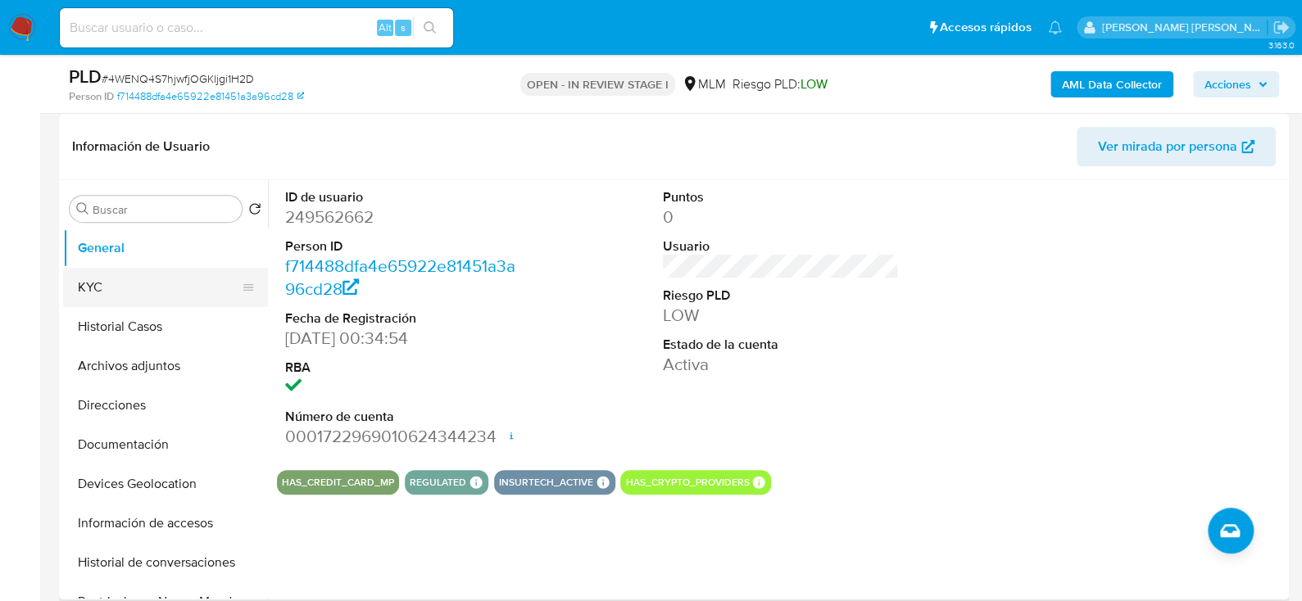
click at [105, 273] on button "KYC" at bounding box center [159, 287] width 192 height 39
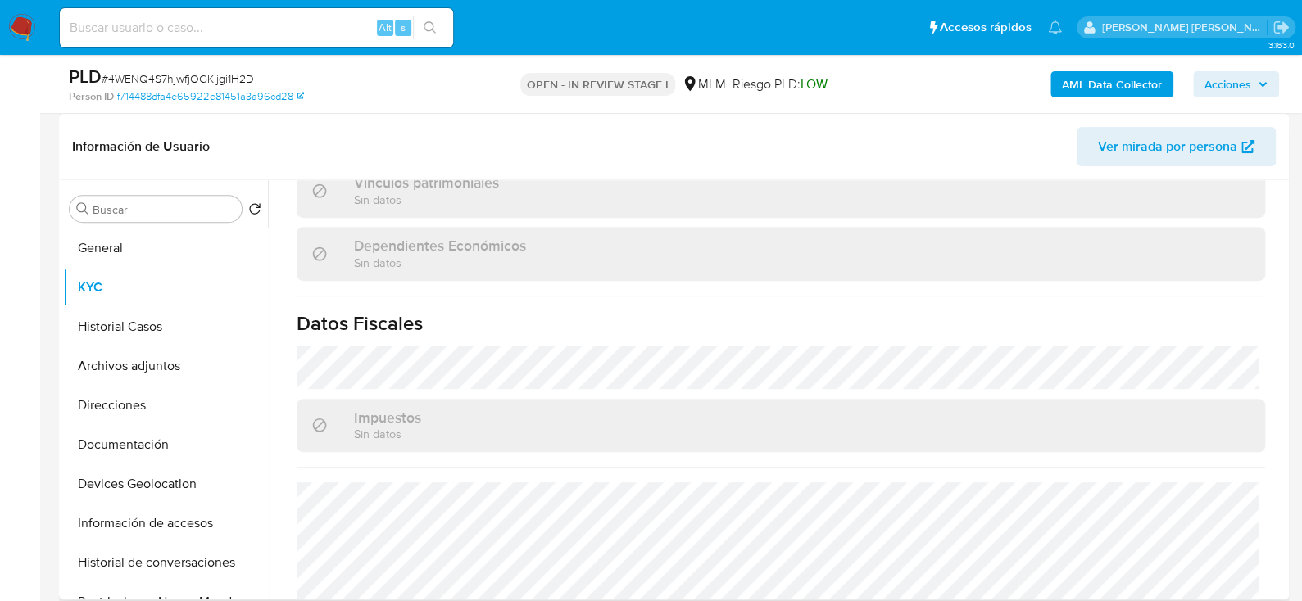
scroll to position [1030, 0]
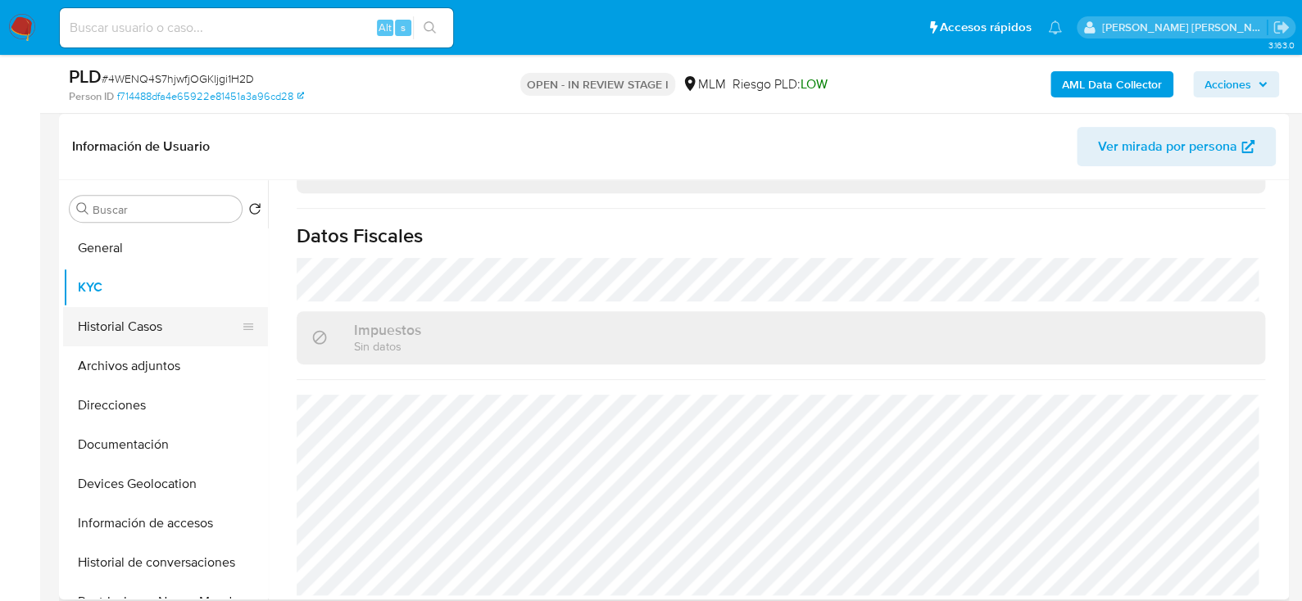
click at [163, 315] on button "Historial Casos" at bounding box center [159, 326] width 192 height 39
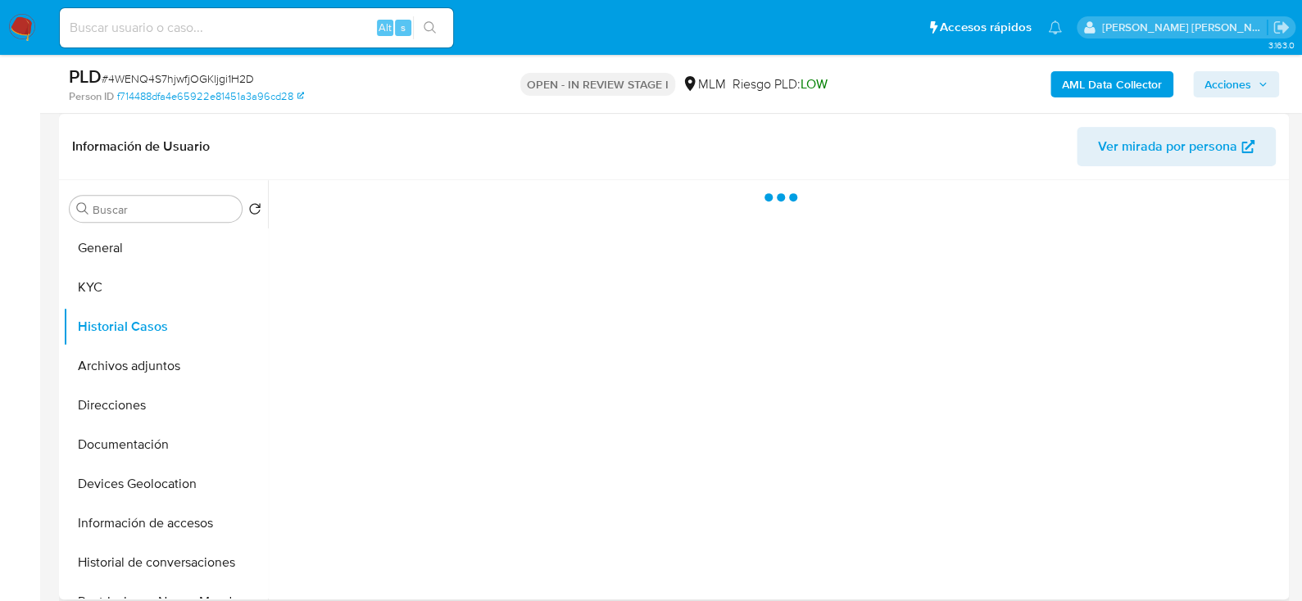
scroll to position [0, 0]
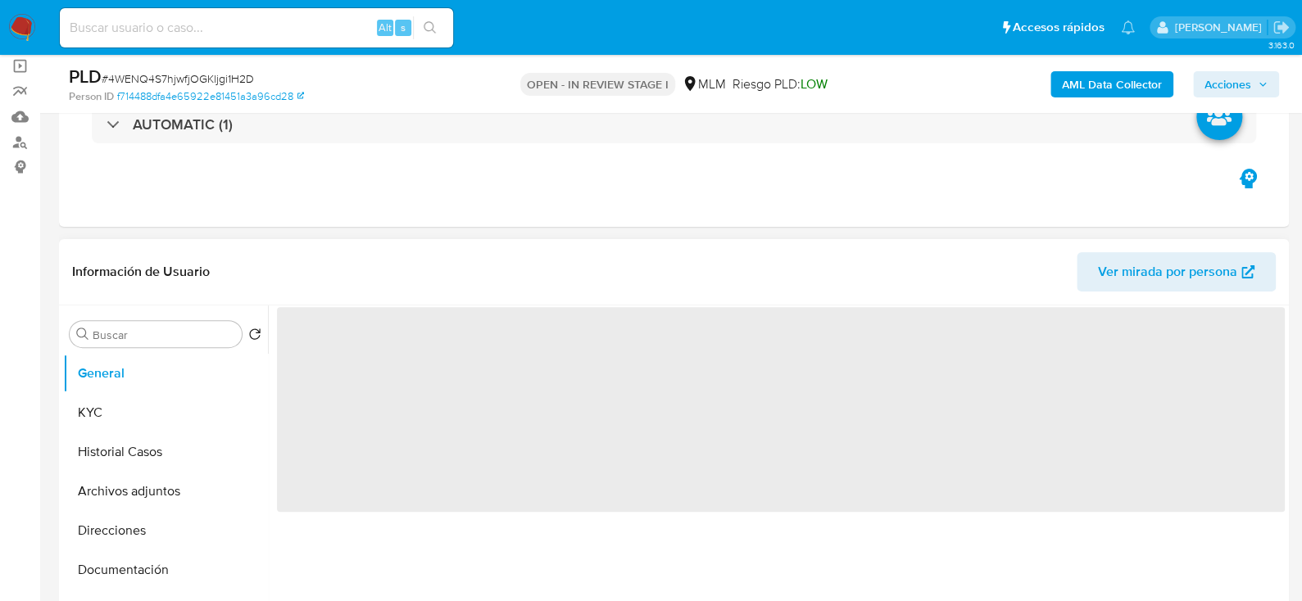
scroll to position [245, 0]
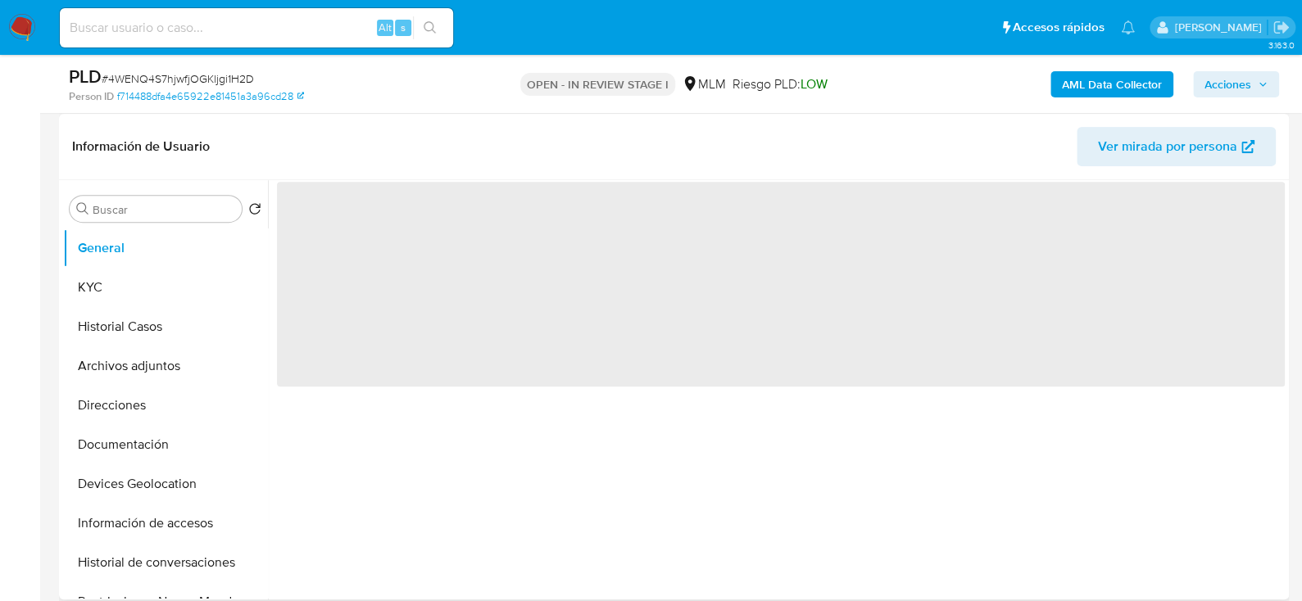
select select "10"
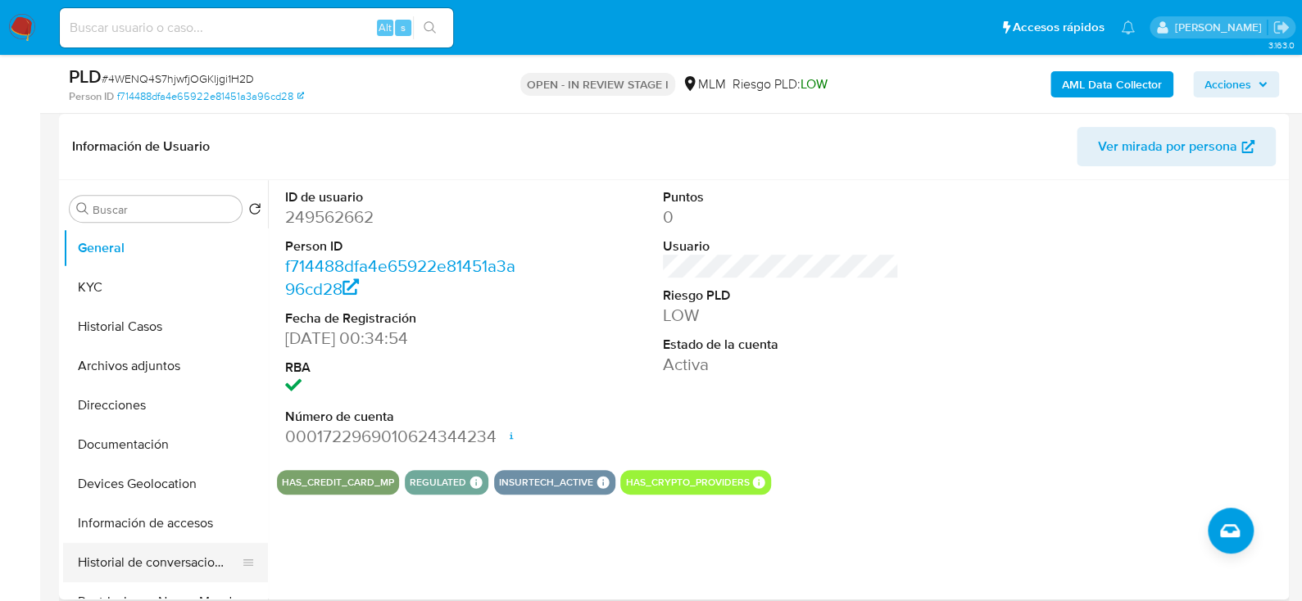
drag, startPoint x: 188, startPoint y: 561, endPoint x: 179, endPoint y: 554, distance: 11.1
click at [188, 561] on button "Historial de conversaciones" at bounding box center [159, 562] width 192 height 39
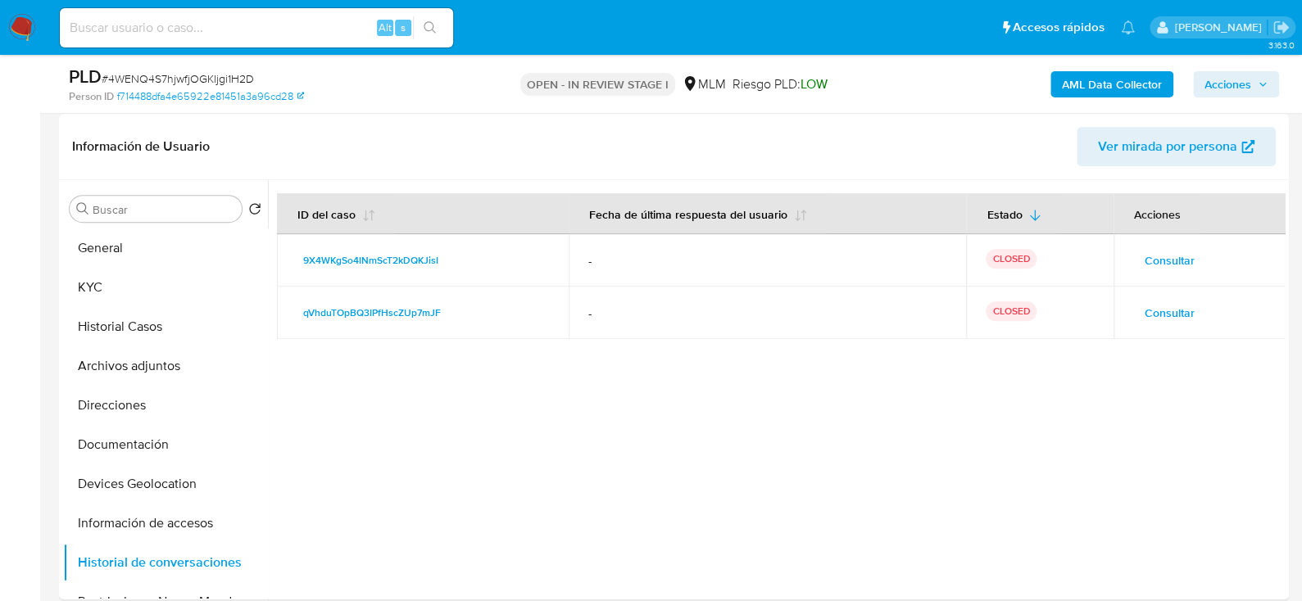
click at [1161, 306] on span "Consultar" at bounding box center [1170, 313] width 50 height 23
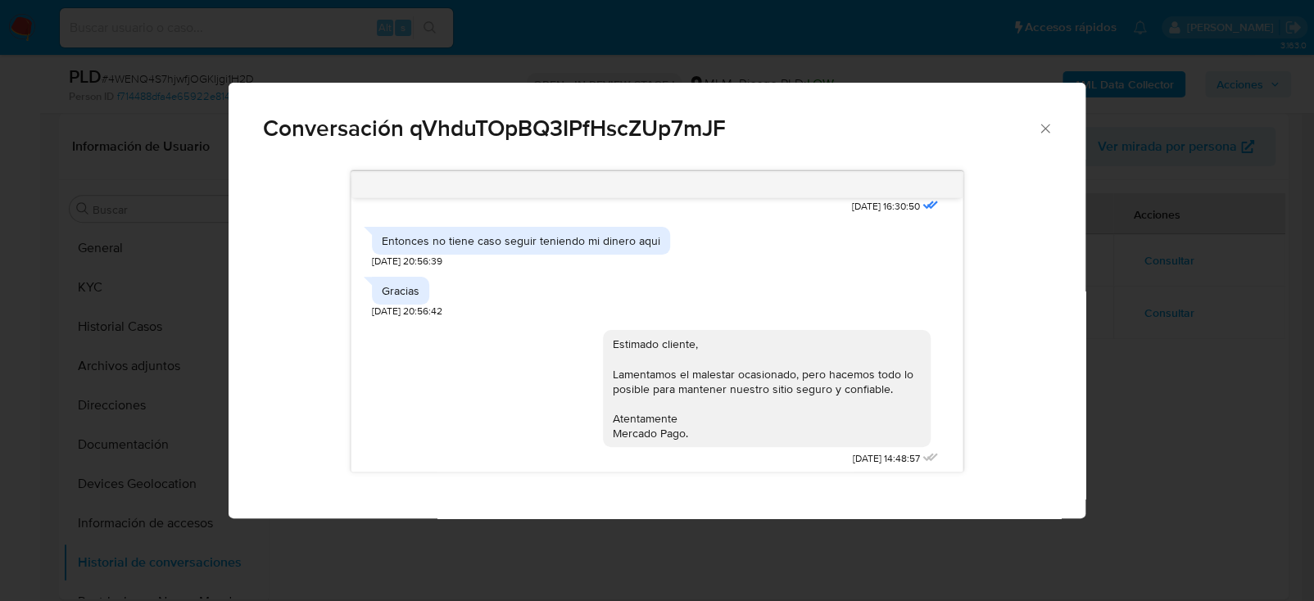
scroll to position [370, 0]
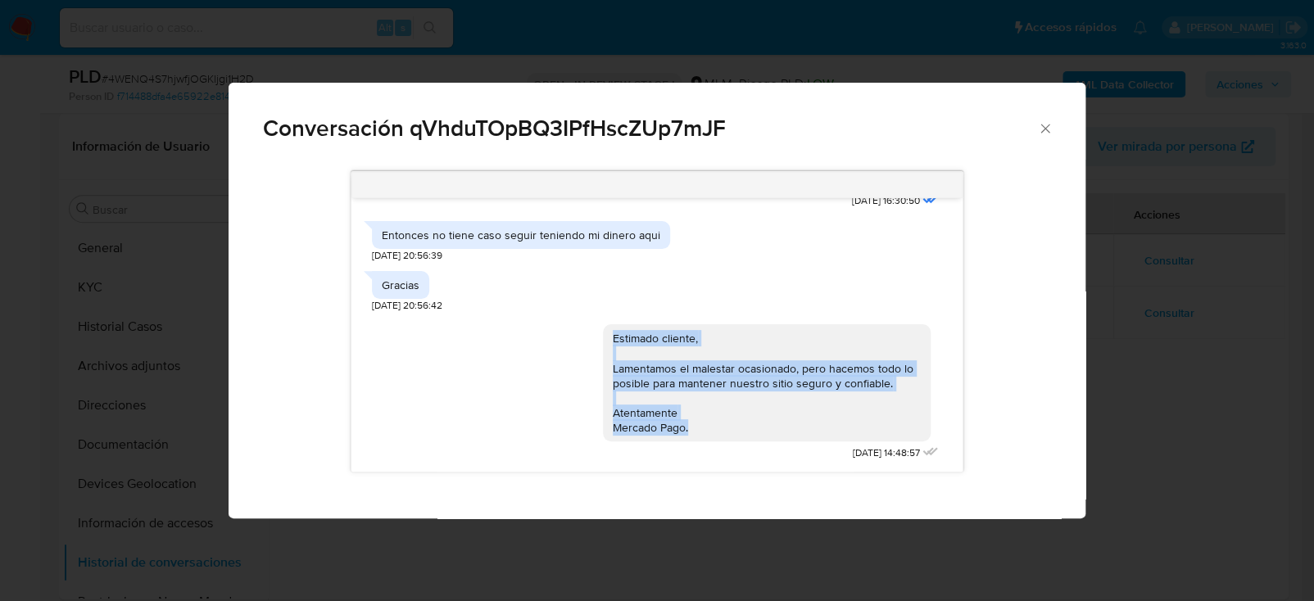
drag, startPoint x: 601, startPoint y: 337, endPoint x: 691, endPoint y: 422, distance: 123.5
click at [691, 422] on div "Estimado cliente, Lamentamos el malestar ocasionado, pero hacemos todo lo posib…" at bounding box center [767, 383] width 308 height 104
copy div "Estimado cliente, Lamentamos el malestar ocasionado, pero hacemos todo lo posib…"
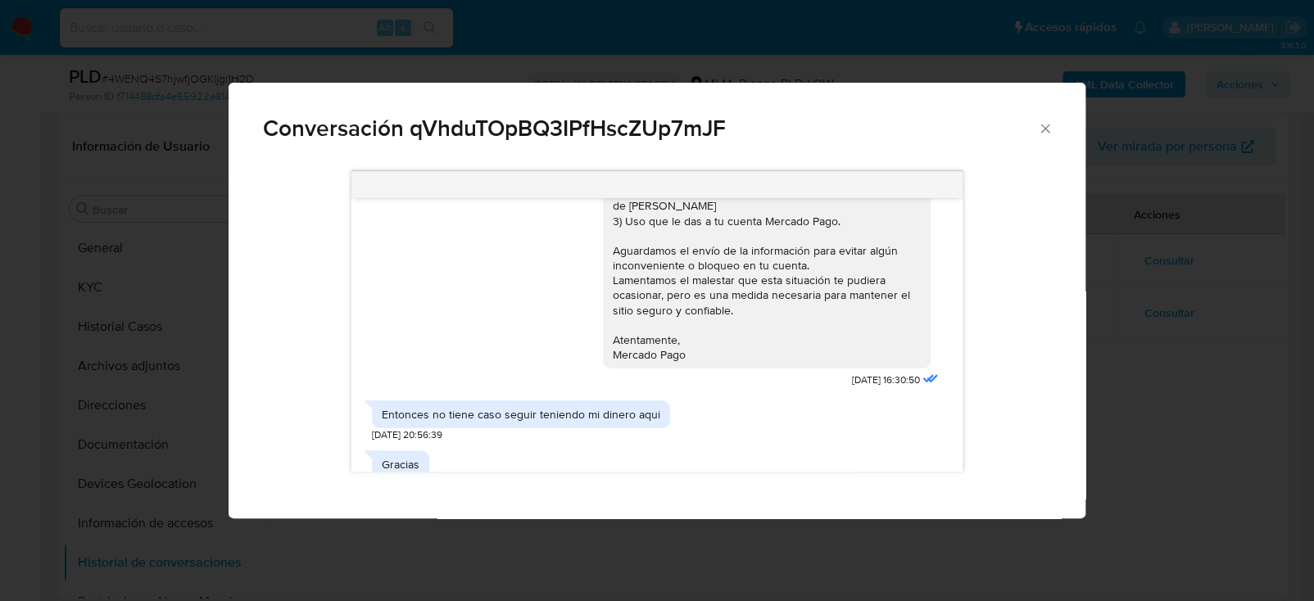
scroll to position [124, 0]
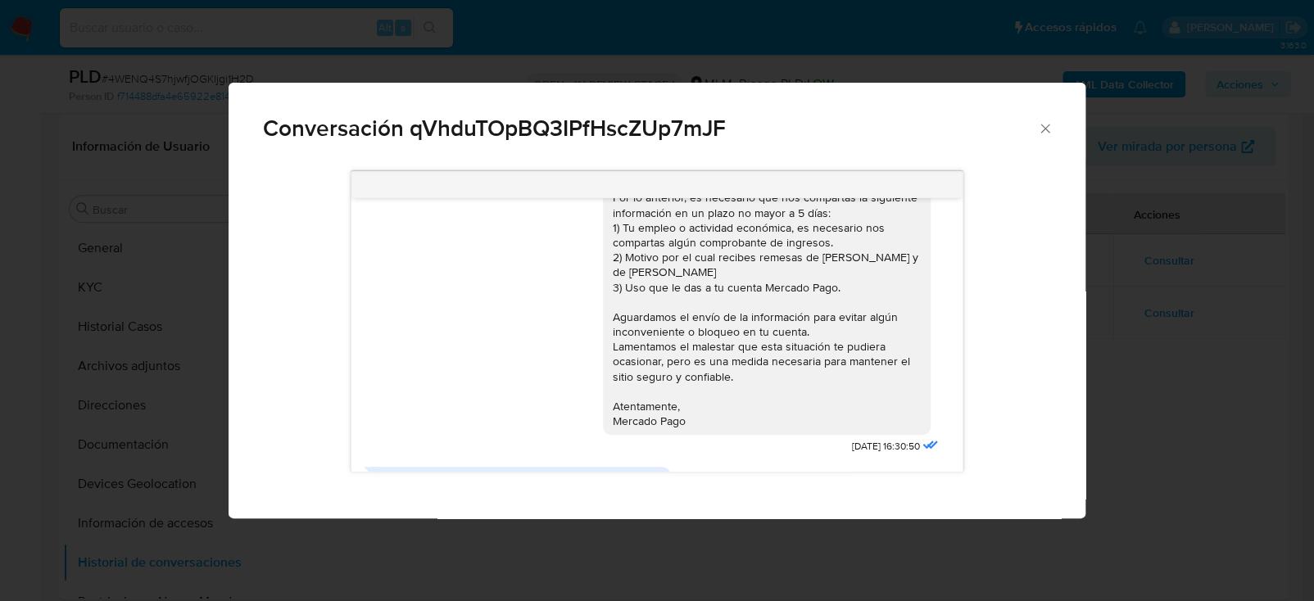
click at [1153, 378] on div "Conversación qVhduTOpBQ3IPfHscZUp7mJF Estimado Cliente, Te comunicamos que de a…" at bounding box center [657, 300] width 1314 height 601
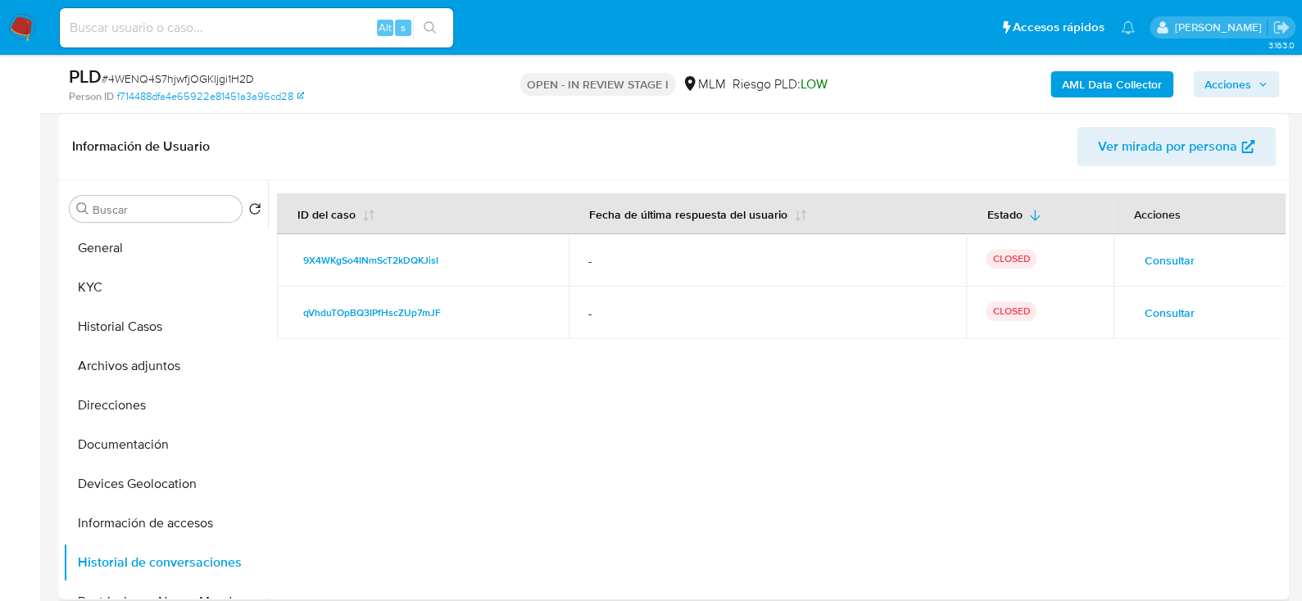
click at [1154, 256] on span "Consultar" at bounding box center [1170, 260] width 50 height 23
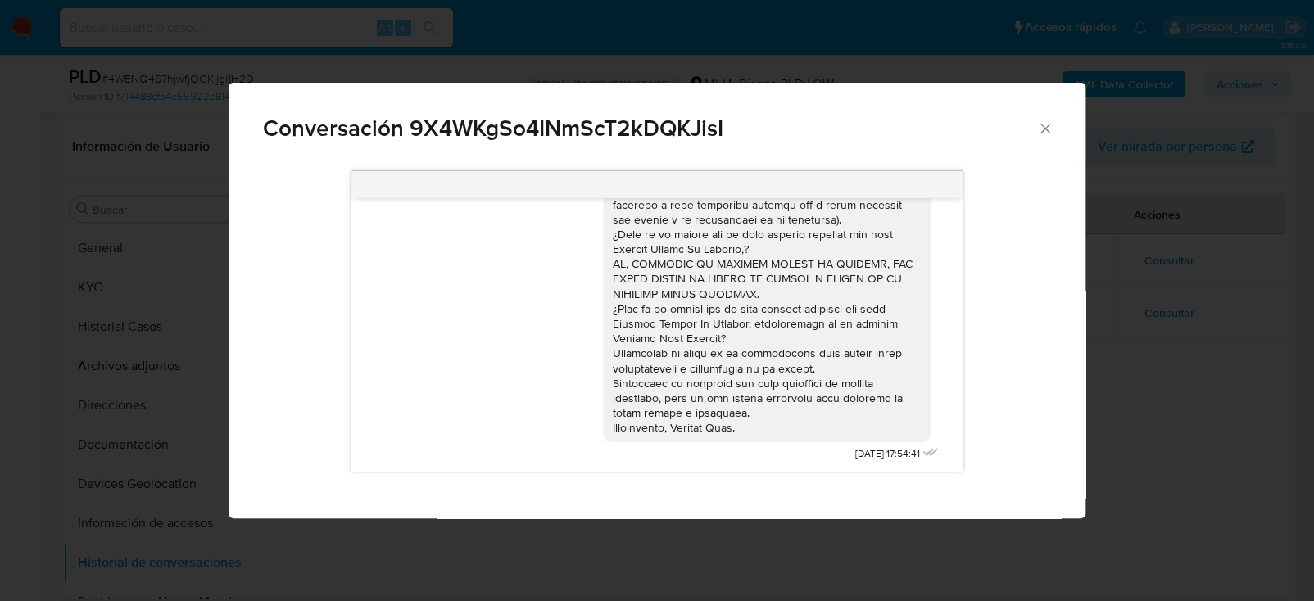
scroll to position [207, 0]
click at [1162, 467] on div "Conversación 9X4WKgSo4INmScT2kDQKJisI [DATE] 17:54:41" at bounding box center [657, 300] width 1314 height 601
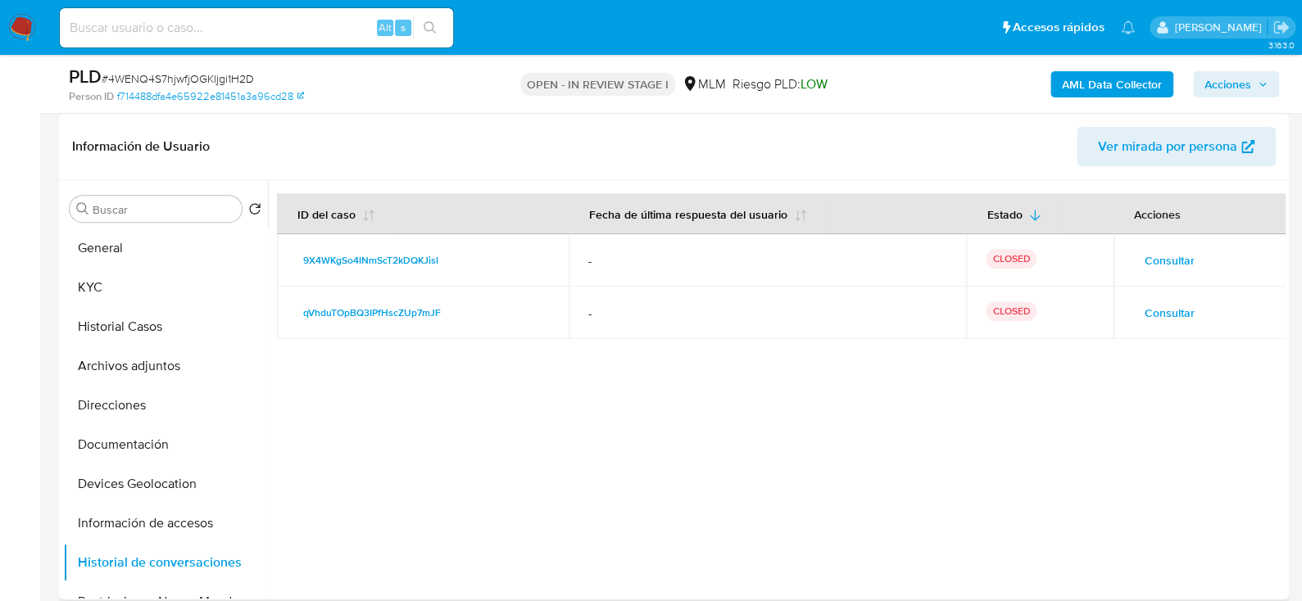
click at [1164, 262] on span "Consultar" at bounding box center [1170, 260] width 50 height 23
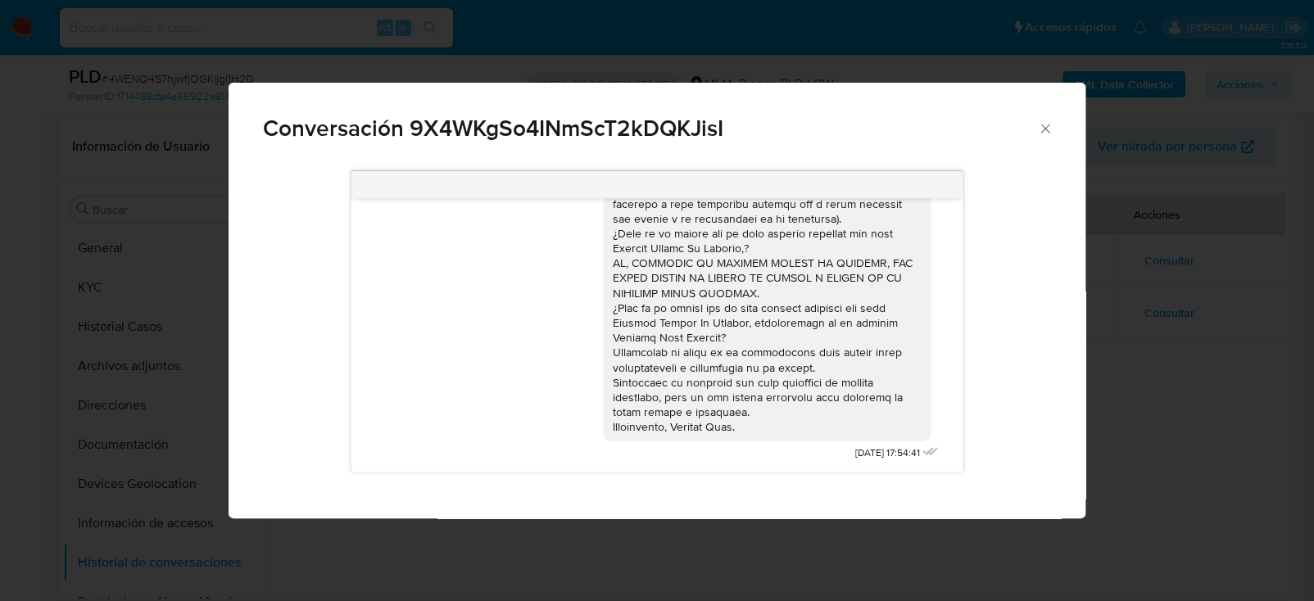
click at [883, 561] on div "Conversación 9X4WKgSo4INmScT2kDQKJisI [DATE] 17:54:41" at bounding box center [657, 300] width 1314 height 601
